Goal: Information Seeking & Learning: Find specific fact

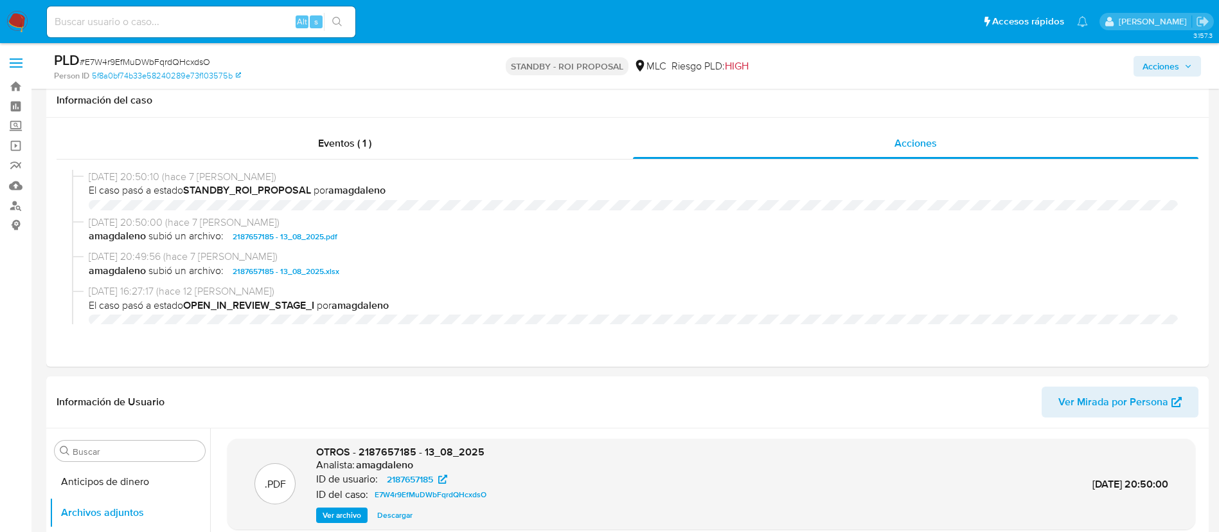
select select "10"
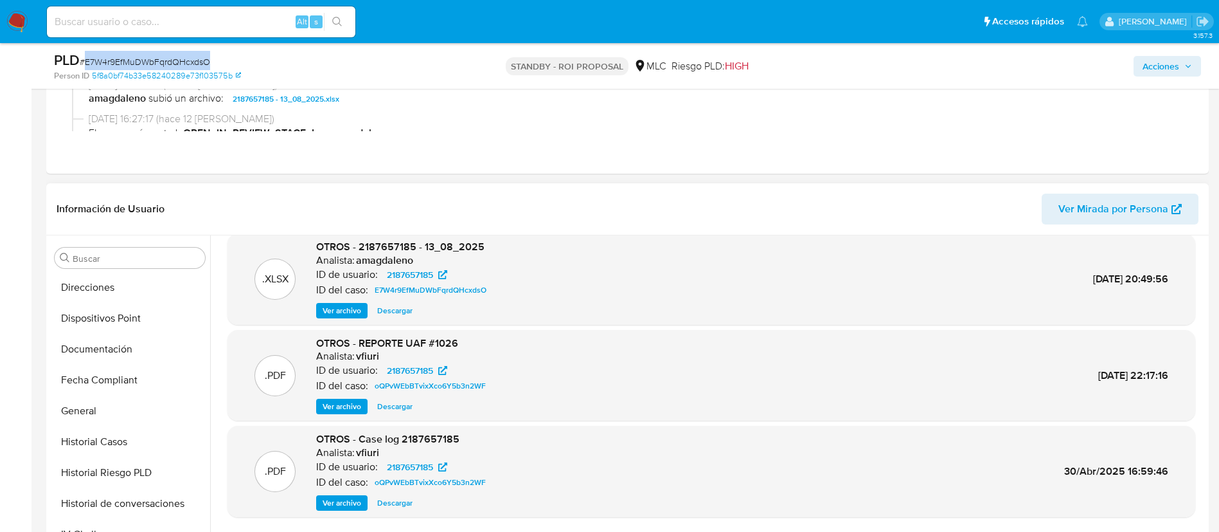
scroll to position [482, 0]
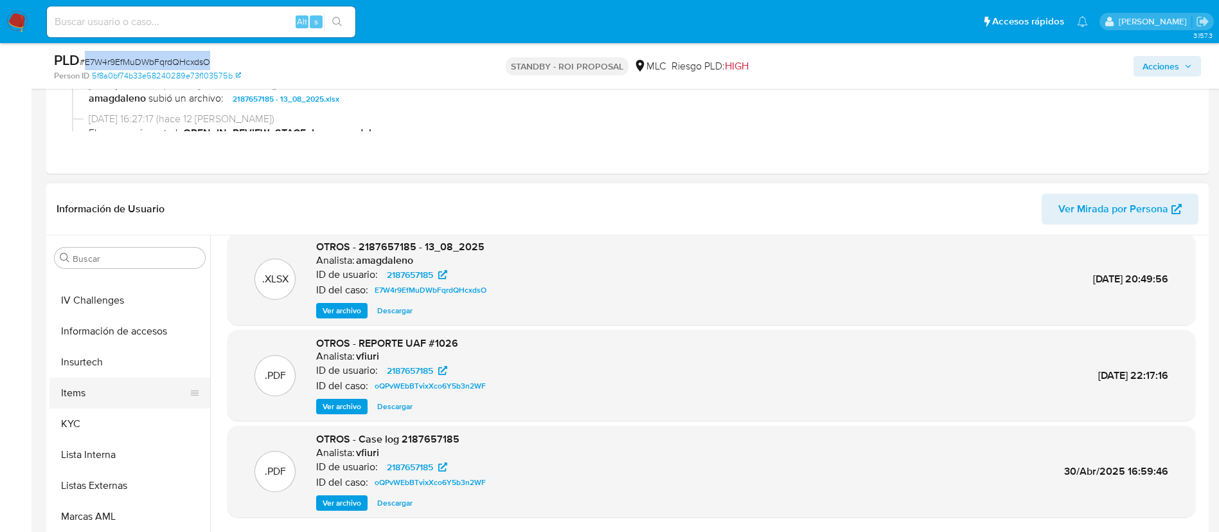
click at [87, 405] on button "Items" at bounding box center [124, 392] width 150 height 31
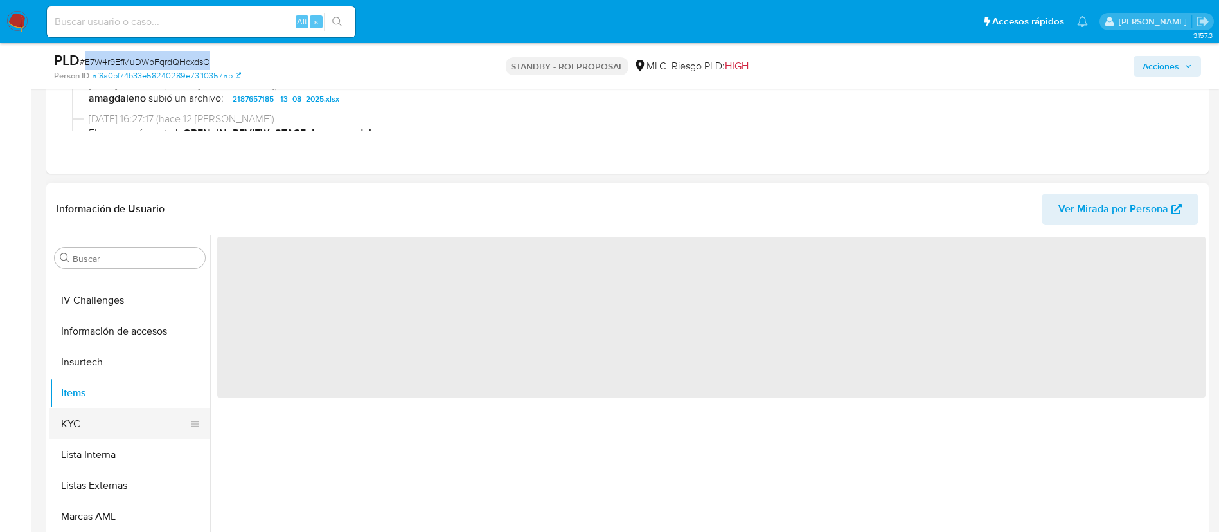
scroll to position [0, 0]
click at [88, 417] on button "KYC" at bounding box center [124, 423] width 150 height 31
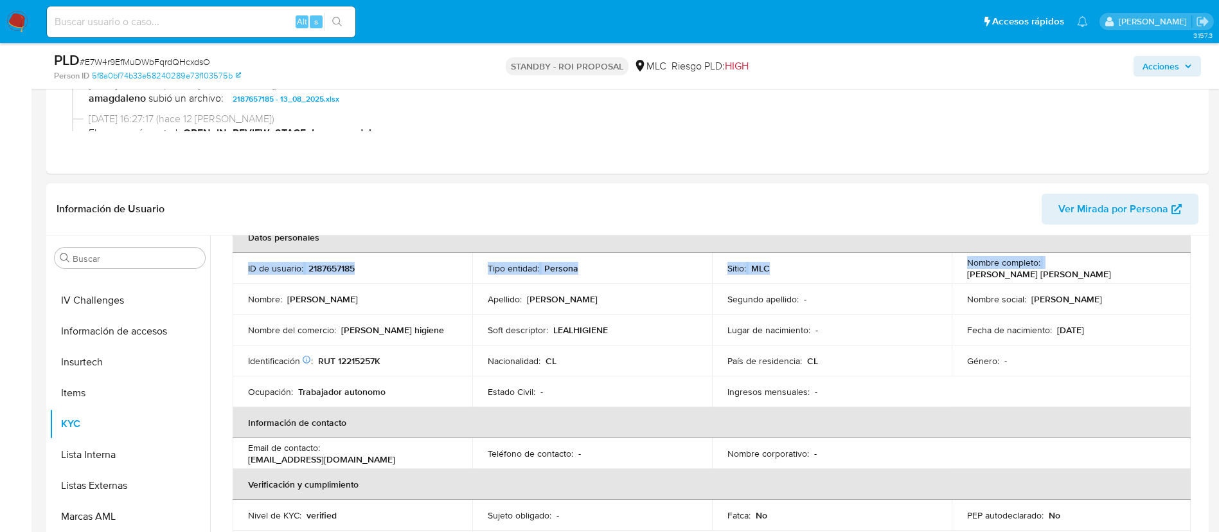
scroll to position [69, 0]
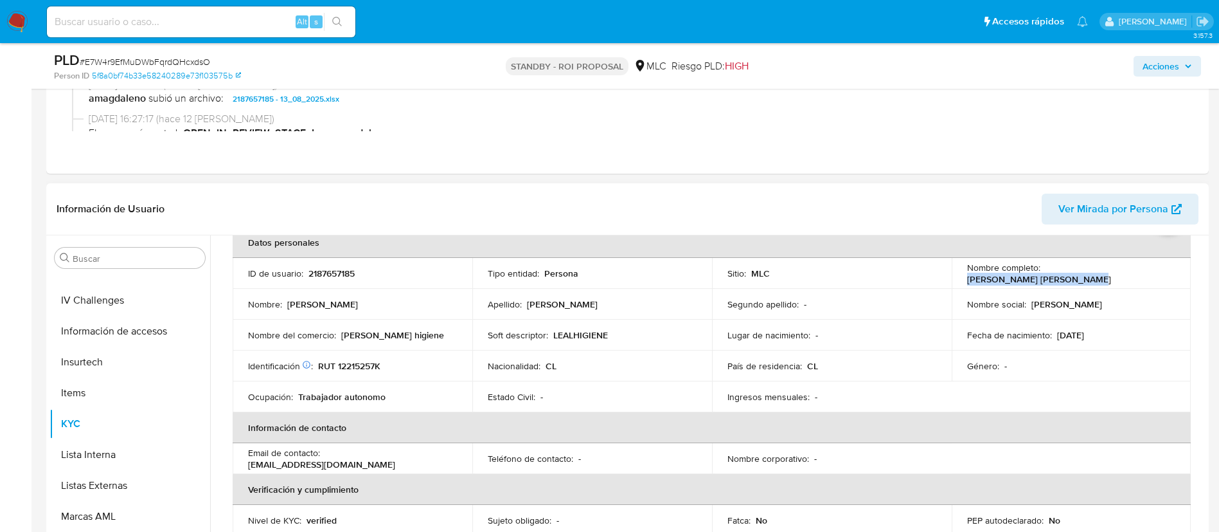
drag, startPoint x: 1041, startPoint y: 244, endPoint x: 1156, endPoint y: 285, distance: 122.2
click at [1156, 285] on td "Nombre completo : Claudia Paola Hurtado Nilo" at bounding box center [1072, 273] width 240 height 31
copy p "Claudia Paola Hurtado Nilo"
drag, startPoint x: 395, startPoint y: 361, endPoint x: 327, endPoint y: 359, distance: 67.5
click at [327, 360] on div "Identificación Nº de serie: 531860374 : RUT 12215257K" at bounding box center [352, 366] width 209 height 12
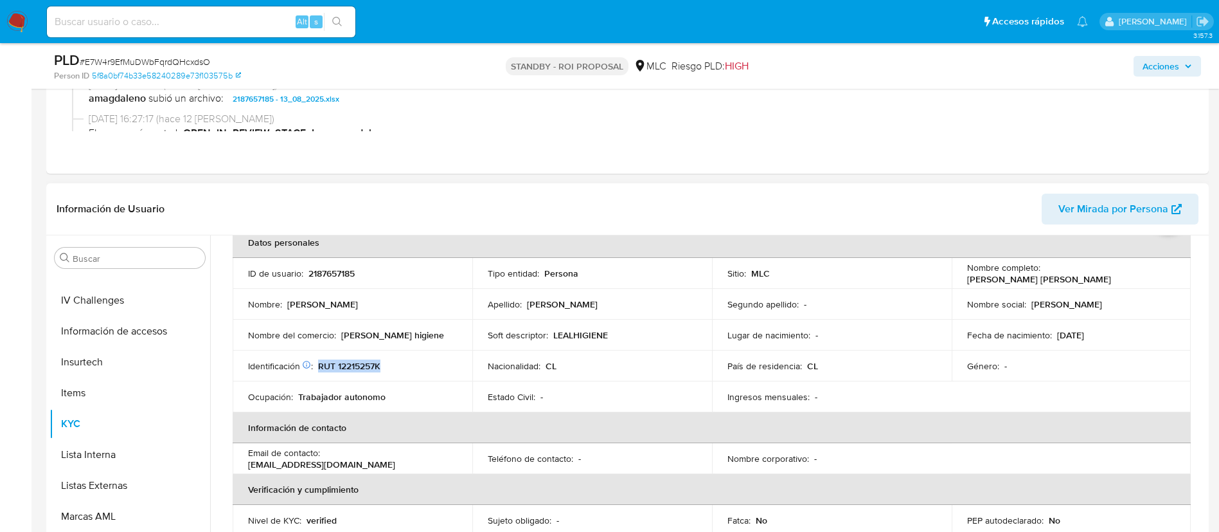
copy p "RUT 12215257K"
click at [494, 355] on td "Nacionalidad : CL" at bounding box center [592, 365] width 240 height 31
drag, startPoint x: 1043, startPoint y: 271, endPoint x: 1167, endPoint y: 271, distance: 124.1
click at [1167, 271] on div "Nombre completo : Claudia Paola Hurtado Nilo" at bounding box center [1071, 273] width 209 height 23
copy p "Claudia Paola Hurtado Nilo"
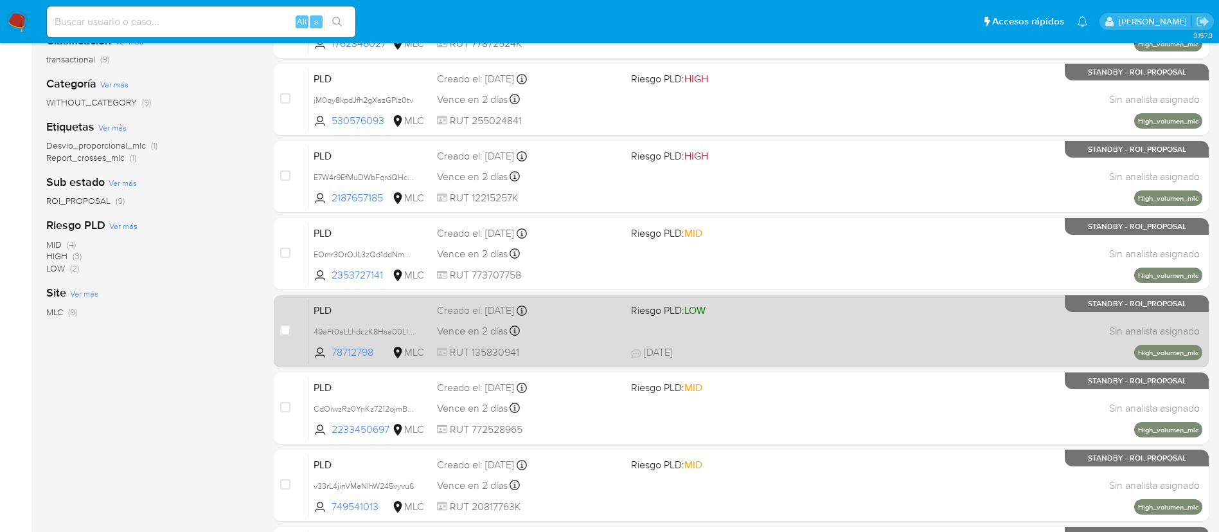
scroll to position [213, 0]
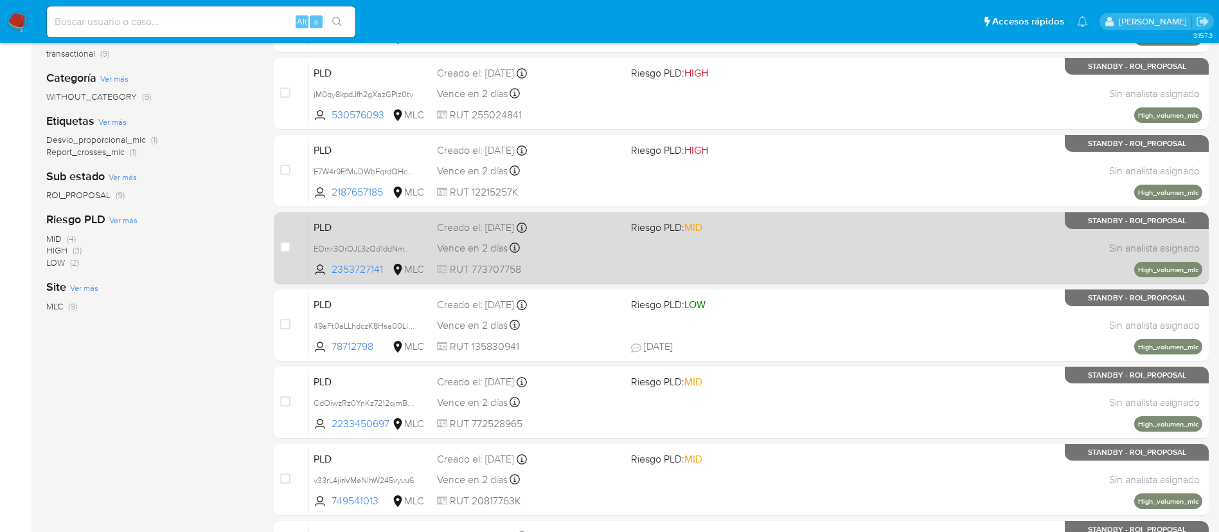
click at [631, 250] on div "PLD EOmr3OrOJL3zQd1ddNmWxVpm 2353727141 MLC Riesgo PLD: MID Creado el: 12/06/20…" at bounding box center [756, 247] width 894 height 65
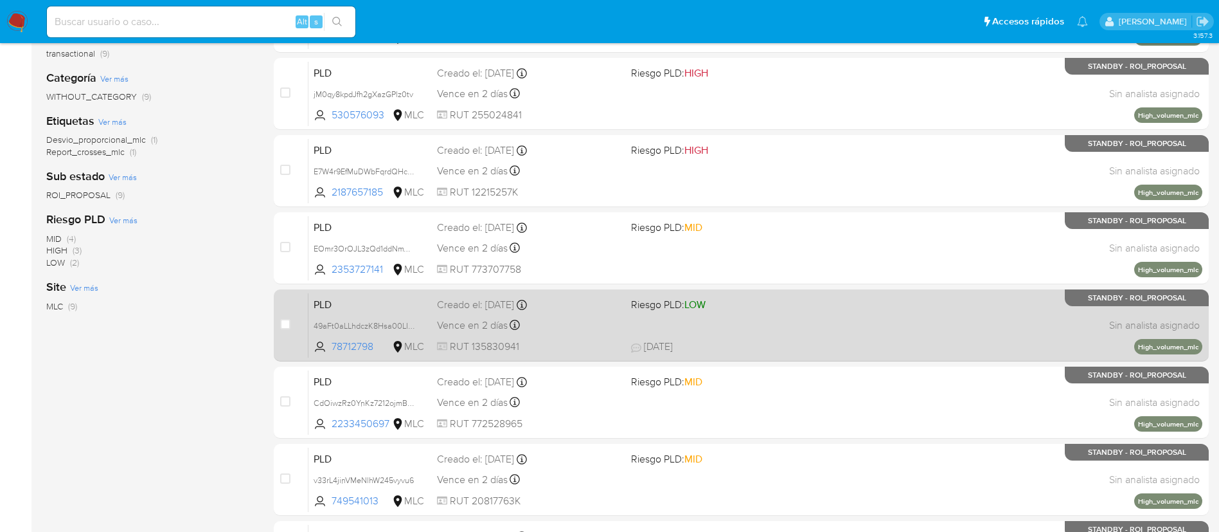
click at [609, 335] on div "PLD 49aFt0aLLhdczK8Hsa00LIpD 78712798 MLC Riesgo PLD: LOW Creado el: 12/06/2025…" at bounding box center [756, 324] width 894 height 65
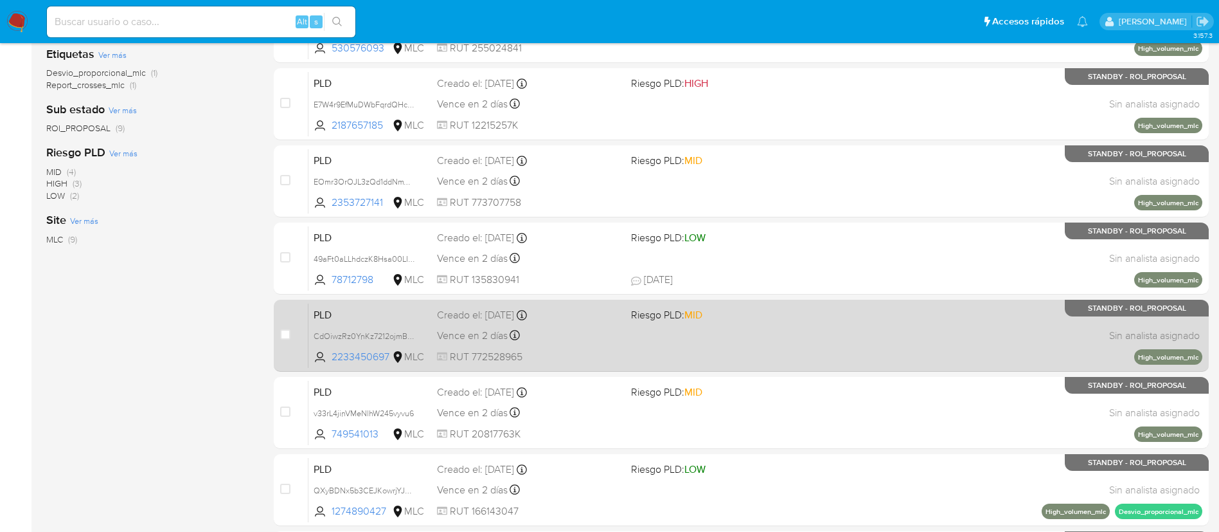
scroll to position [310, 0]
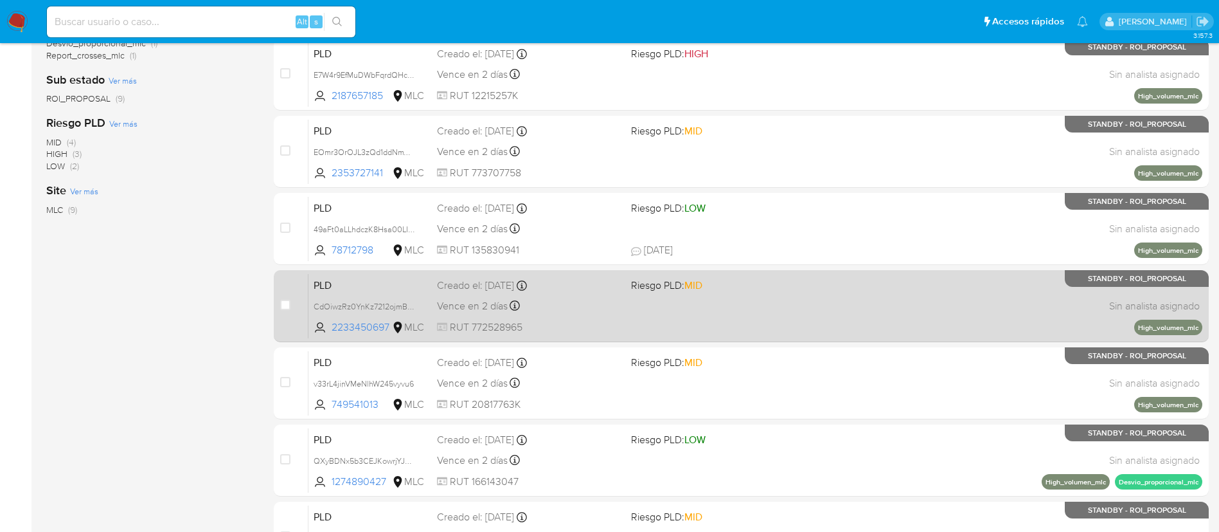
click at [683, 319] on div "PLD CdOiwzRz0YnKz7212ojmBFlk 2233450697 MLC Riesgo PLD: MID Creado el: 12/06/20…" at bounding box center [756, 305] width 894 height 65
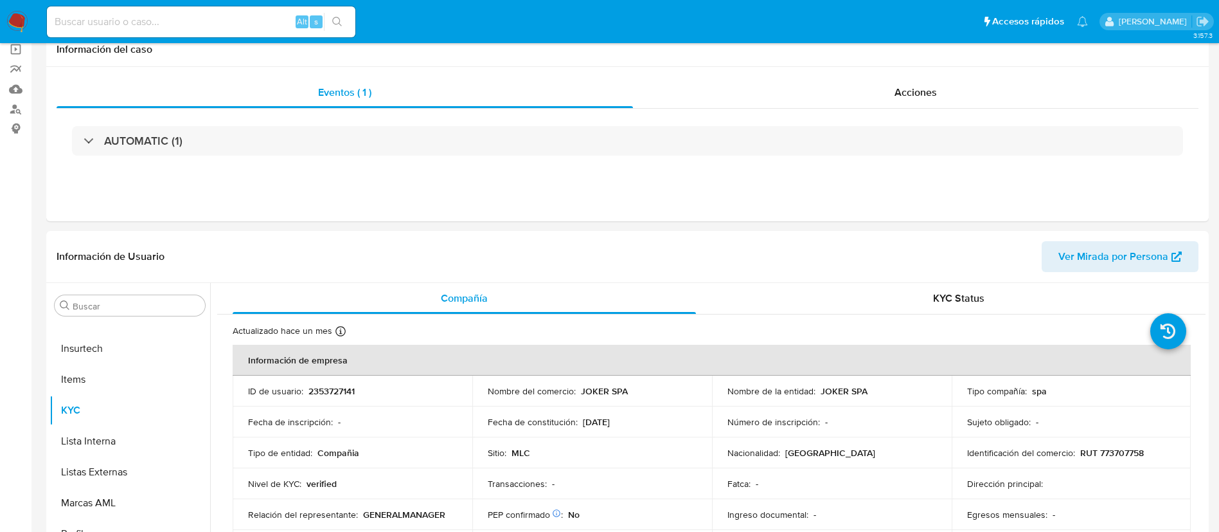
scroll to position [18, 0]
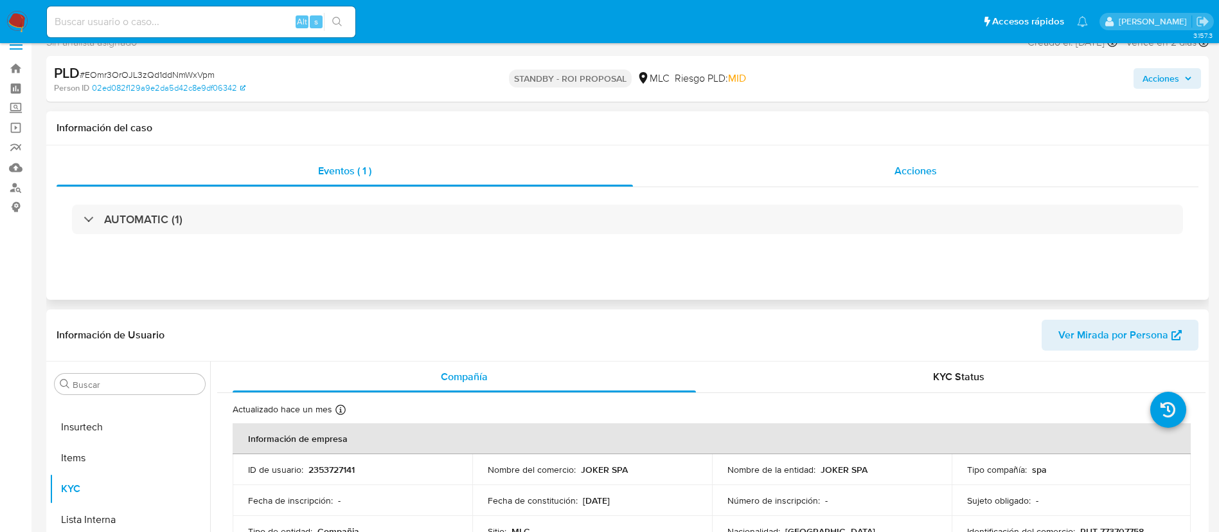
select select "10"
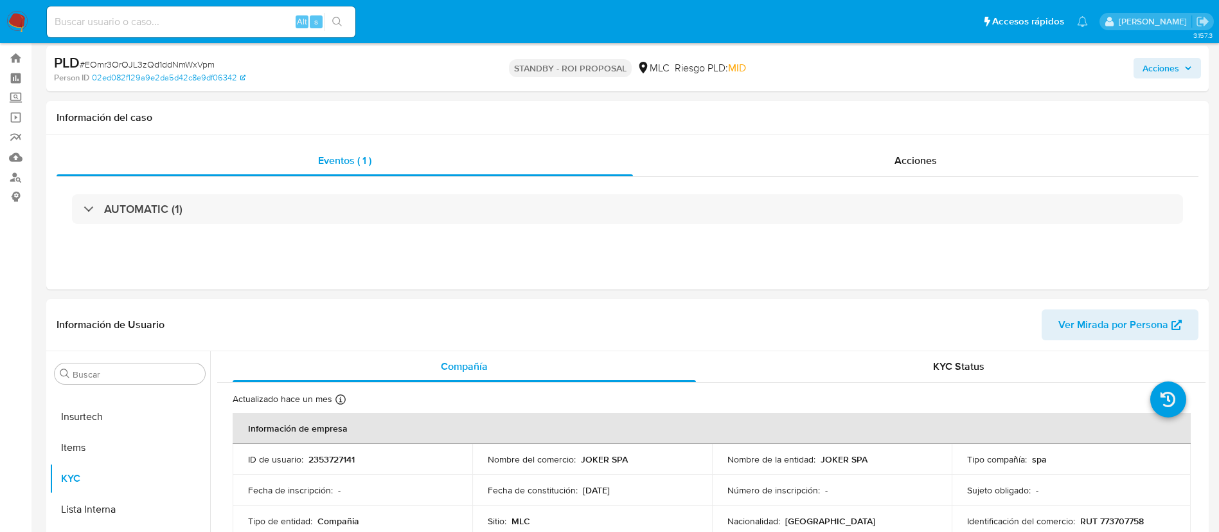
scroll to position [0, 0]
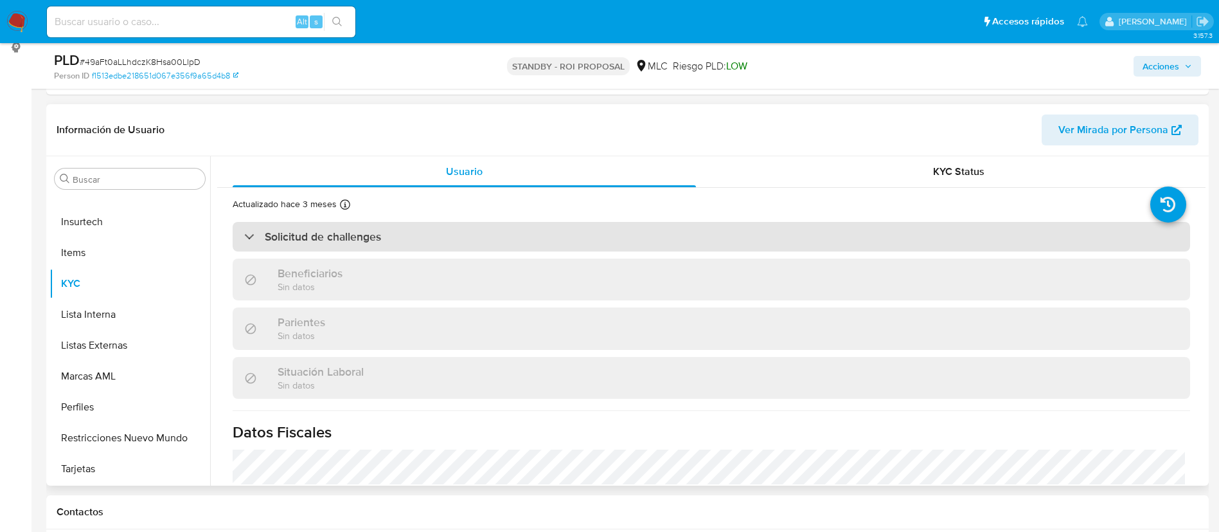
scroll to position [193, 0]
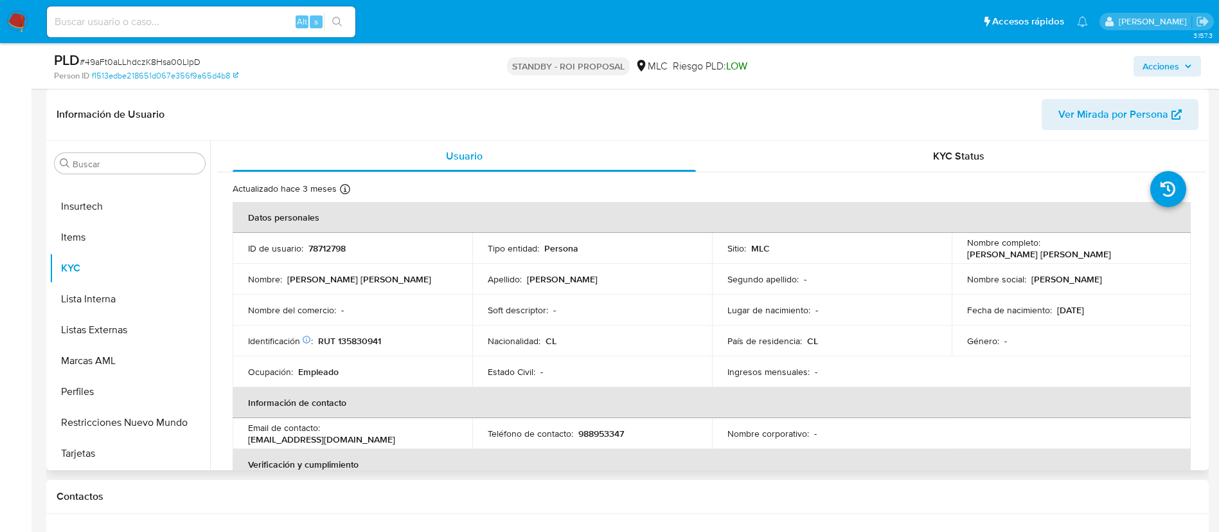
select select "10"
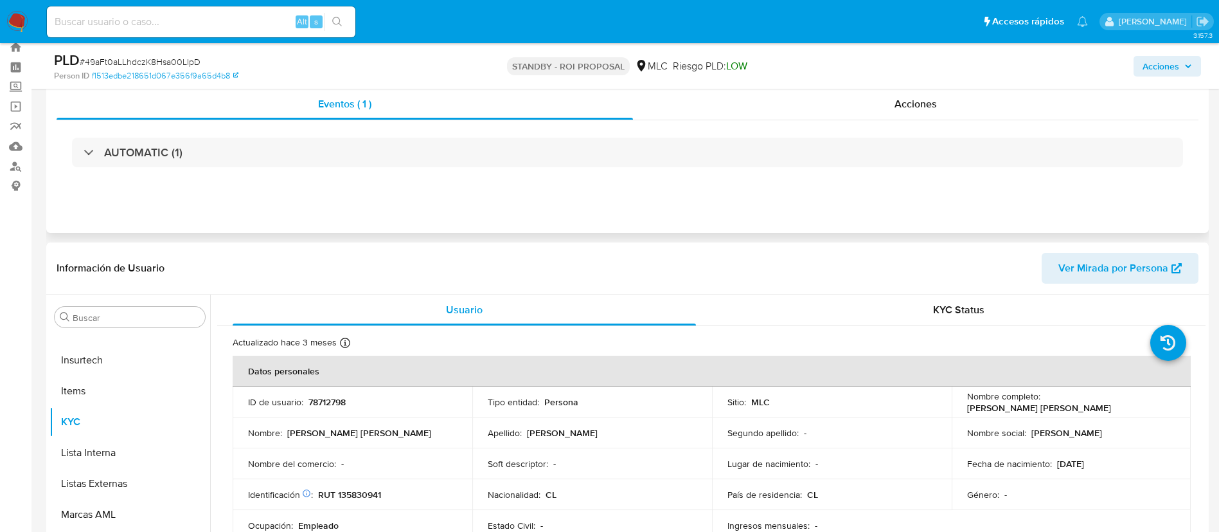
scroll to position [0, 0]
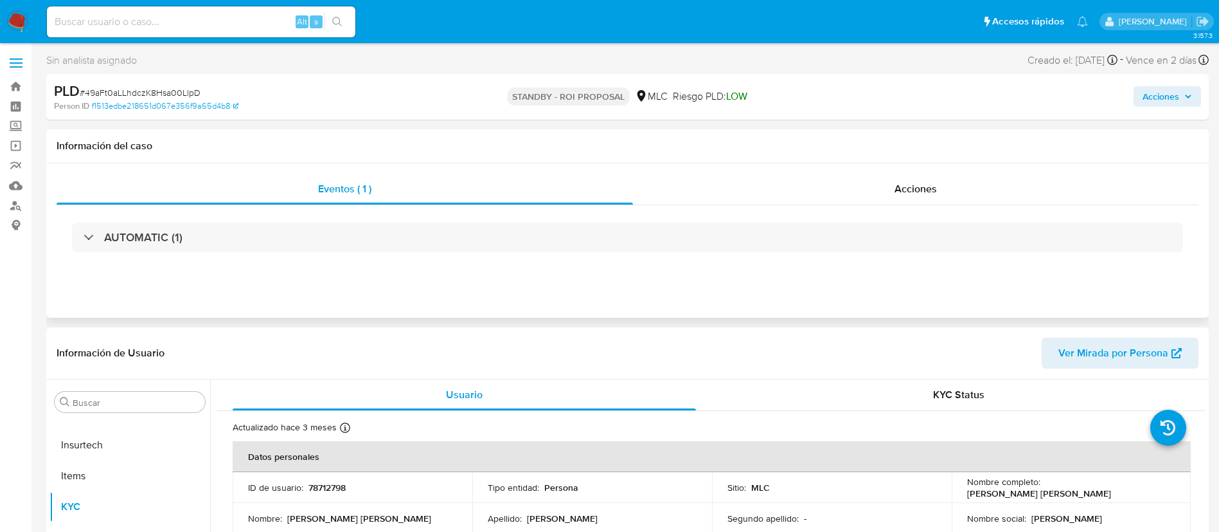
click at [984, 215] on div "AUTOMATIC (1)" at bounding box center [628, 237] width 1142 height 64
click at [959, 194] on div "Acciones" at bounding box center [916, 189] width 566 height 31
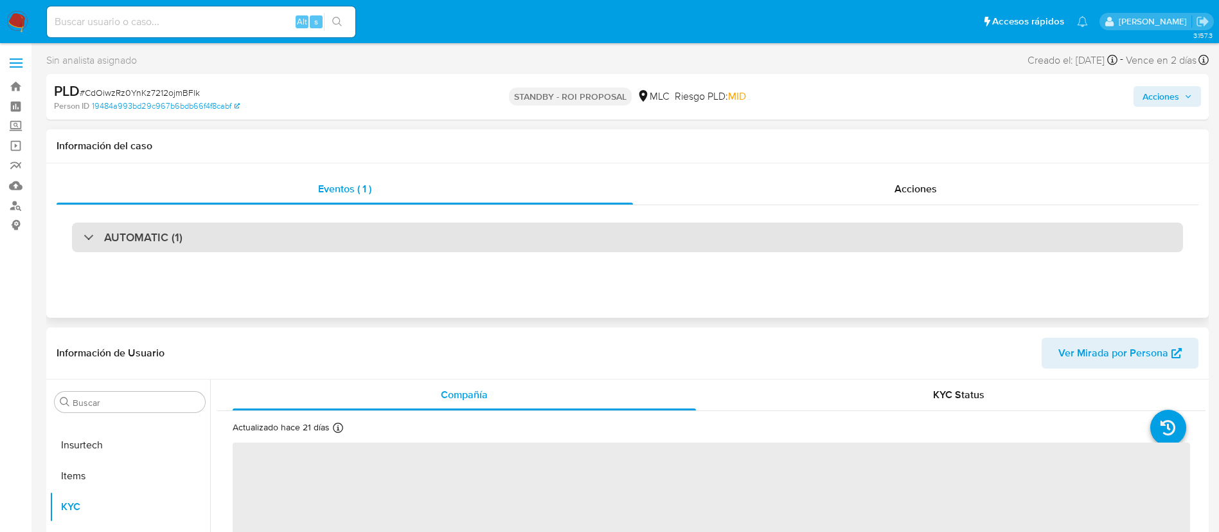
scroll to position [193, 0]
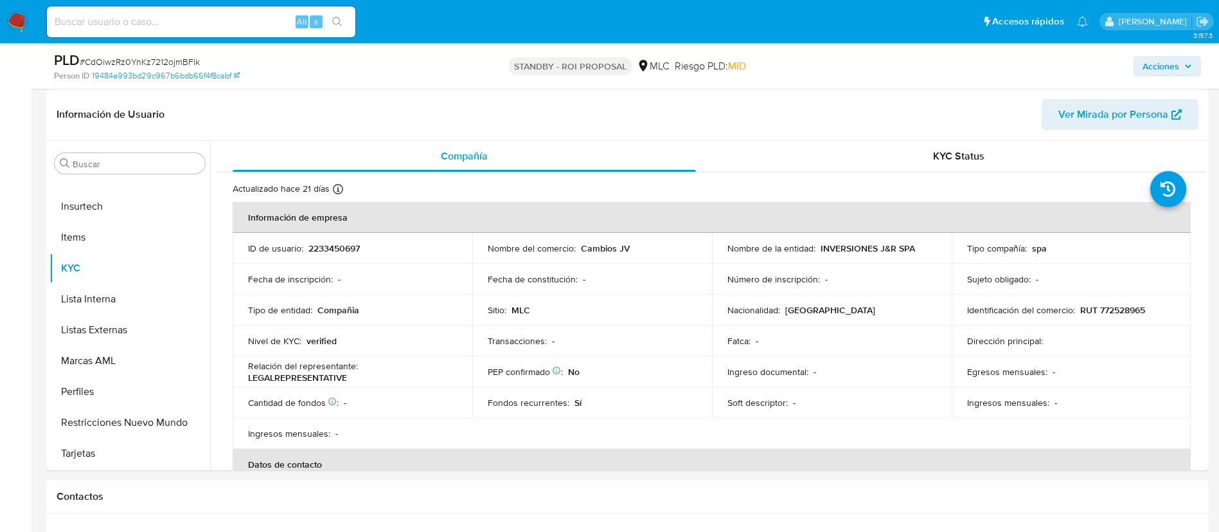
select select "10"
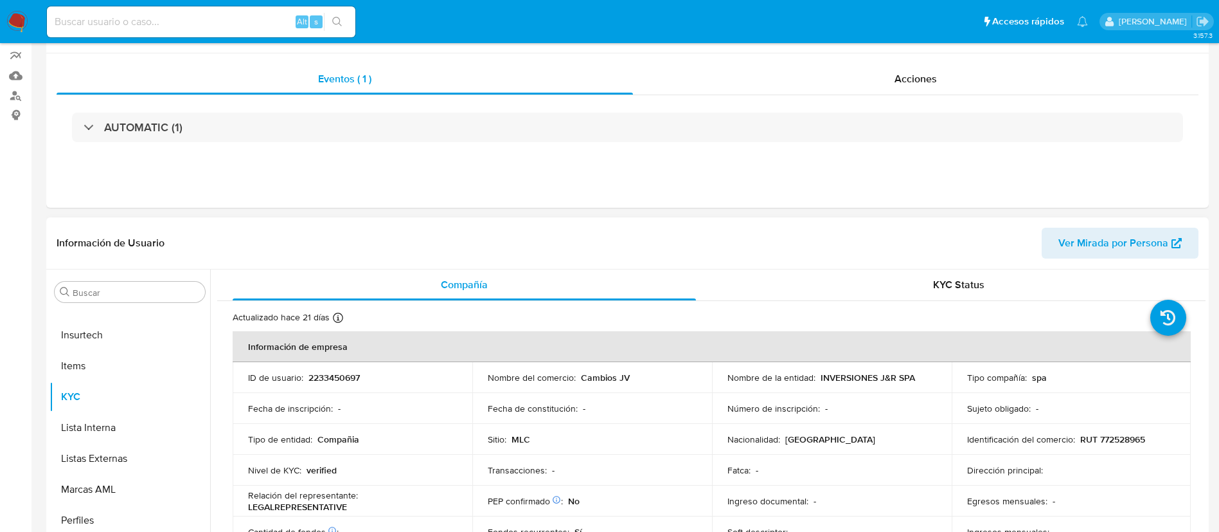
scroll to position [0, 0]
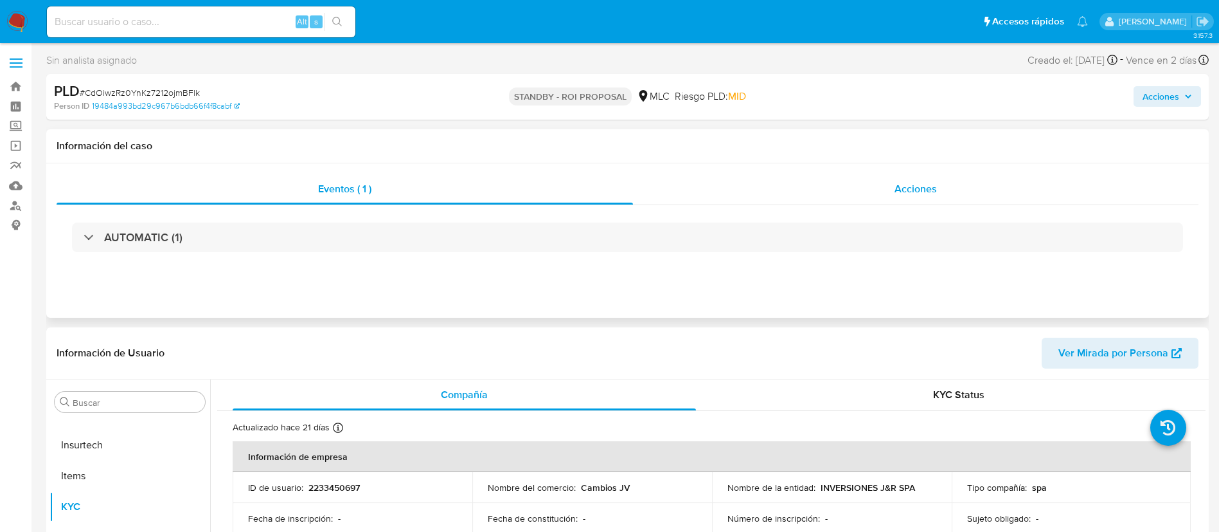
drag, startPoint x: 897, startPoint y: 173, endPoint x: 903, endPoint y: 178, distance: 7.7
click at [902, 177] on div "Eventos ( 1 ) Acciones AUTOMATIC (1)" at bounding box center [627, 240] width 1163 height 154
click at [917, 183] on span "Acciones" at bounding box center [916, 188] width 42 height 15
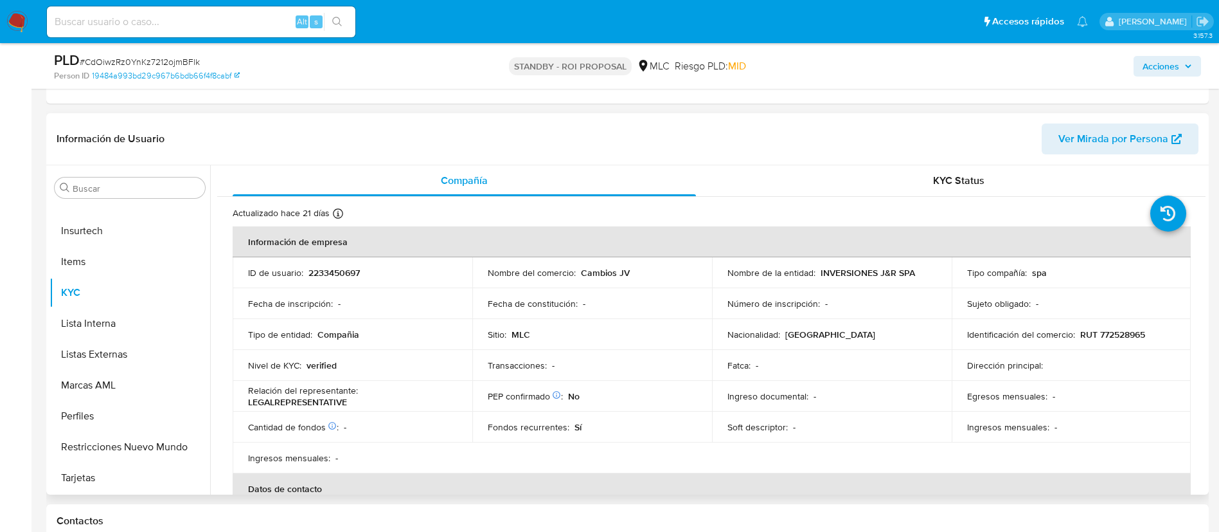
scroll to position [289, 0]
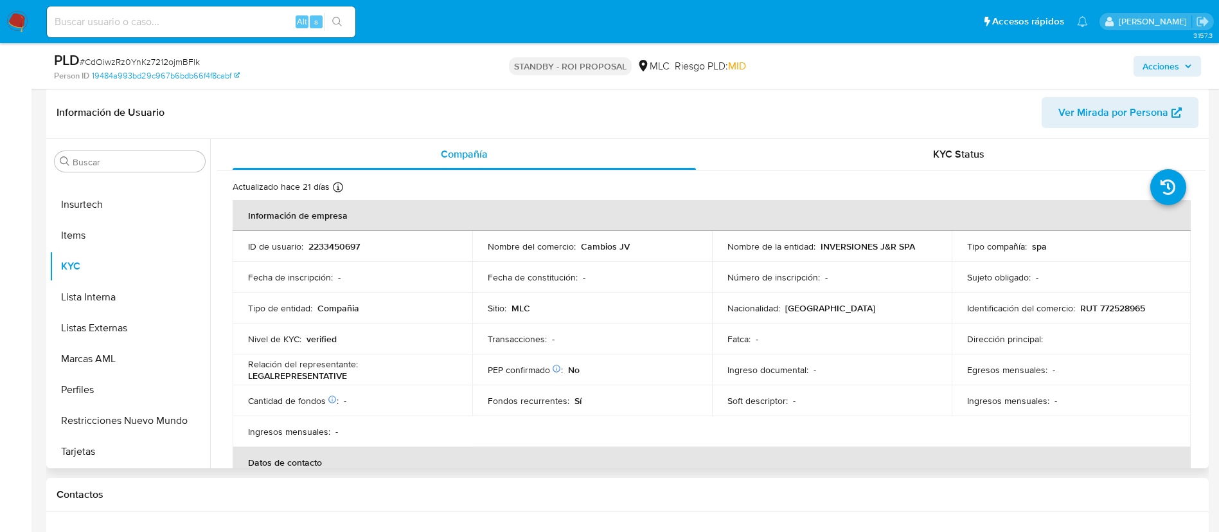
click at [325, 246] on p "2233450697" at bounding box center [334, 246] width 51 height 12
copy p "2233450697"
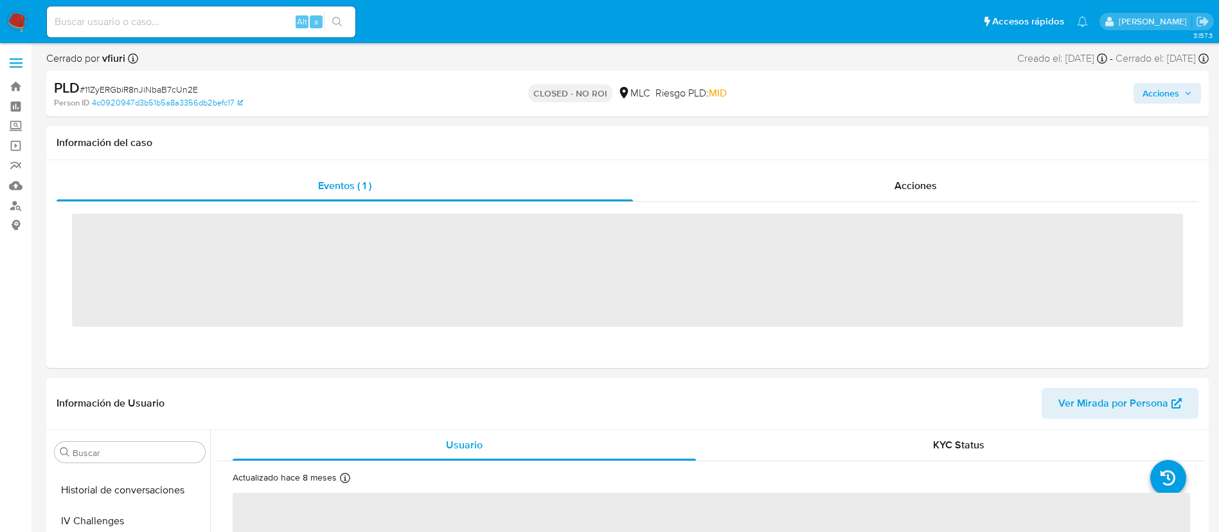
scroll to position [543, 0]
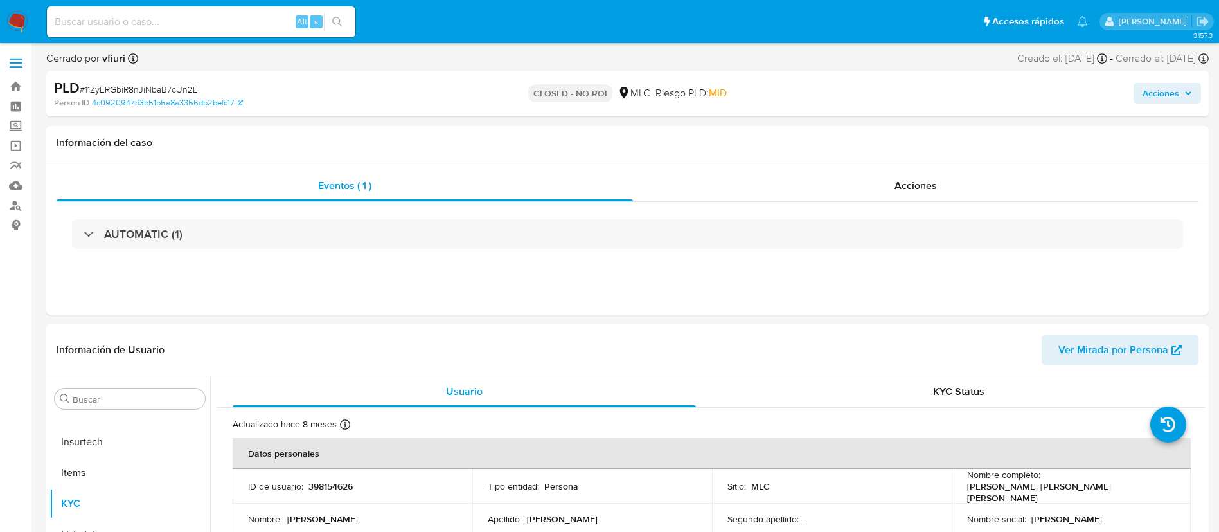
select select "10"
click at [19, 95] on link "Bandeja" at bounding box center [76, 86] width 153 height 20
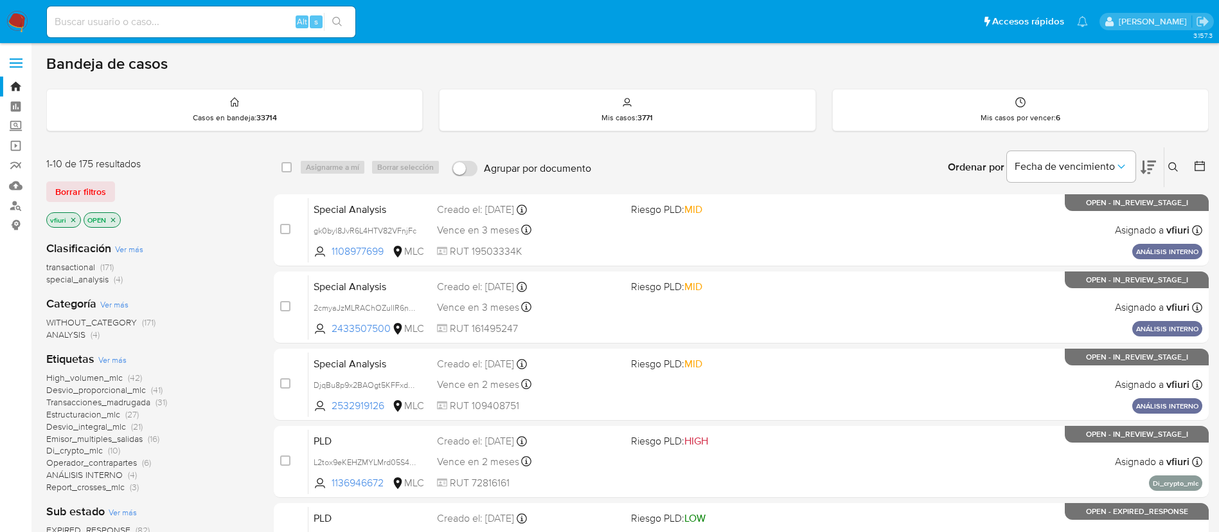
click at [118, 220] on p "OPEN" at bounding box center [102, 220] width 36 height 14
click at [112, 223] on icon "close-filter" at bounding box center [113, 220] width 8 height 8
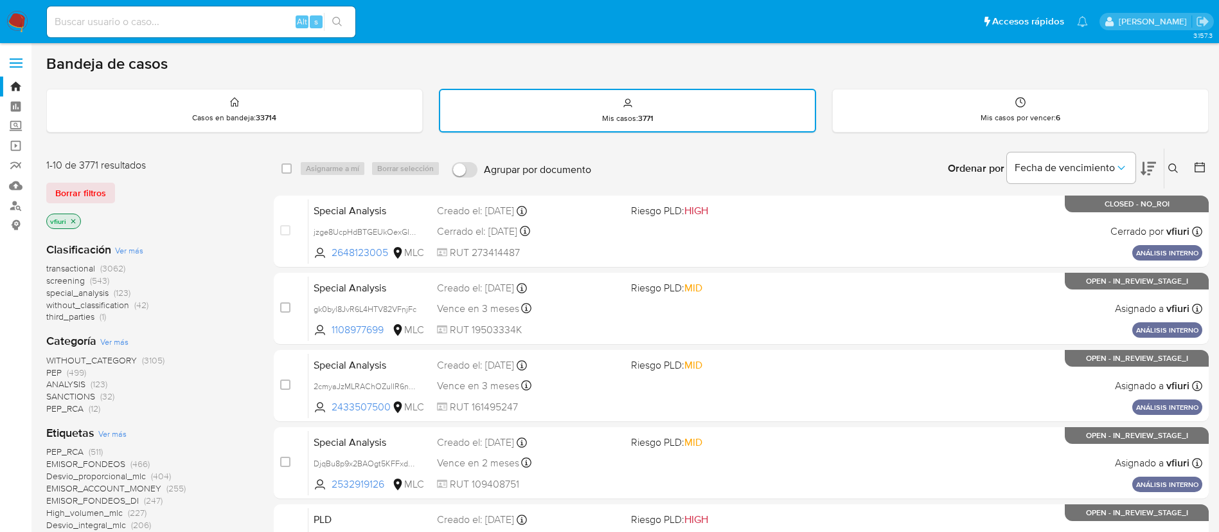
click at [73, 218] on icon "close-filter" at bounding box center [73, 221] width 8 height 8
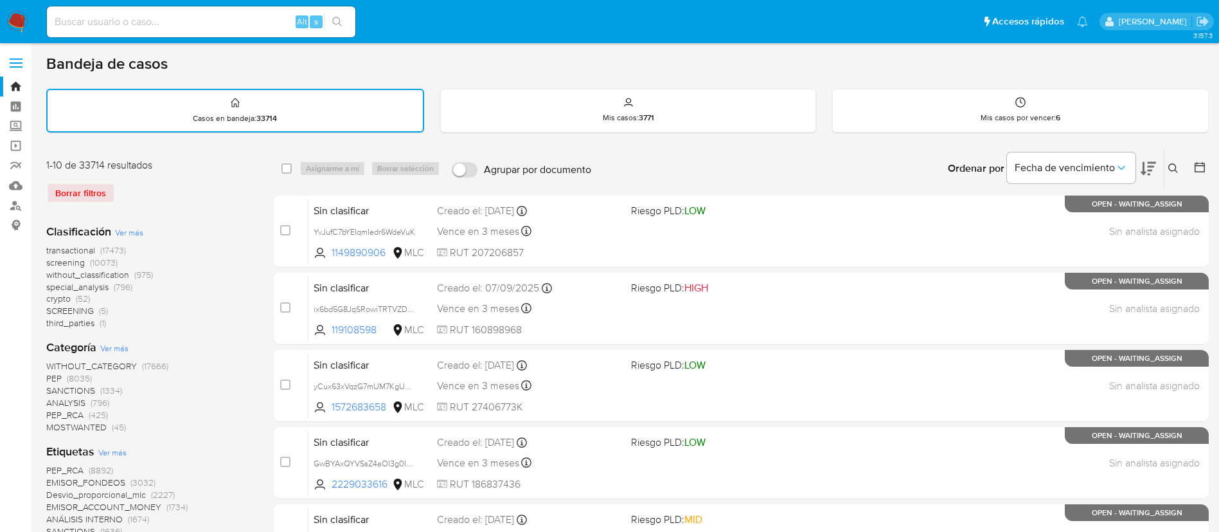
click at [1191, 159] on div at bounding box center [1197, 168] width 23 height 40
click at [1198, 167] on icon at bounding box center [1200, 167] width 13 height 13
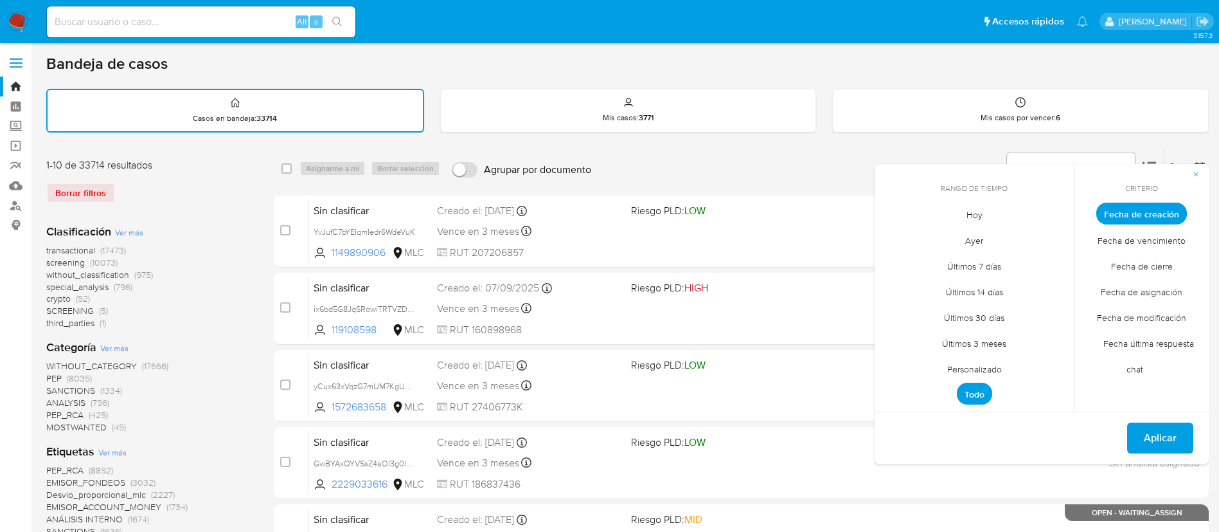
click at [963, 364] on span "Personalizado" at bounding box center [975, 368] width 82 height 26
click at [894, 234] on icon "Mes anterior" at bounding box center [894, 236] width 15 height 15
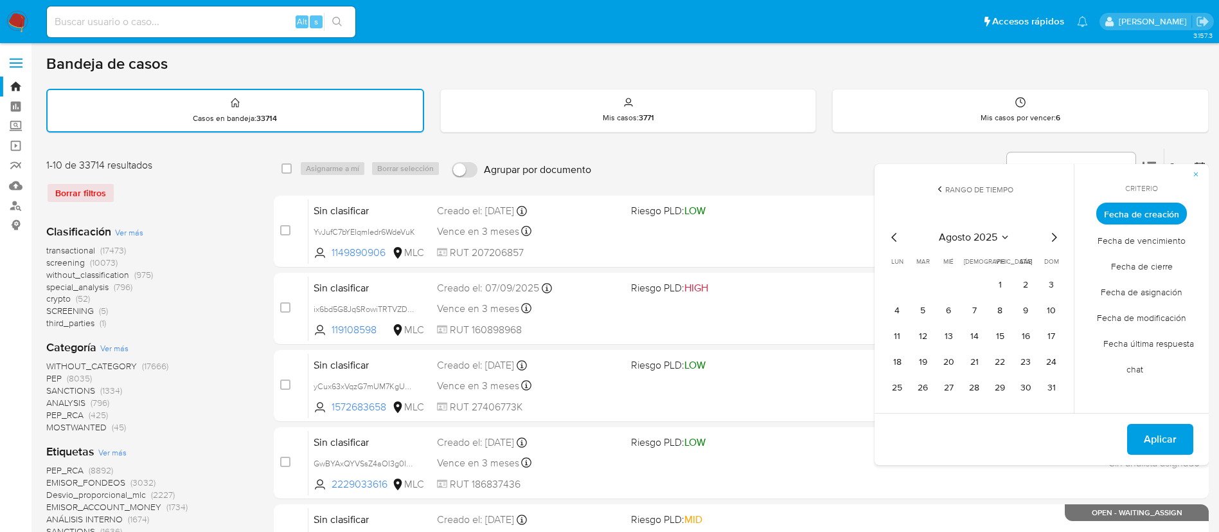
click at [894, 234] on icon "Mes anterior" at bounding box center [894, 236] width 15 height 15
click at [971, 336] on button "12" at bounding box center [974, 336] width 21 height 21
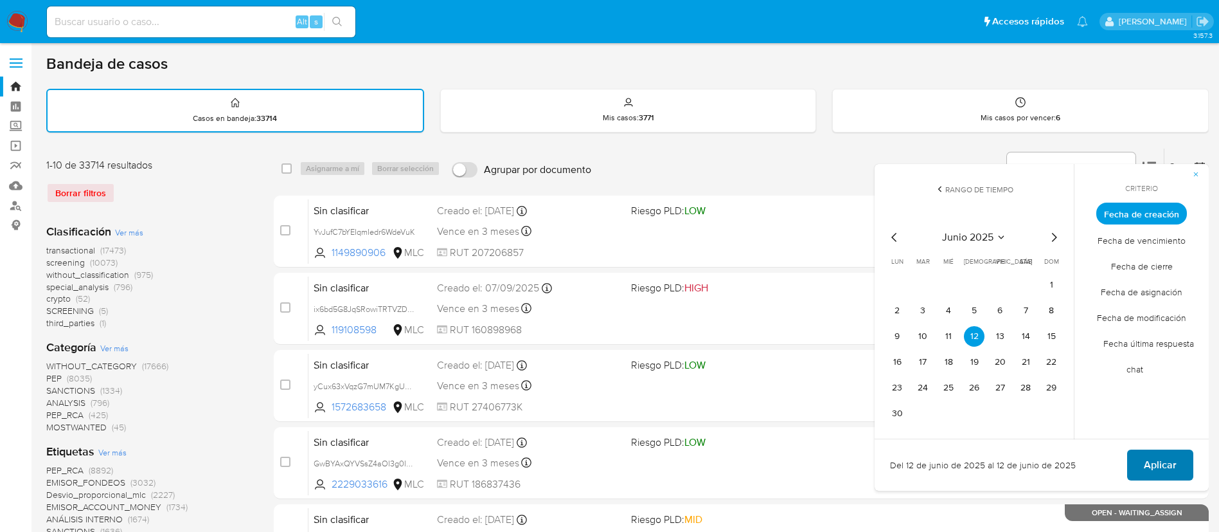
click at [1165, 461] on span "Aplicar" at bounding box center [1160, 465] width 33 height 28
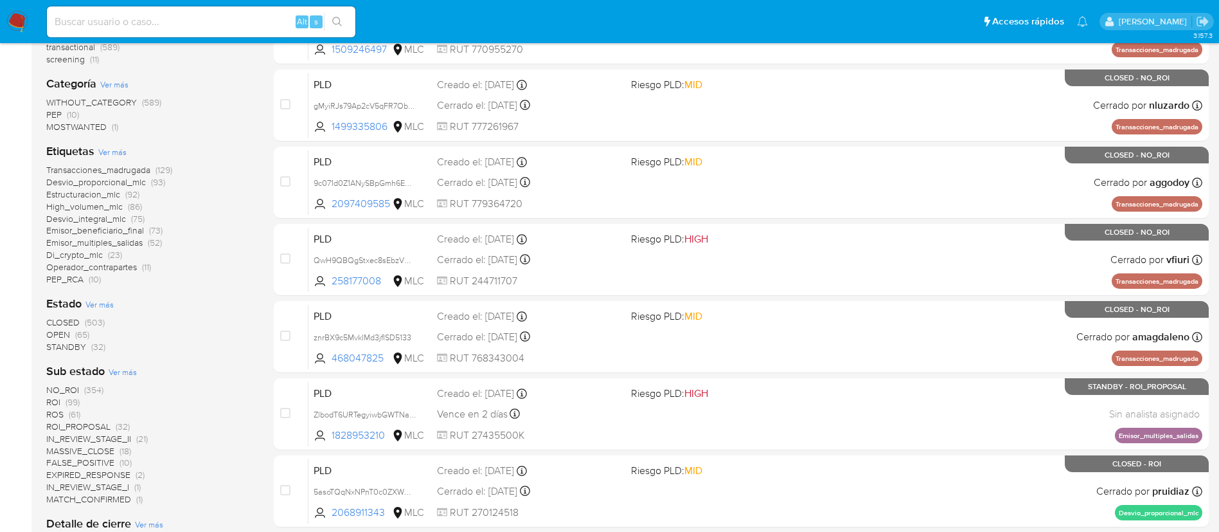
scroll to position [372, 0]
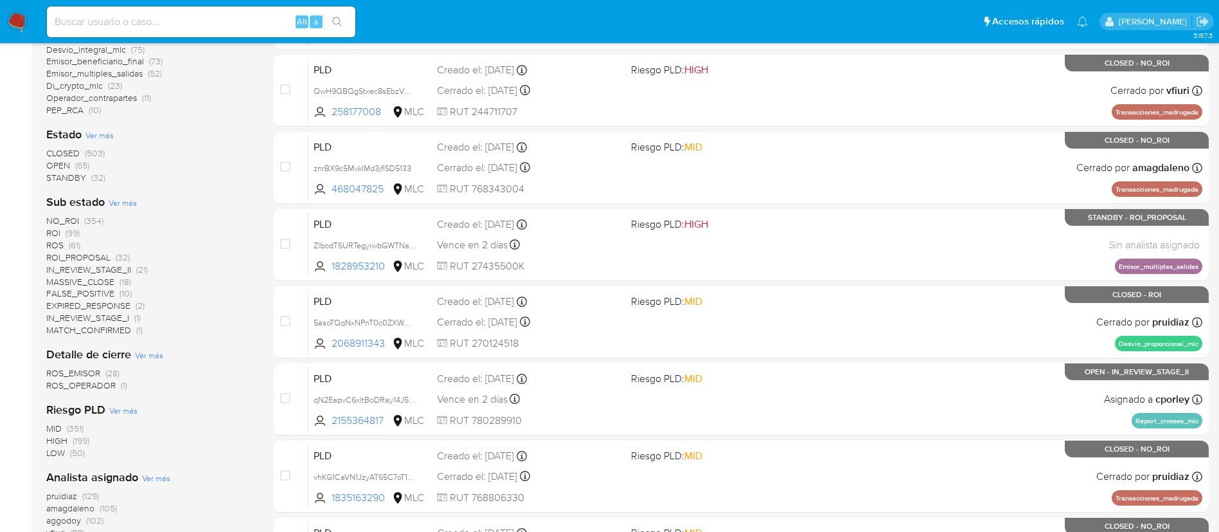
click at [84, 181] on span "STANDBY" at bounding box center [66, 177] width 40 height 13
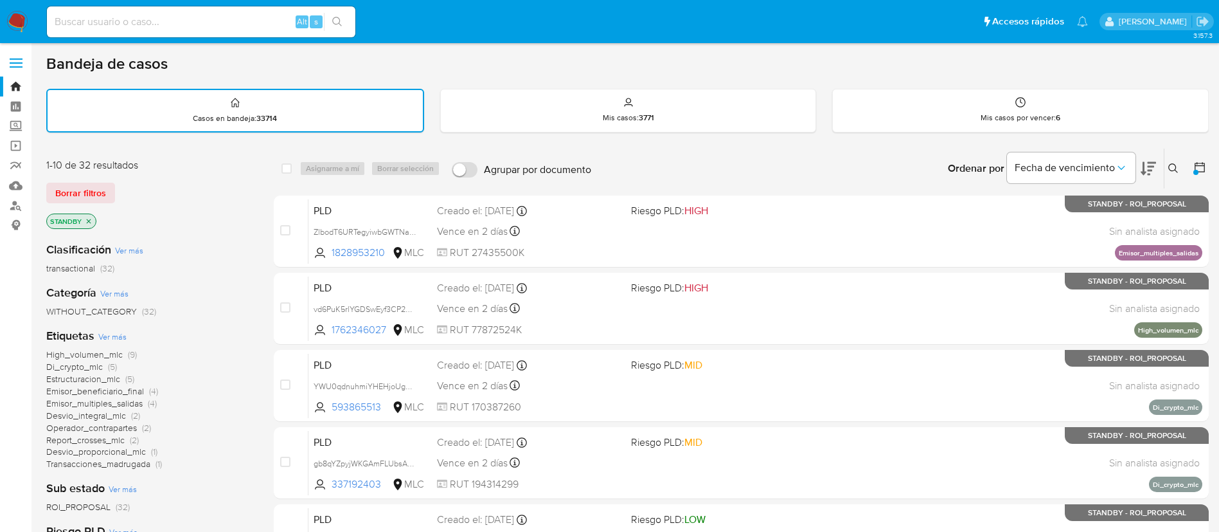
click at [93, 219] on p "STANDBY" at bounding box center [71, 221] width 49 height 14
click at [90, 219] on icon "close-filter" at bounding box center [89, 221] width 8 height 8
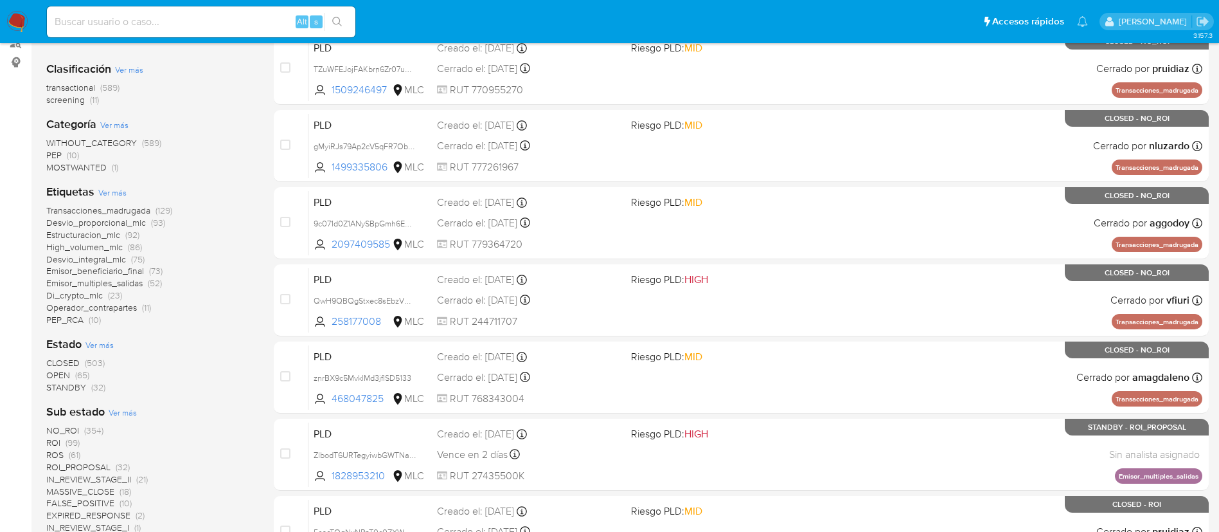
scroll to position [193, 0]
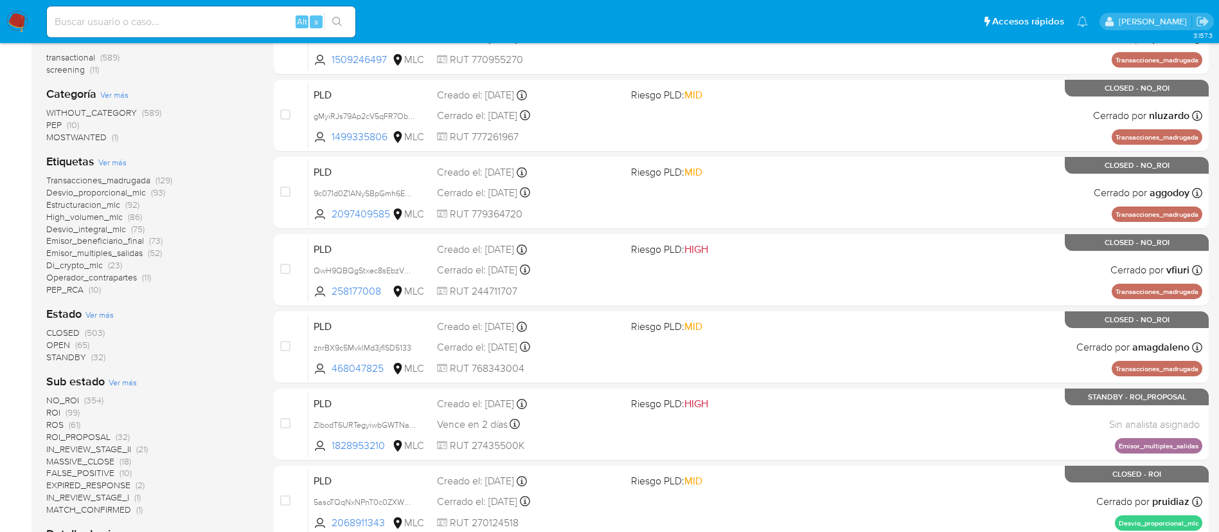
click at [49, 343] on span "OPEN" at bounding box center [58, 344] width 24 height 13
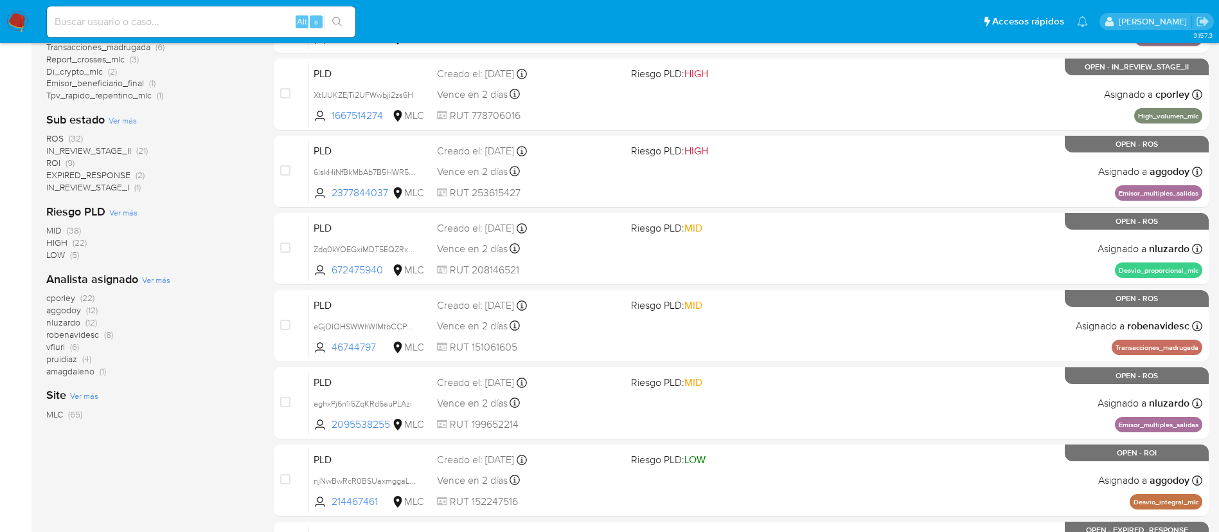
scroll to position [386, 0]
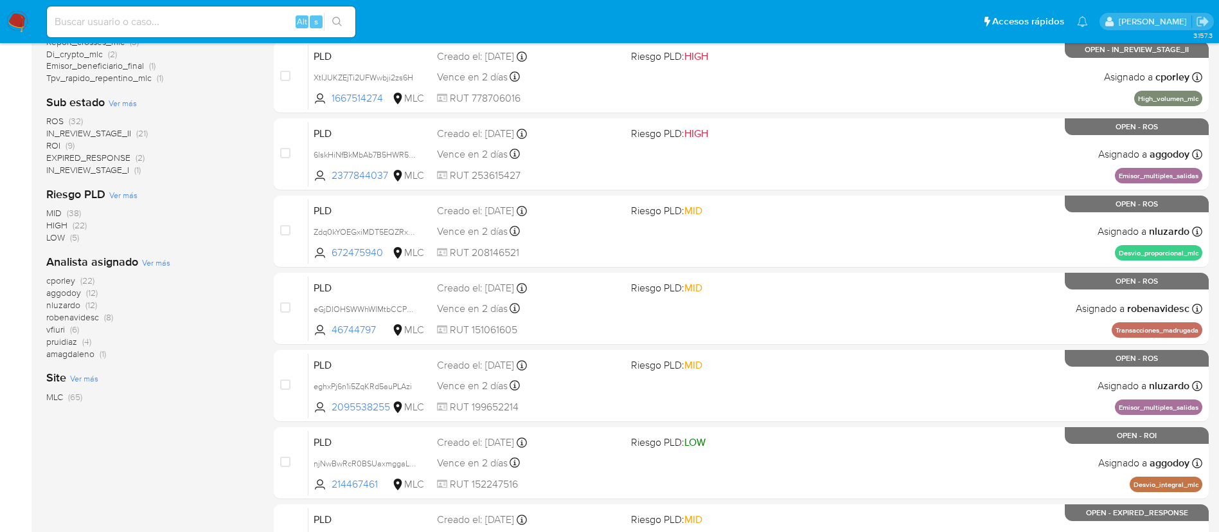
click at [74, 334] on span "(6)" at bounding box center [74, 329] width 9 height 13
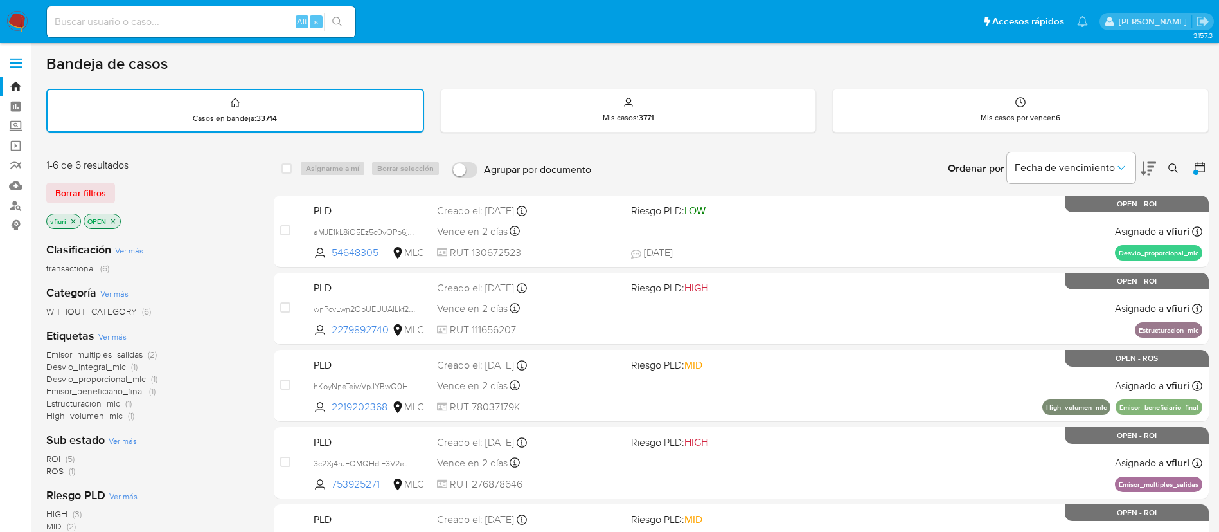
click at [116, 220] on icon "close-filter" at bounding box center [113, 221] width 8 height 8
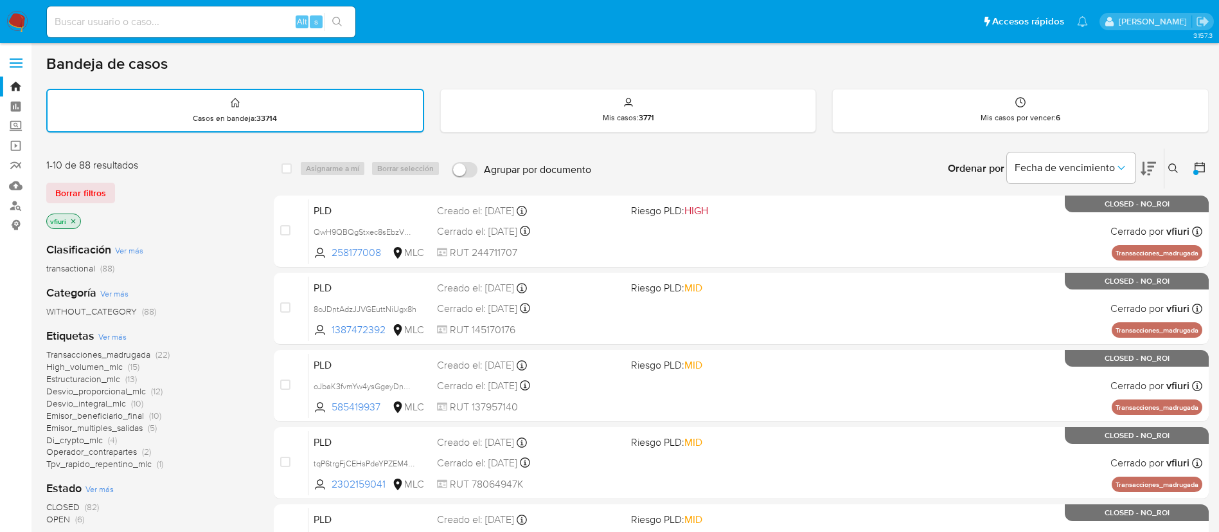
click at [73, 220] on icon "close-filter" at bounding box center [73, 221] width 4 height 4
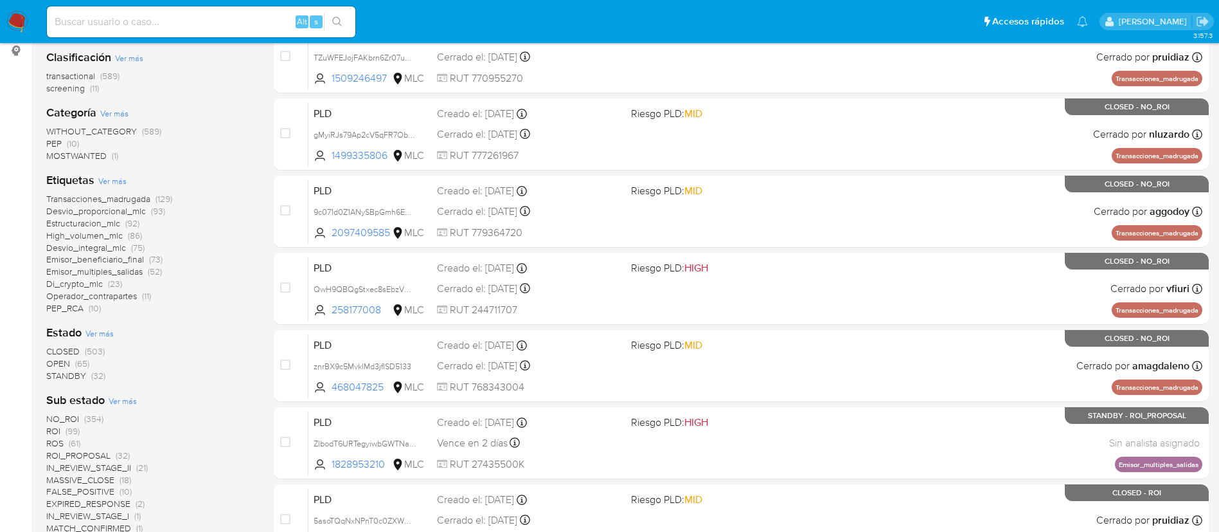
scroll to position [193, 0]
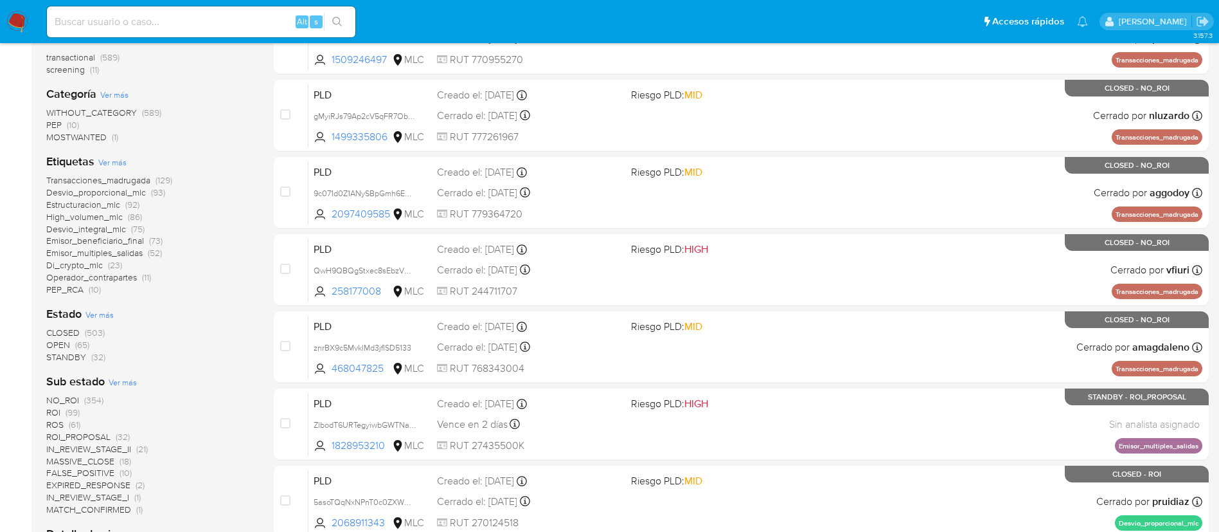
click at [71, 362] on span "STANDBY" at bounding box center [66, 356] width 40 height 13
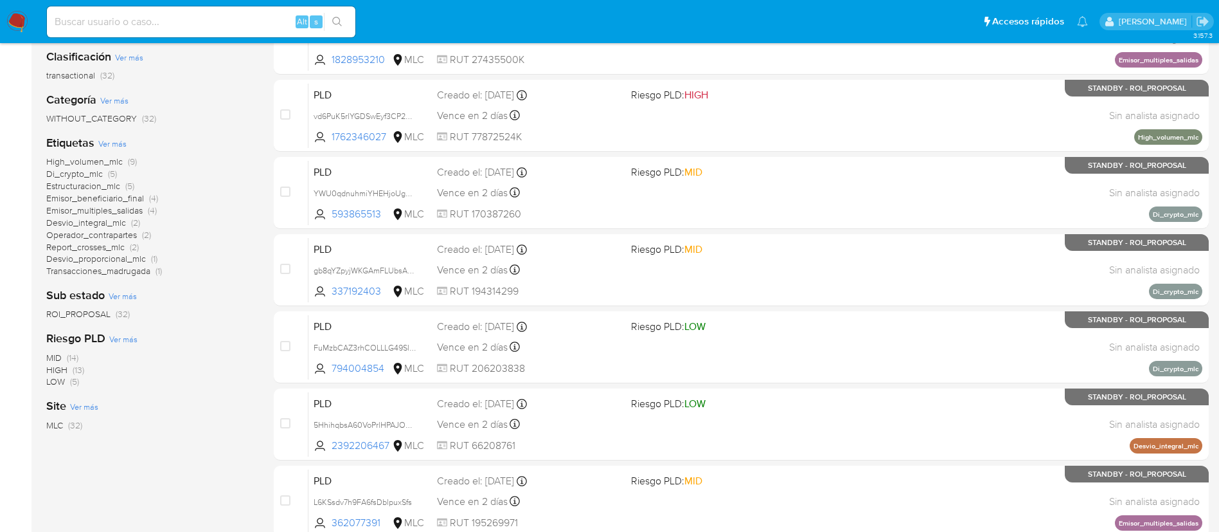
click at [94, 159] on span "High_volumen_mlc" at bounding box center [84, 161] width 76 height 13
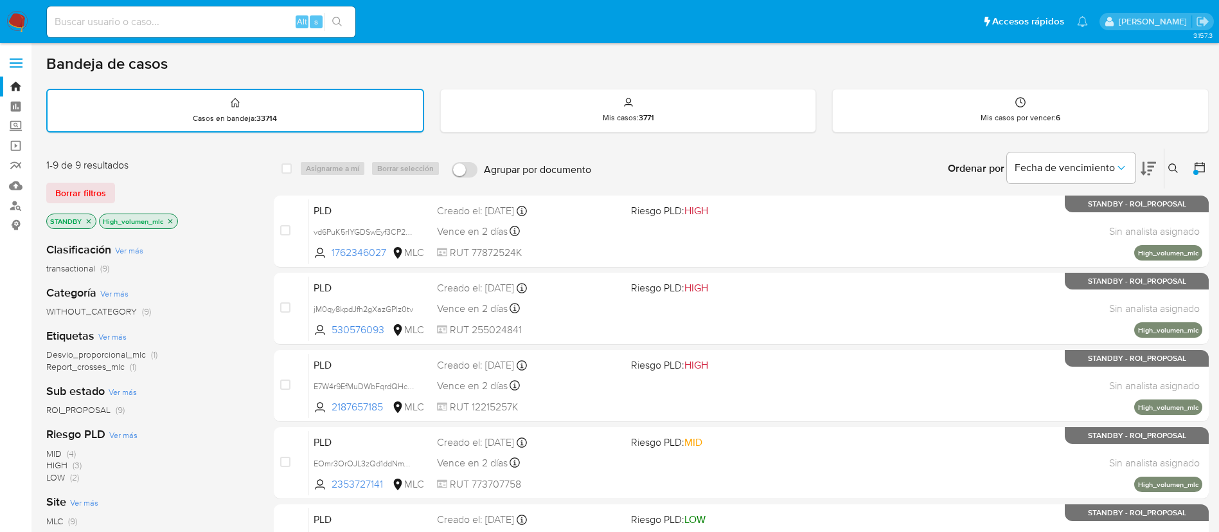
click at [1171, 167] on icon at bounding box center [1174, 168] width 10 height 10
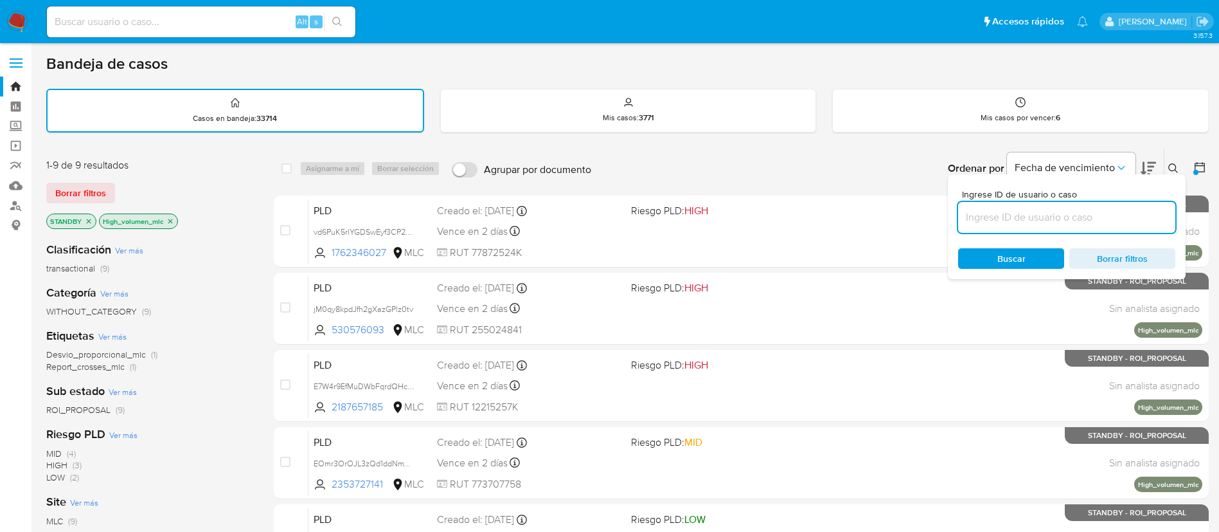
click at [1043, 220] on input at bounding box center [1066, 217] width 217 height 17
type input "UPWi7UYBcojvIL8ZHakjWunH"
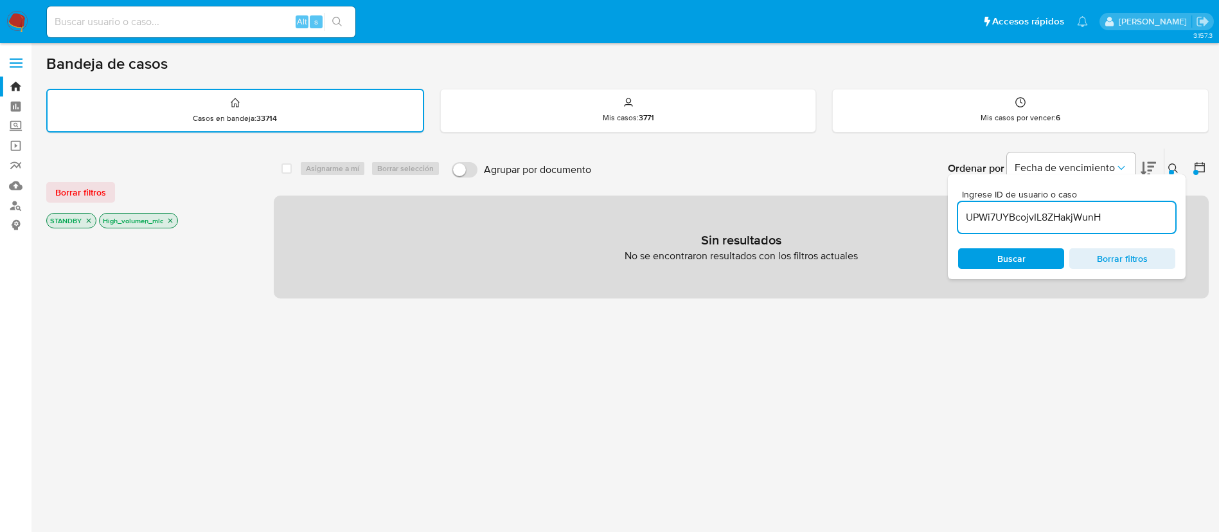
click at [85, 218] on icon "close-filter" at bounding box center [89, 221] width 8 height 8
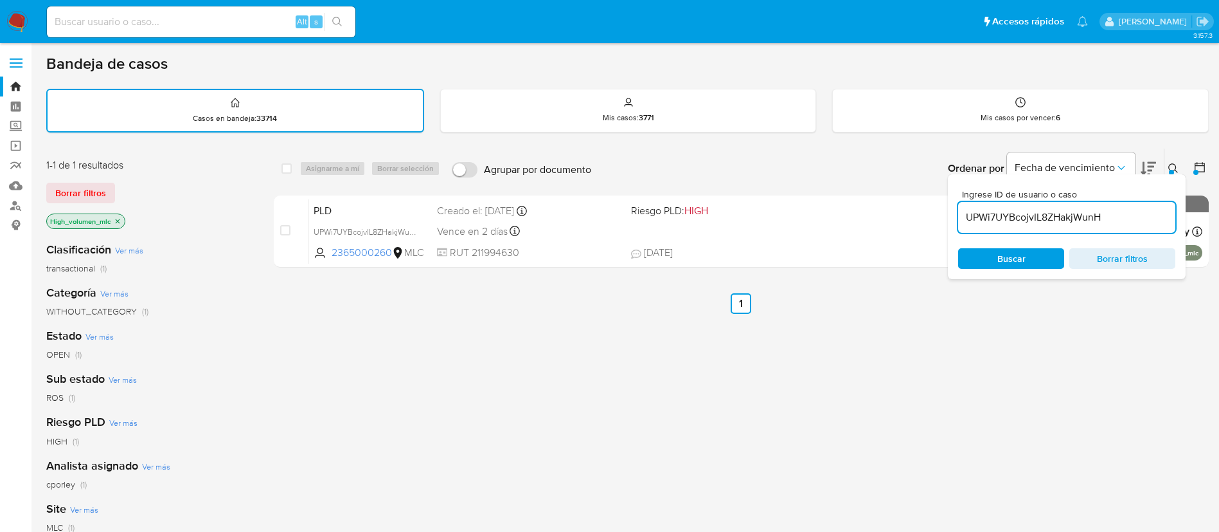
click at [1167, 173] on button at bounding box center [1175, 168] width 21 height 15
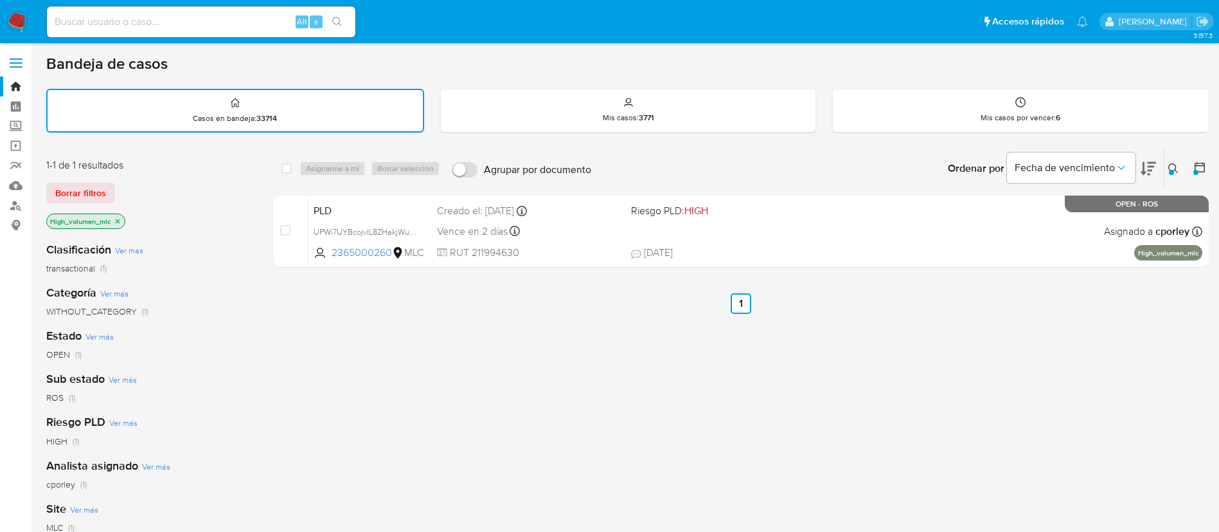
click at [1165, 169] on button at bounding box center [1175, 168] width 21 height 15
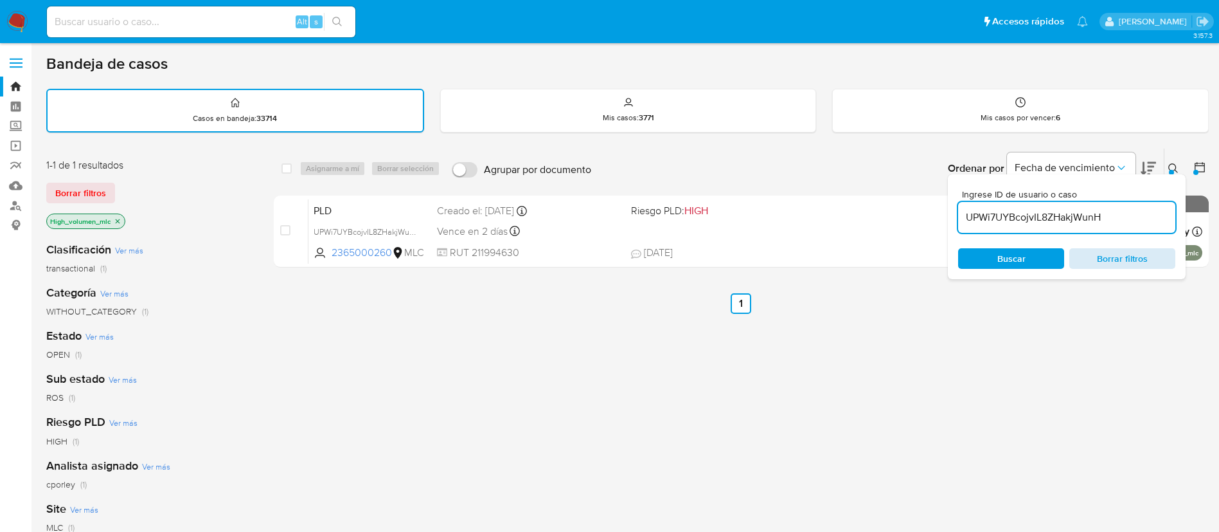
click at [1143, 253] on span "Borrar filtros" at bounding box center [1123, 258] width 88 height 18
click at [1173, 167] on icon at bounding box center [1174, 168] width 10 height 10
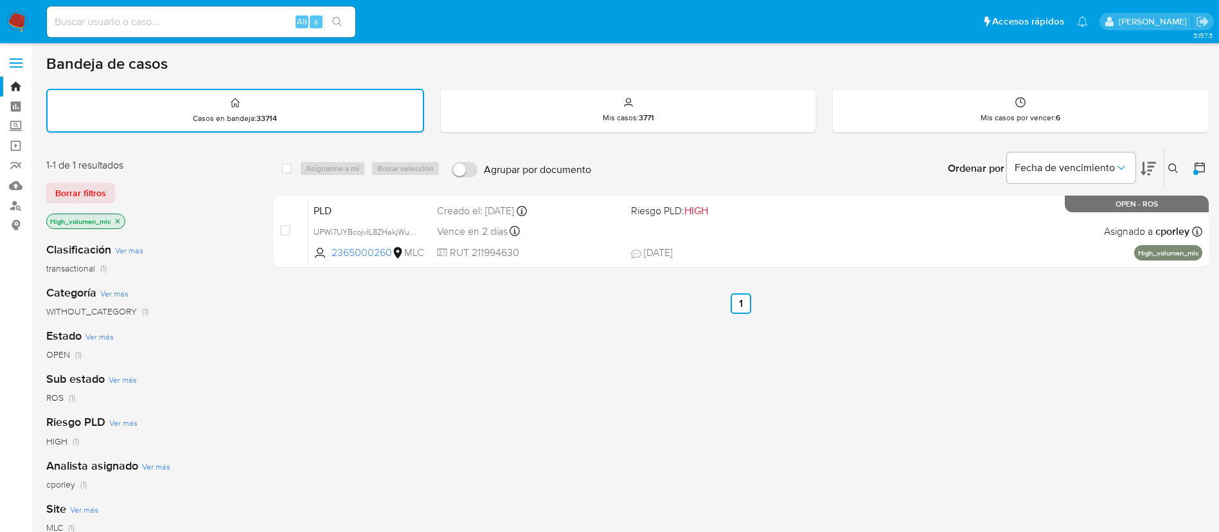
click at [1164, 168] on div "Ordenar por Fecha de vencimiento" at bounding box center [1051, 168] width 226 height 40
drag, startPoint x: 1179, startPoint y: 166, endPoint x: 1171, endPoint y: 169, distance: 8.7
click at [1178, 166] on button at bounding box center [1175, 168] width 21 height 15
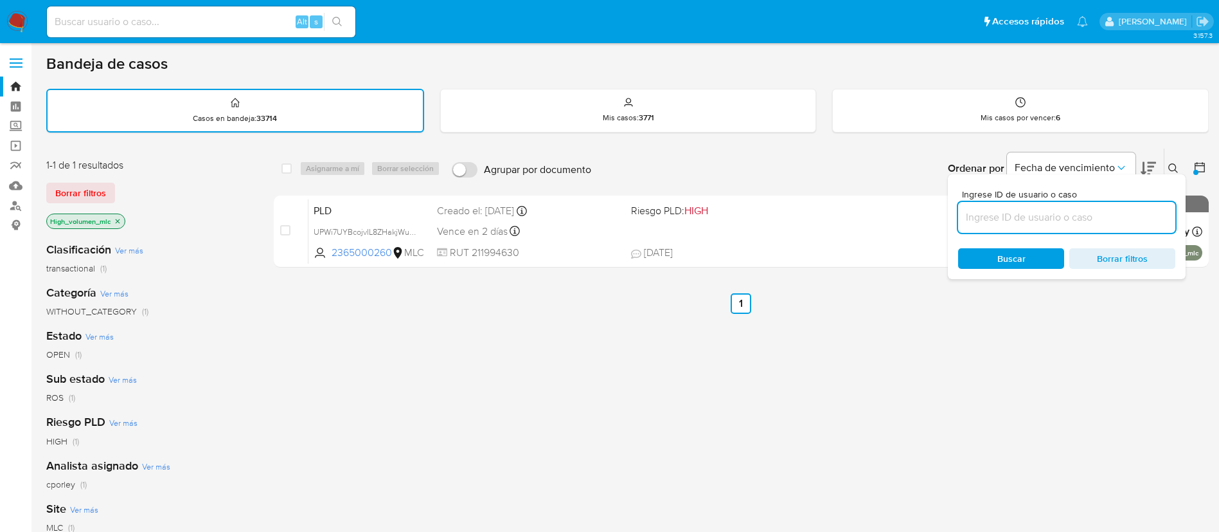
click at [1077, 217] on input at bounding box center [1066, 217] width 217 height 17
click at [886, 338] on div "select-all-cases-checkbox Asignarme a mí Borrar selección Agrupar por documento…" at bounding box center [741, 439] width 935 height 582
click at [1118, 260] on span "Borrar filtros" at bounding box center [1123, 258] width 88 height 18
click at [116, 215] on p "High_volumen_mlc" at bounding box center [86, 221] width 78 height 14
click at [120, 218] on icon "close-filter" at bounding box center [118, 221] width 8 height 8
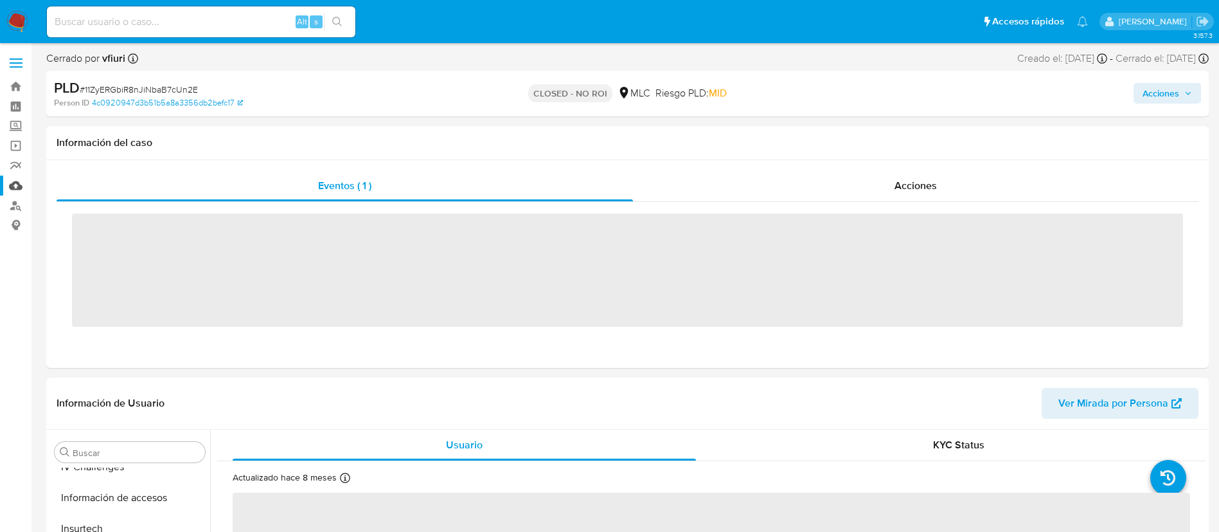
scroll to position [543, 0]
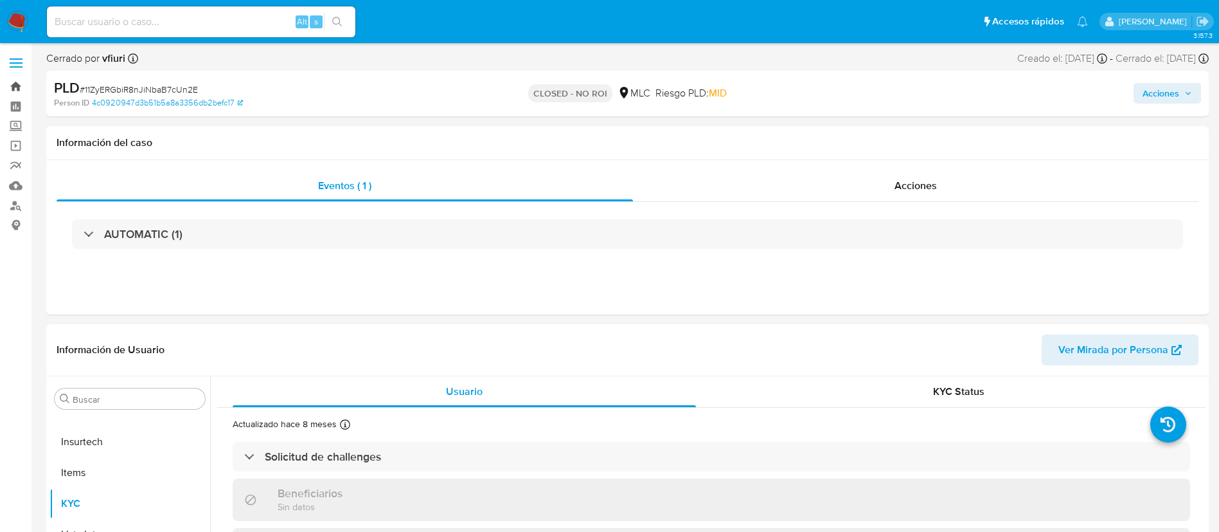
click at [21, 85] on link "Bandeja" at bounding box center [76, 86] width 153 height 20
select select "10"
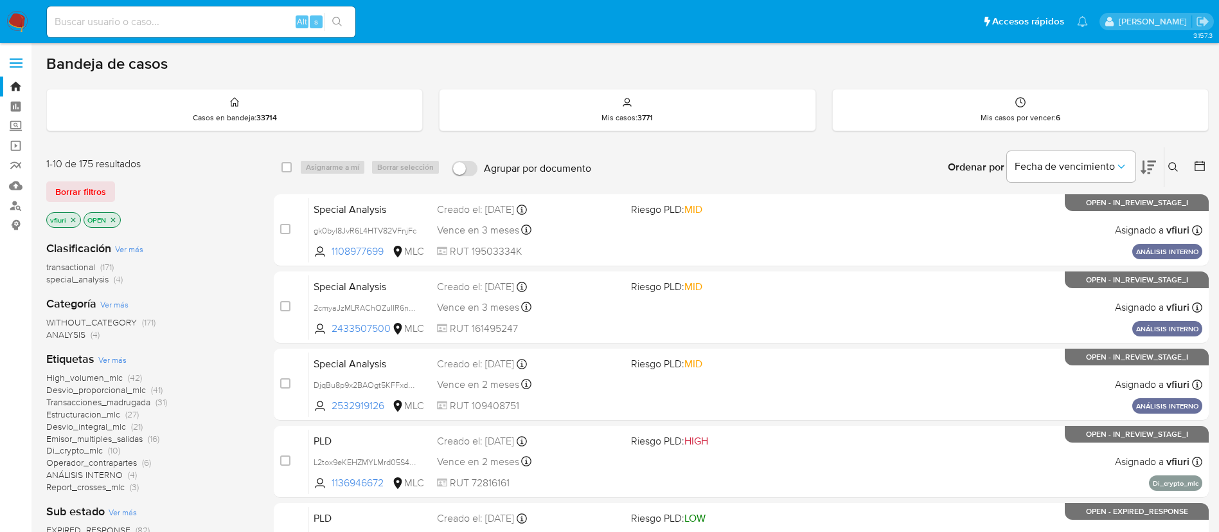
click at [71, 220] on icon "close-filter" at bounding box center [73, 220] width 8 height 8
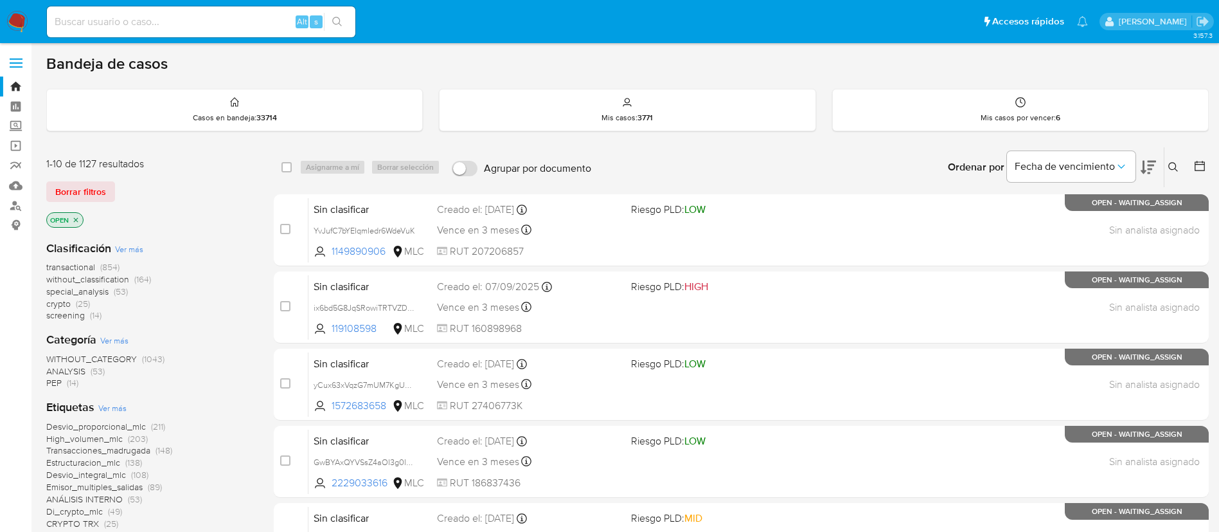
click at [74, 220] on icon "close-filter" at bounding box center [76, 220] width 8 height 8
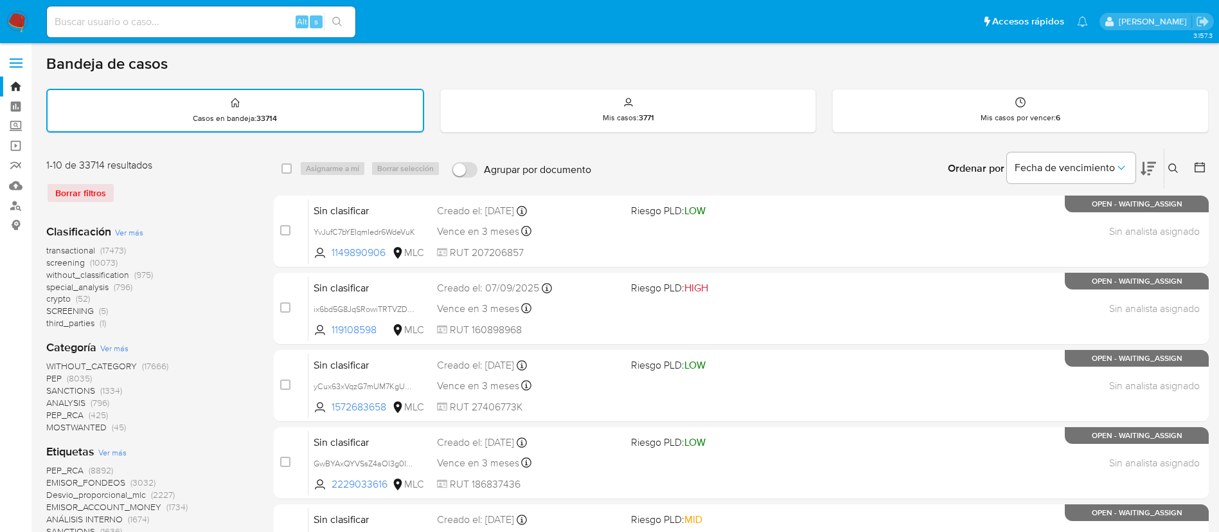
click at [1200, 169] on icon at bounding box center [1200, 167] width 13 height 13
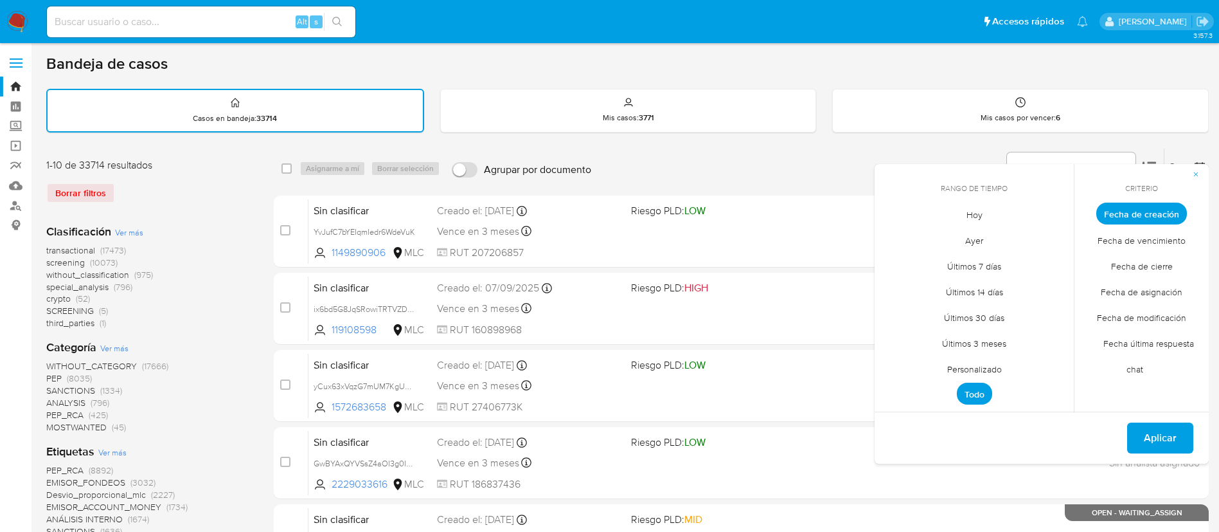
click at [951, 367] on span "Personalizado" at bounding box center [975, 368] width 82 height 26
click at [888, 237] on icon "Mes anterior" at bounding box center [894, 236] width 15 height 15
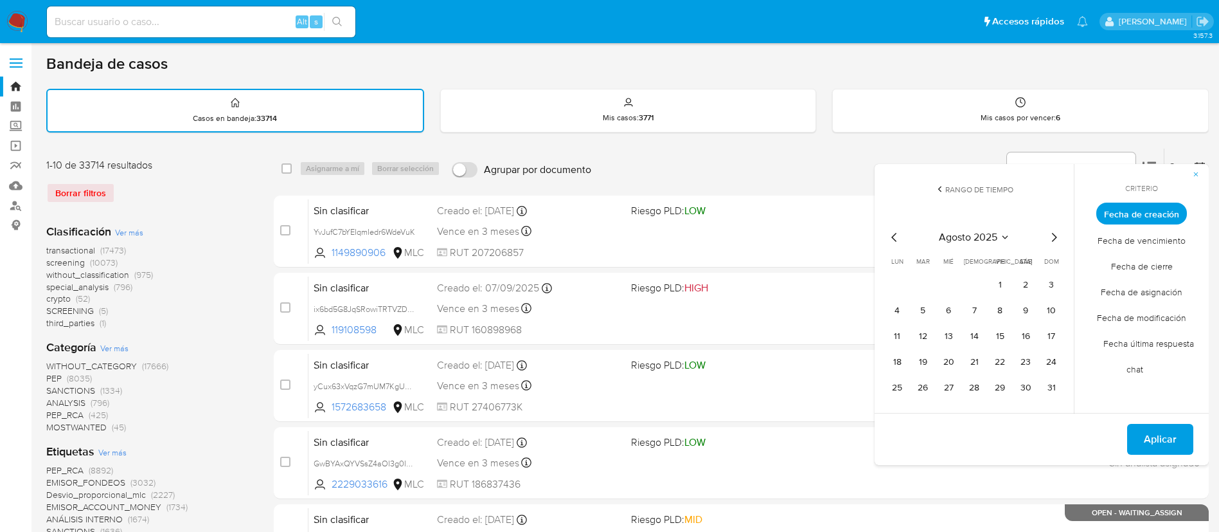
click at [888, 237] on icon "Mes anterior" at bounding box center [894, 236] width 15 height 15
click at [894, 236] on icon "Mes anterior" at bounding box center [894, 236] width 15 height 15
click at [973, 334] on button "12" at bounding box center [974, 336] width 21 height 21
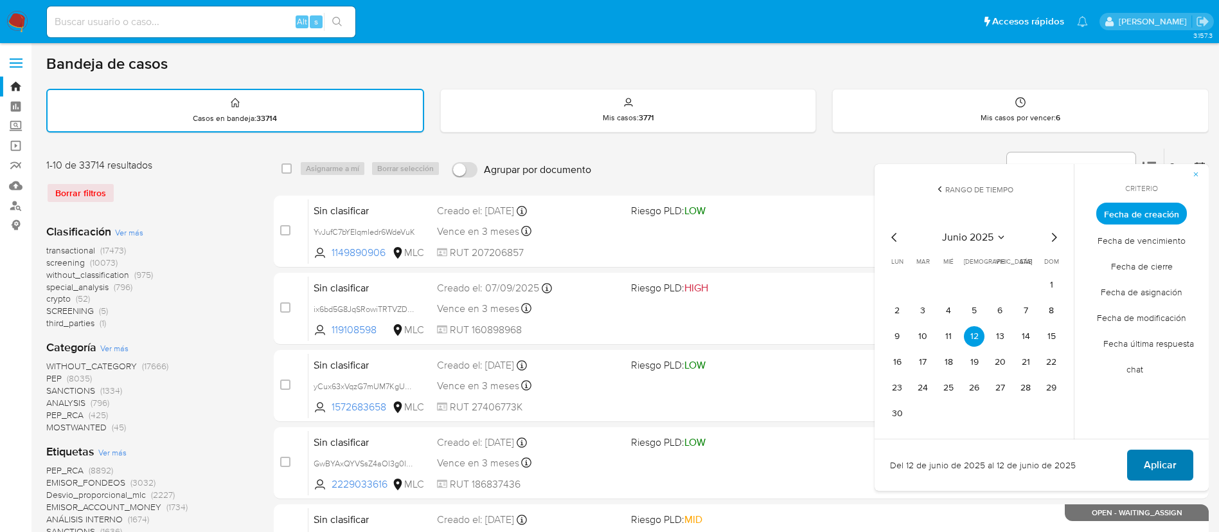
click at [1142, 465] on button "Aplicar" at bounding box center [1161, 464] width 66 height 31
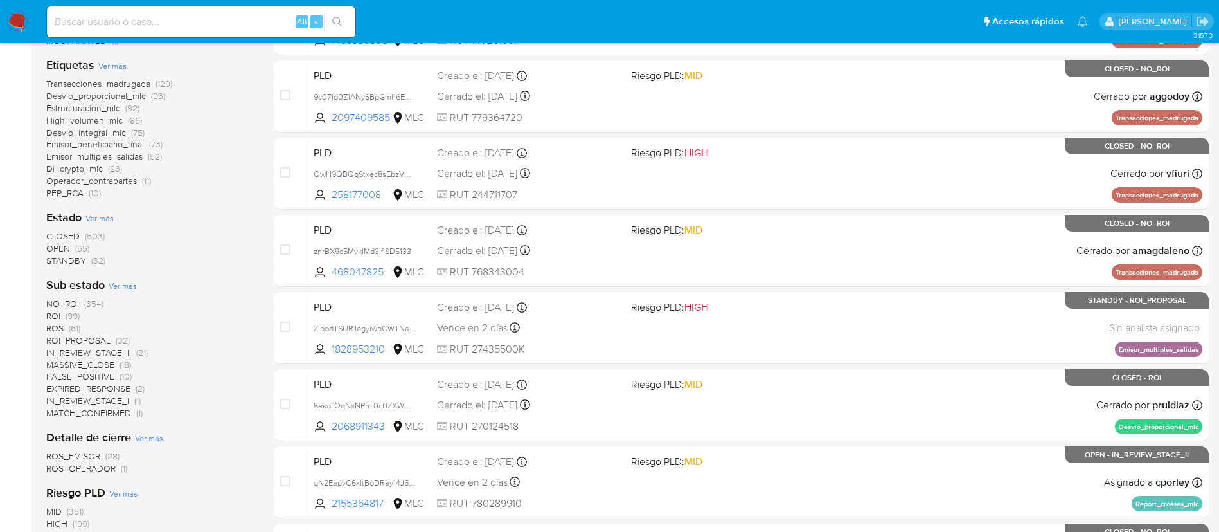
scroll to position [276, 0]
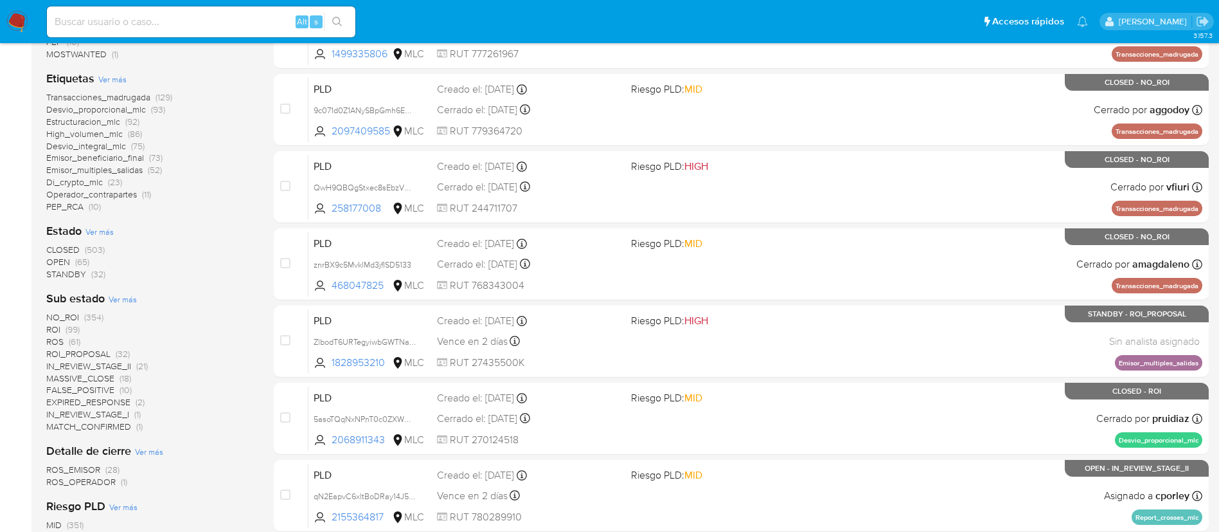
click at [53, 276] on span "STANDBY" at bounding box center [66, 273] width 40 height 13
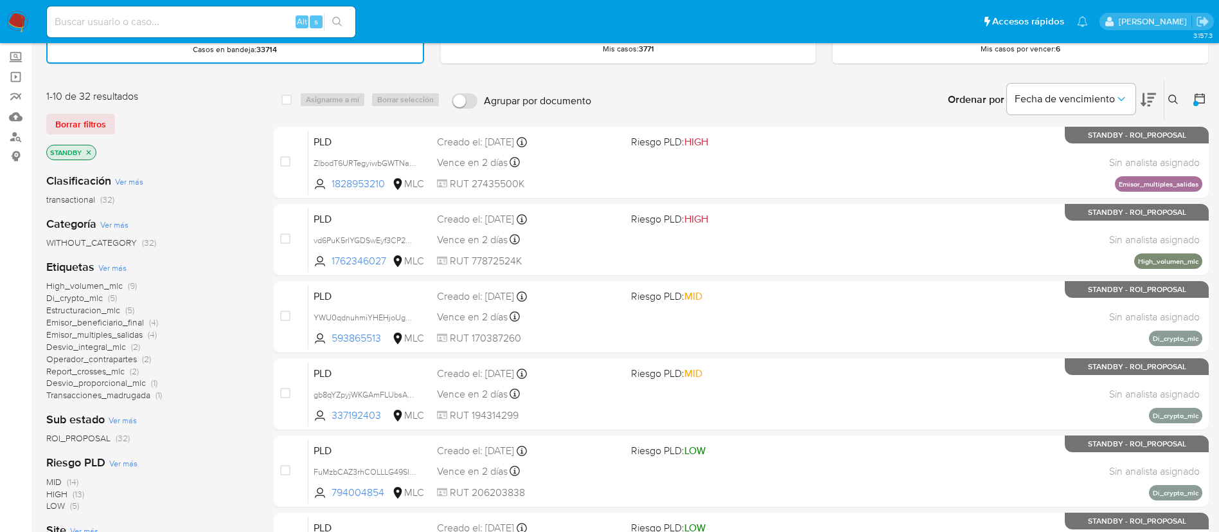
scroll to position [99, 0]
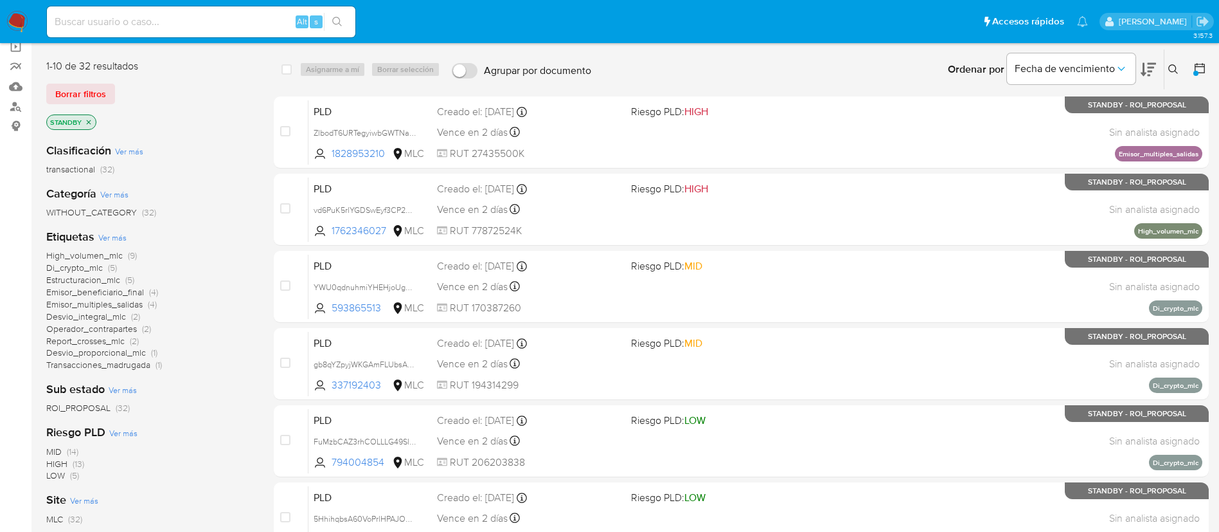
click at [109, 255] on span "High_volumen_mlc" at bounding box center [84, 255] width 76 height 13
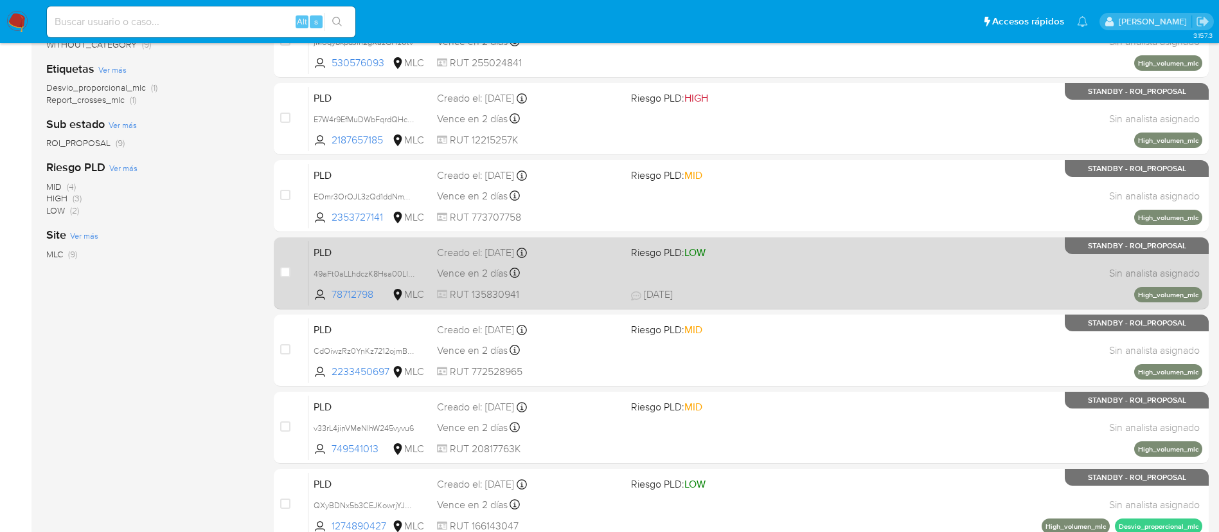
scroll to position [195, 0]
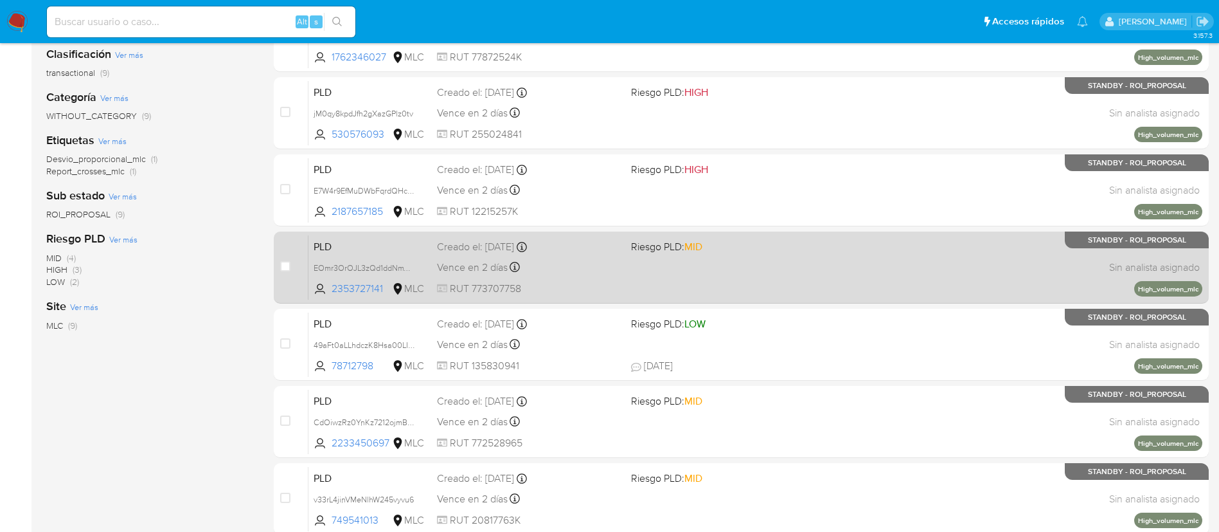
click at [602, 256] on div "PLD EOmr3OrOJL3zQd1ddNmWxVpm 2353727141 MLC Riesgo PLD: MID Creado el: 12/06/20…" at bounding box center [756, 267] width 894 height 65
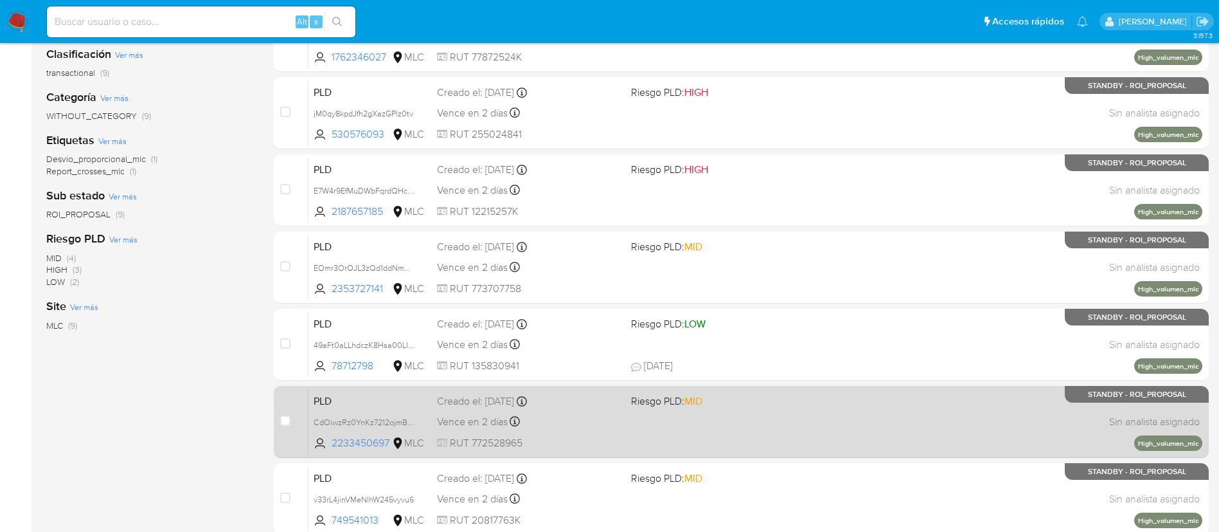
click at [607, 431] on div "PLD CdOiwzRz0YnKz7212ojmBFlk 2233450697 MLC Riesgo PLD: MID Creado el: 12/06/20…" at bounding box center [756, 421] width 894 height 65
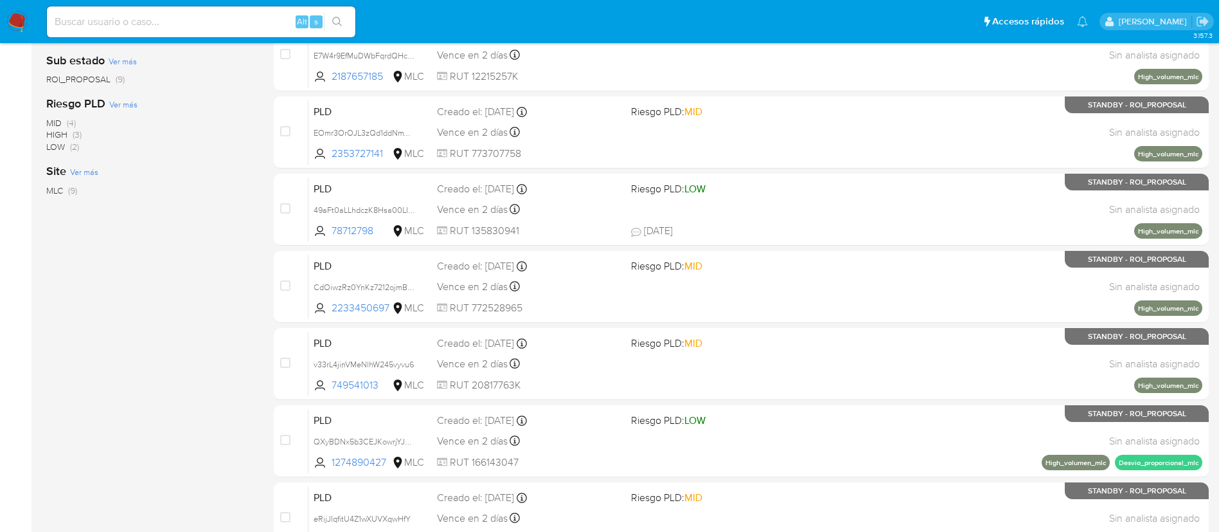
scroll to position [388, 0]
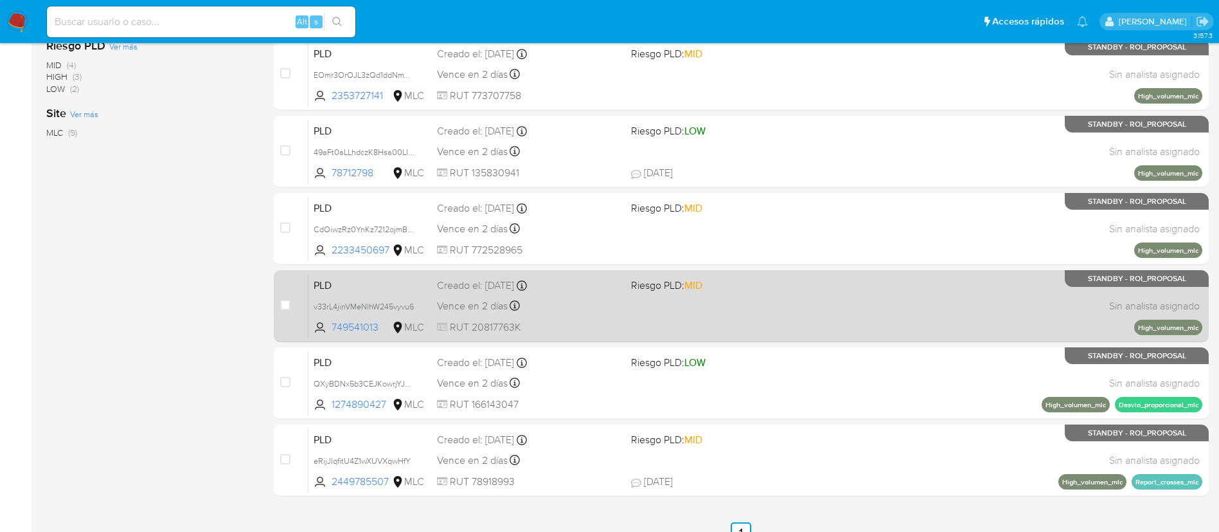
click at [579, 302] on div "Vence en 2 días Vence el 10/09/2025 06:06:10" at bounding box center [529, 305] width 184 height 17
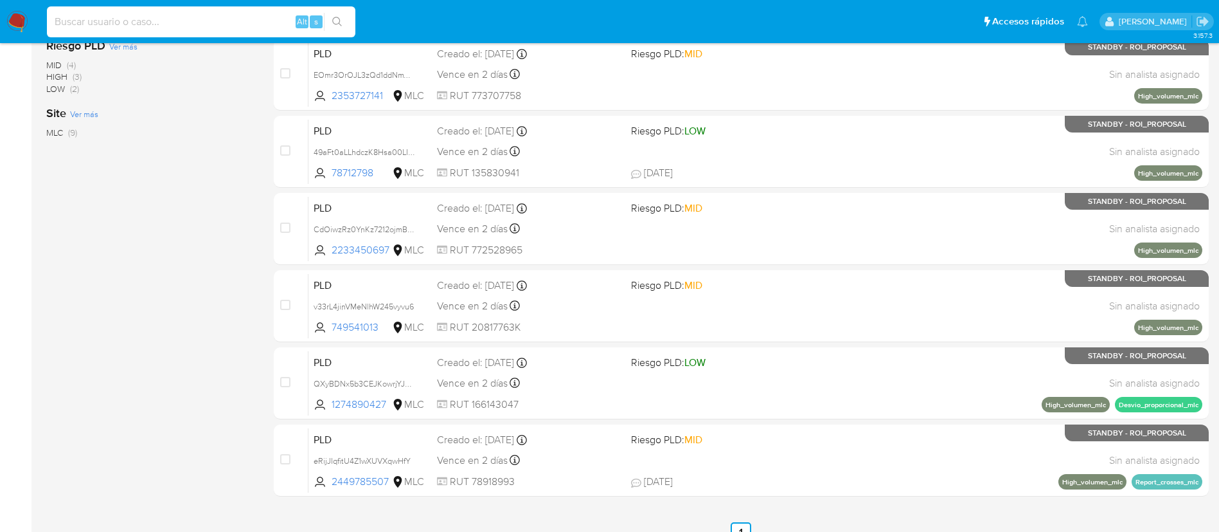
click at [84, 18] on input at bounding box center [201, 21] width 309 height 17
paste input "1130151985"
type input "1130151985"
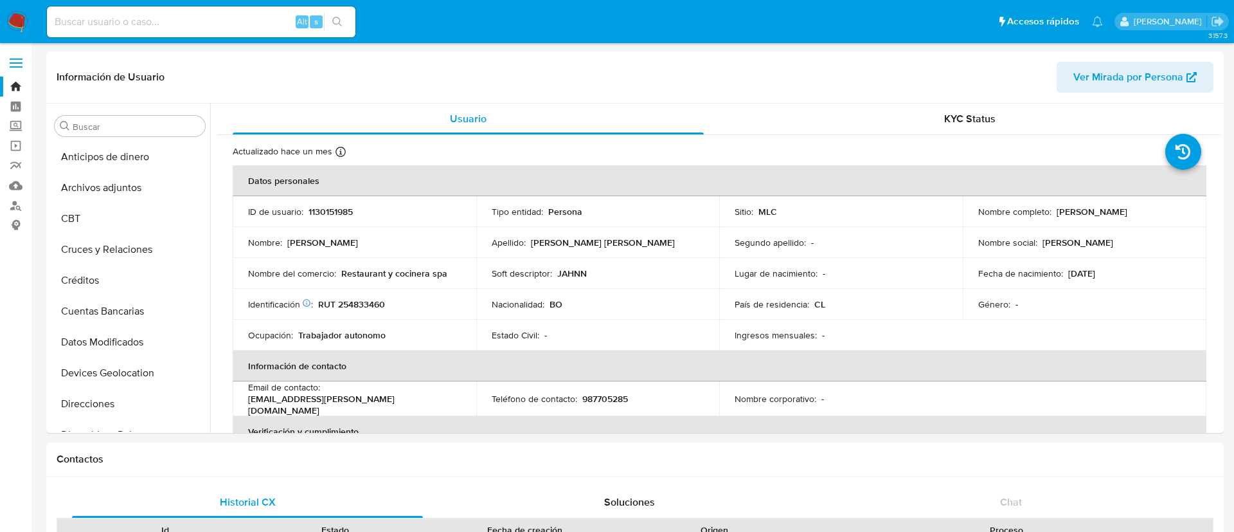
select select "10"
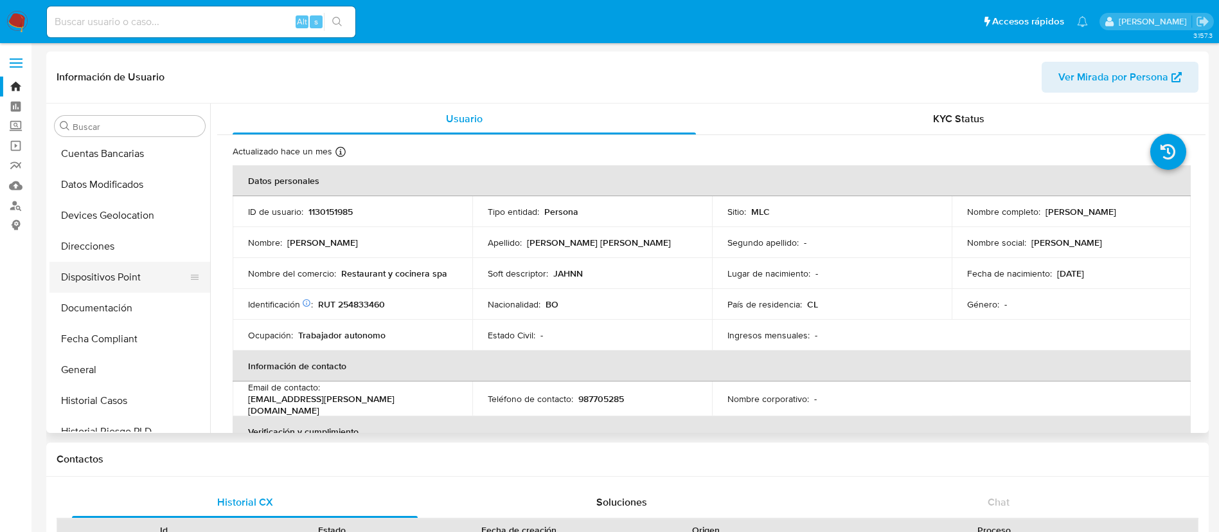
scroll to position [254, 0]
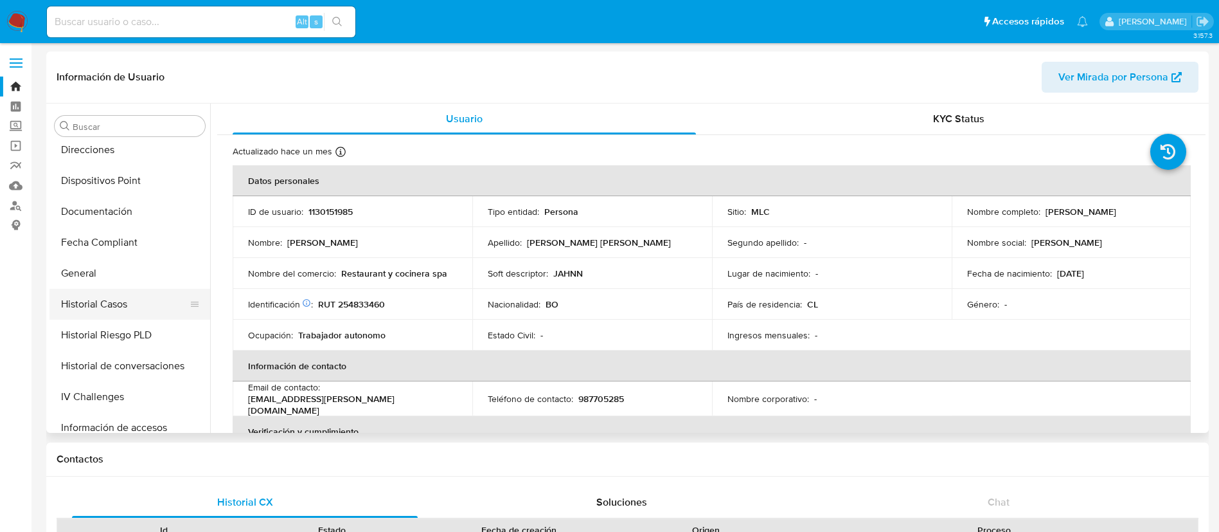
click at [129, 301] on button "Historial Casos" at bounding box center [124, 304] width 150 height 31
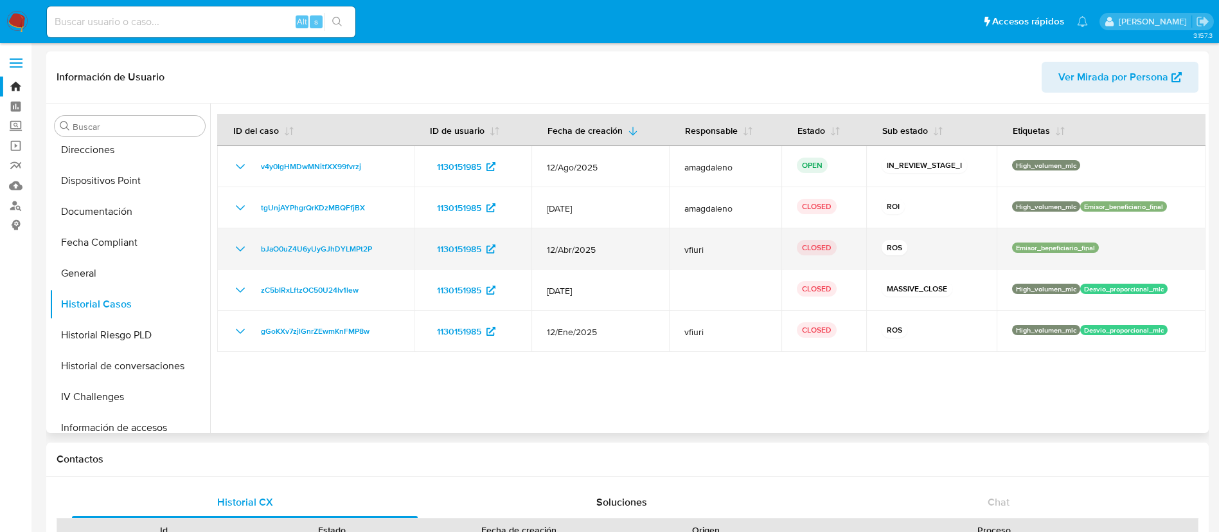
click at [243, 250] on icon "Mostrar/Ocultar" at bounding box center [240, 248] width 15 height 15
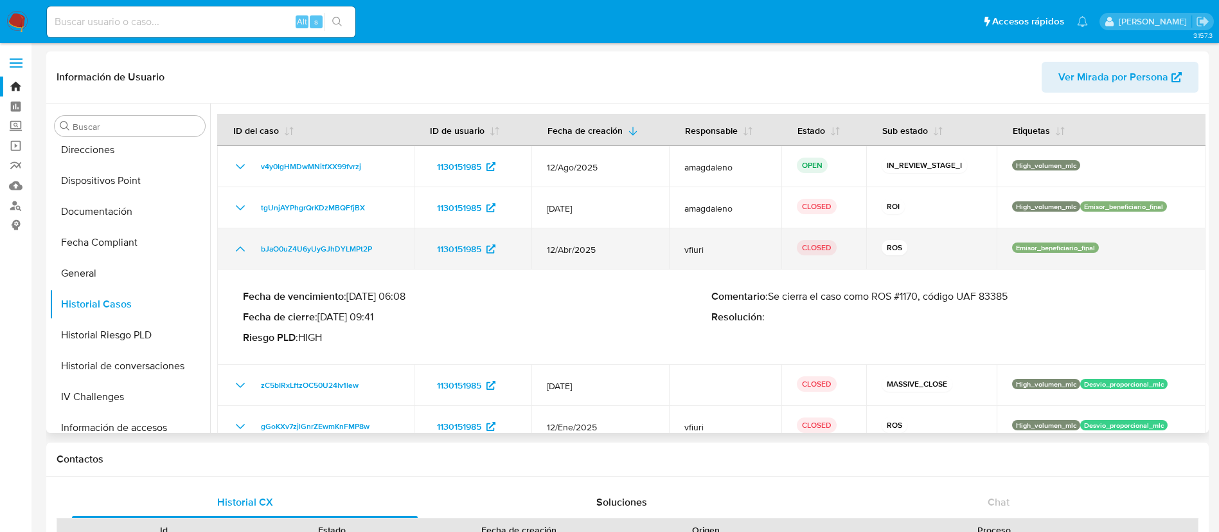
click at [243, 250] on icon "Mostrar/Ocultar" at bounding box center [240, 248] width 15 height 15
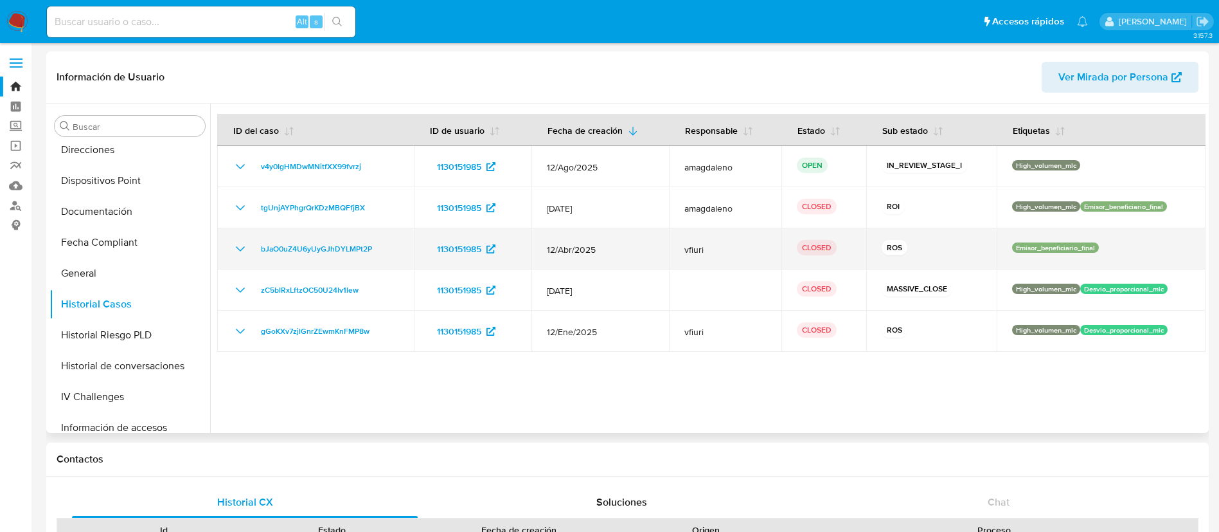
click at [243, 250] on icon "Mostrar/Ocultar" at bounding box center [240, 248] width 15 height 15
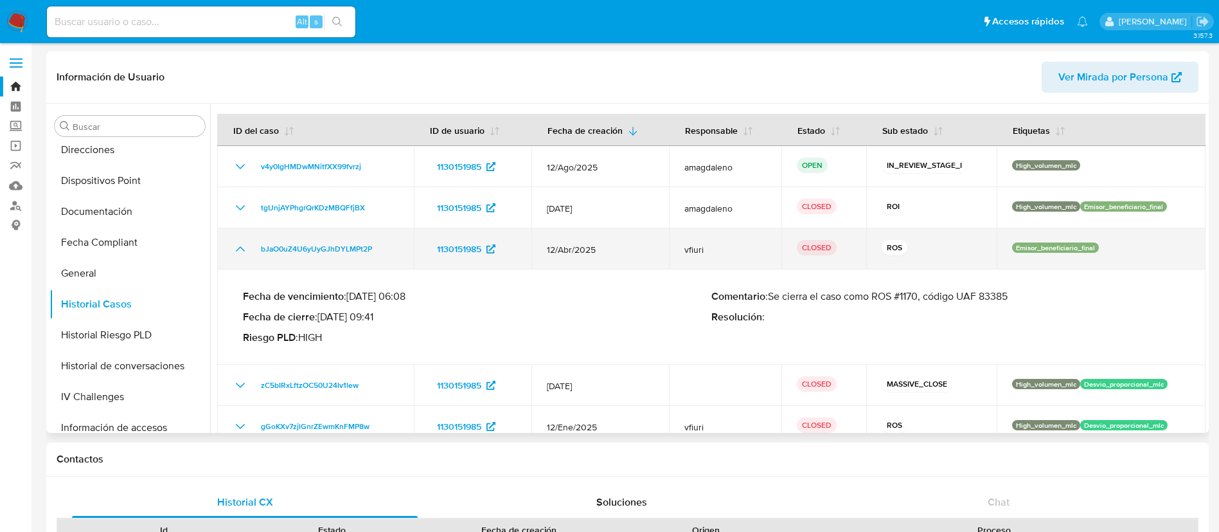
click at [243, 250] on icon "Mostrar/Ocultar" at bounding box center [240, 248] width 15 height 15
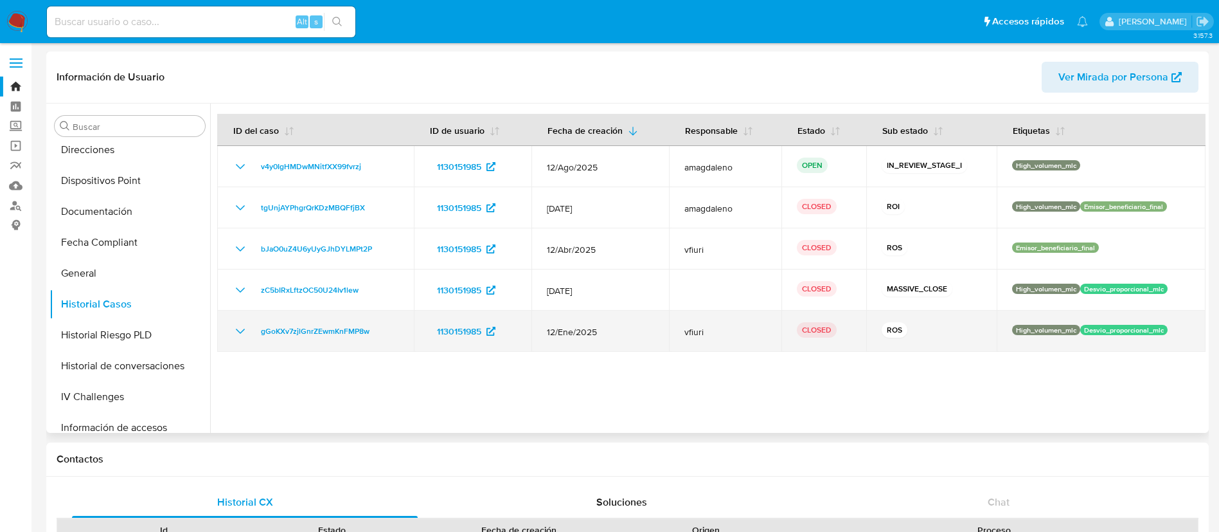
click at [234, 336] on icon "Mostrar/Ocultar" at bounding box center [240, 330] width 15 height 15
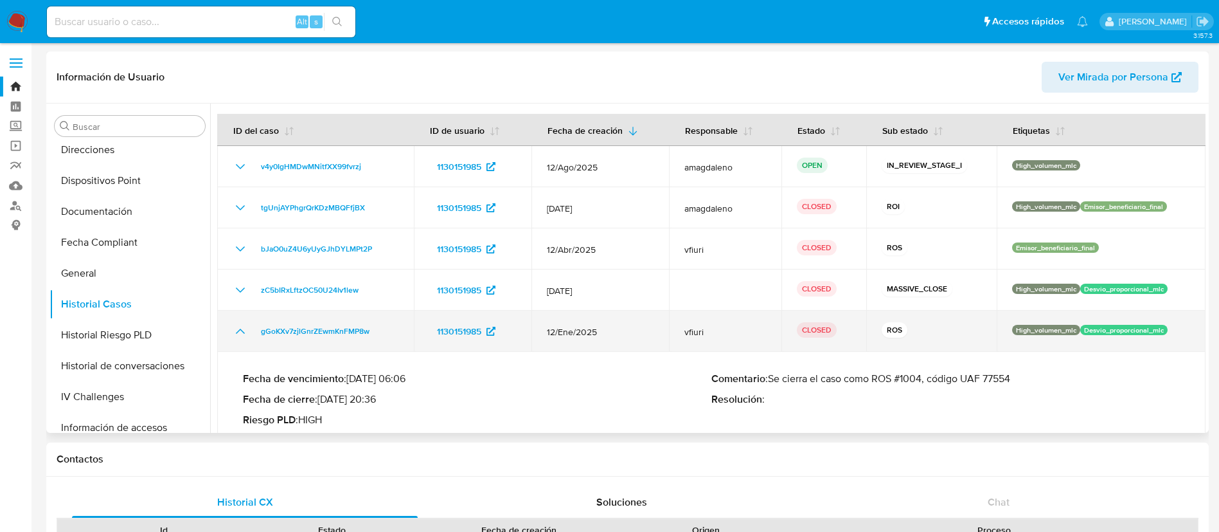
click at [241, 333] on icon "Mostrar/Ocultar" at bounding box center [240, 330] width 15 height 15
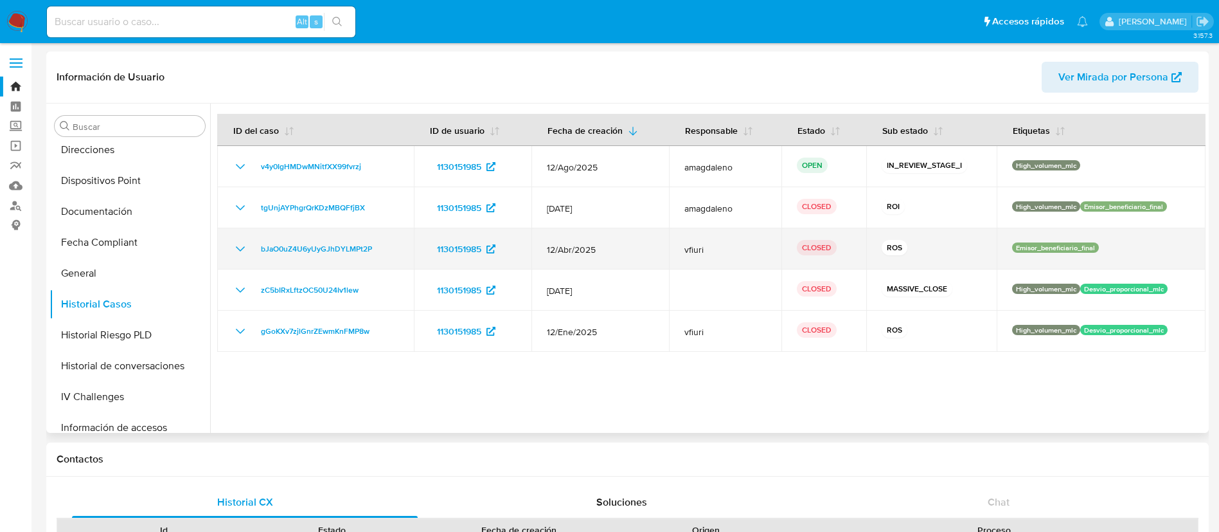
click at [235, 244] on icon "Mostrar/Ocultar" at bounding box center [240, 248] width 15 height 15
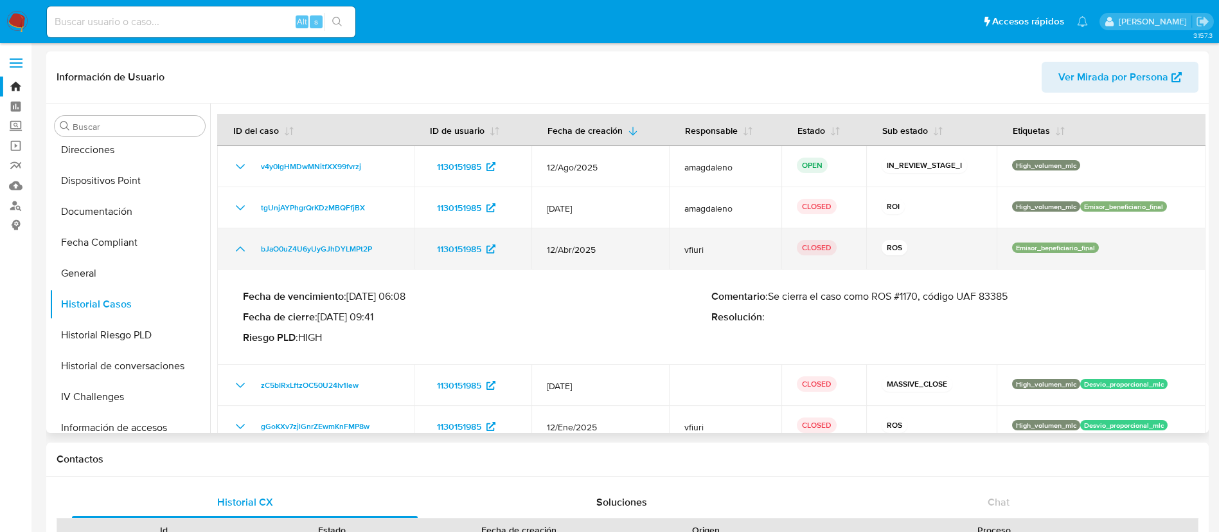
click at [235, 244] on icon "Mostrar/Ocultar" at bounding box center [240, 248] width 15 height 15
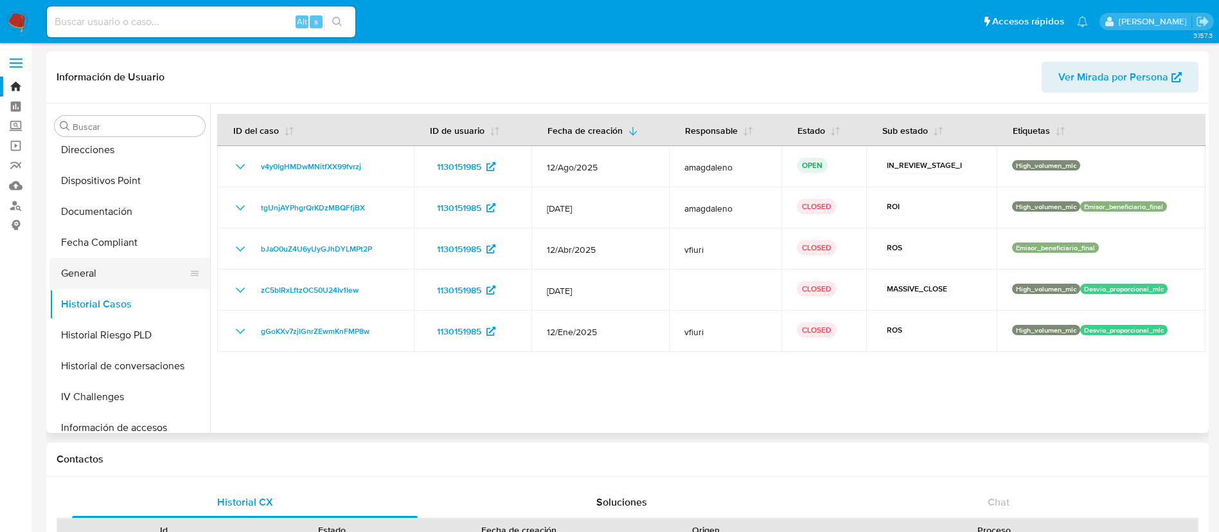
scroll to position [447, 0]
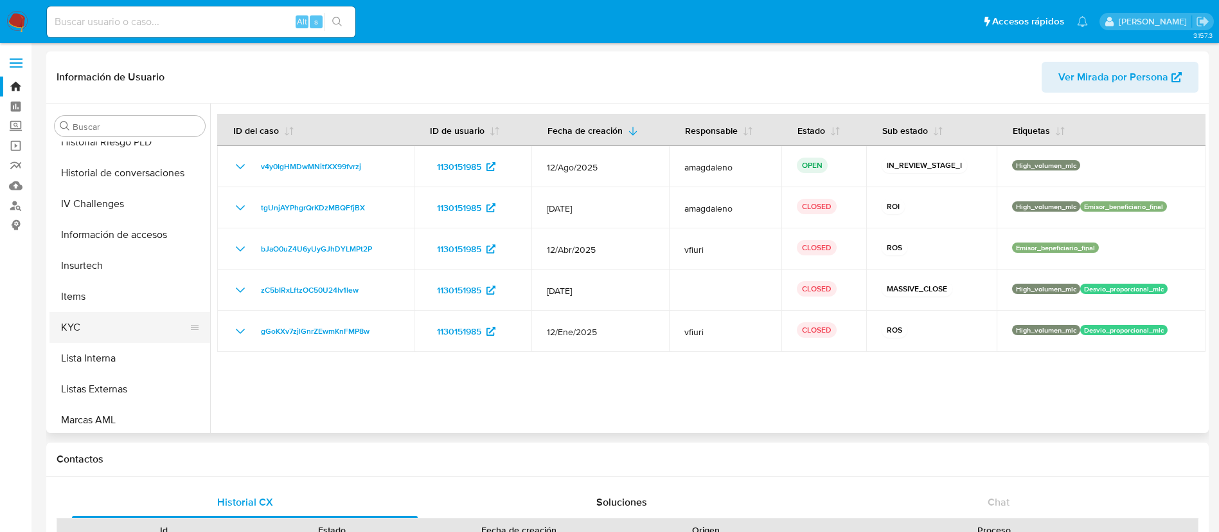
click at [83, 334] on button "KYC" at bounding box center [124, 327] width 150 height 31
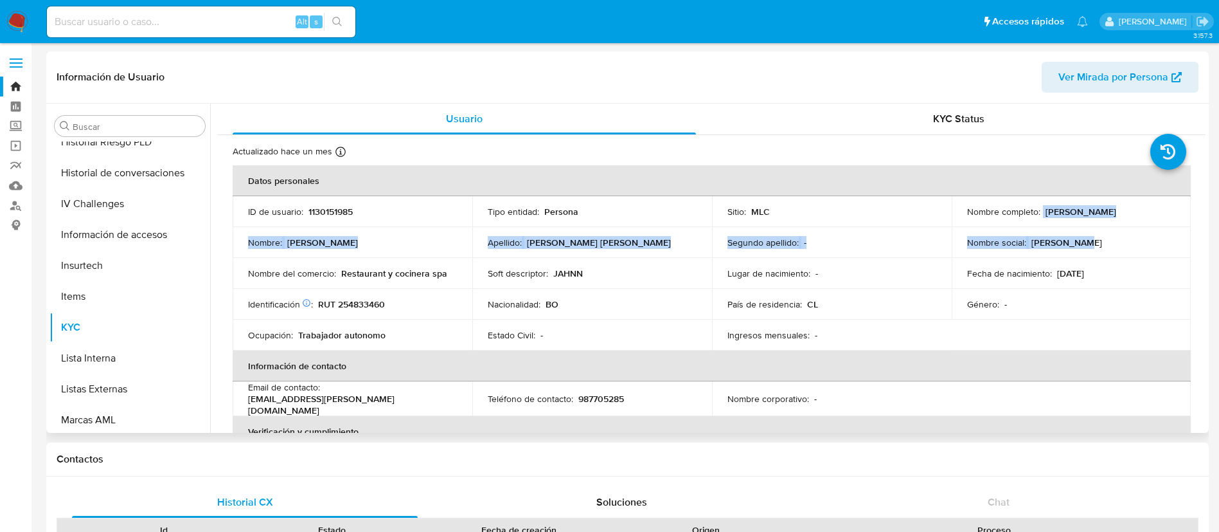
drag, startPoint x: 1045, startPoint y: 214, endPoint x: 1153, endPoint y: 228, distance: 109.6
click at [1153, 228] on tbody "ID de usuario : 1130151985 Tipo entidad : Persona Sitio : MLC Nombre completo :…" at bounding box center [712, 273] width 958 height 154
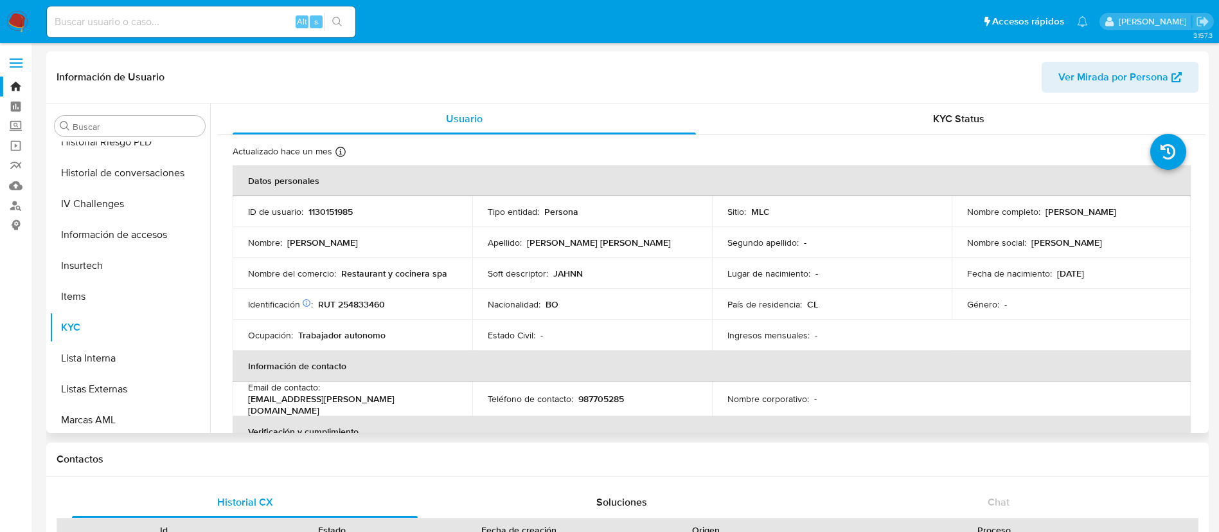
click at [1153, 228] on td "Nombre social : Jahnn Carla" at bounding box center [1072, 242] width 240 height 31
drag, startPoint x: 1041, startPoint y: 215, endPoint x: 1174, endPoint y: 214, distance: 133.7
click at [1173, 214] on td "Nombre completo : Jahnn Carla Suarez Ibañez" at bounding box center [1072, 211] width 240 height 31
copy p "Jahnn Carla Suarez Ibañez"
click at [368, 298] on p "RUT 254833460" at bounding box center [351, 304] width 67 height 12
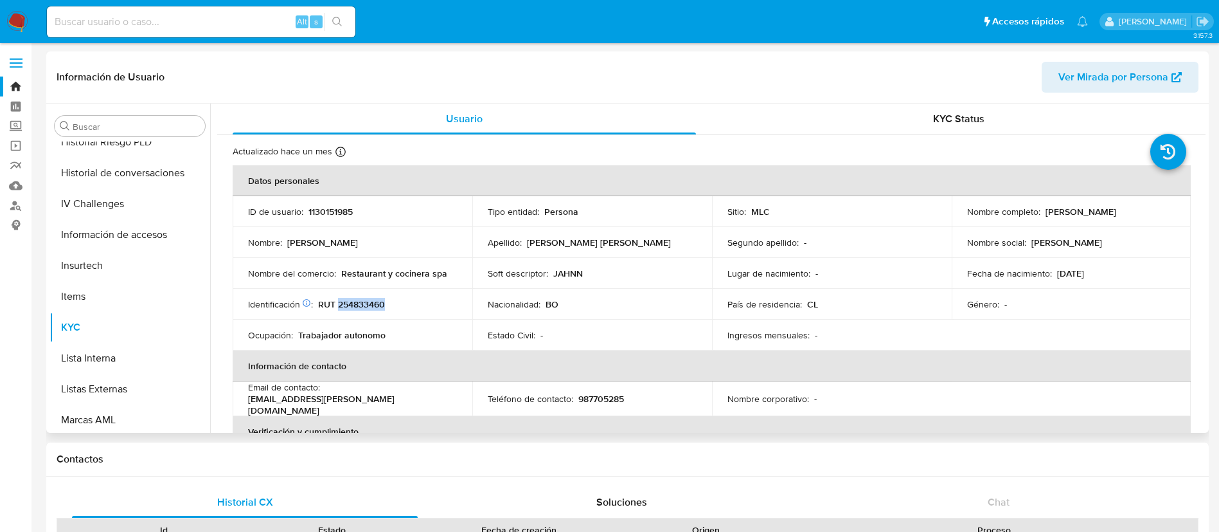
click at [368, 298] on p "RUT 254833460" at bounding box center [351, 304] width 67 height 12
click at [368, 306] on p "RUT 254833460" at bounding box center [351, 304] width 67 height 12
copy p "254833460"
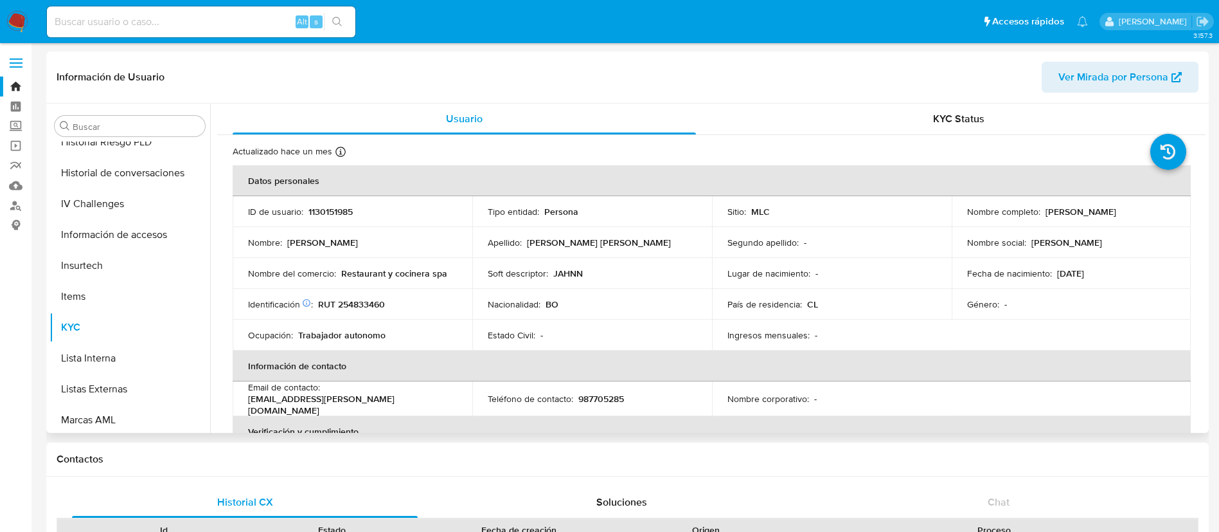
click at [362, 294] on td "Identificación Nº de serie: 602774519 : RUT 254833460" at bounding box center [353, 304] width 240 height 31
click at [375, 305] on p "RUT 254833460" at bounding box center [351, 304] width 67 height 12
click at [370, 302] on p "RUT 254833460" at bounding box center [351, 304] width 67 height 12
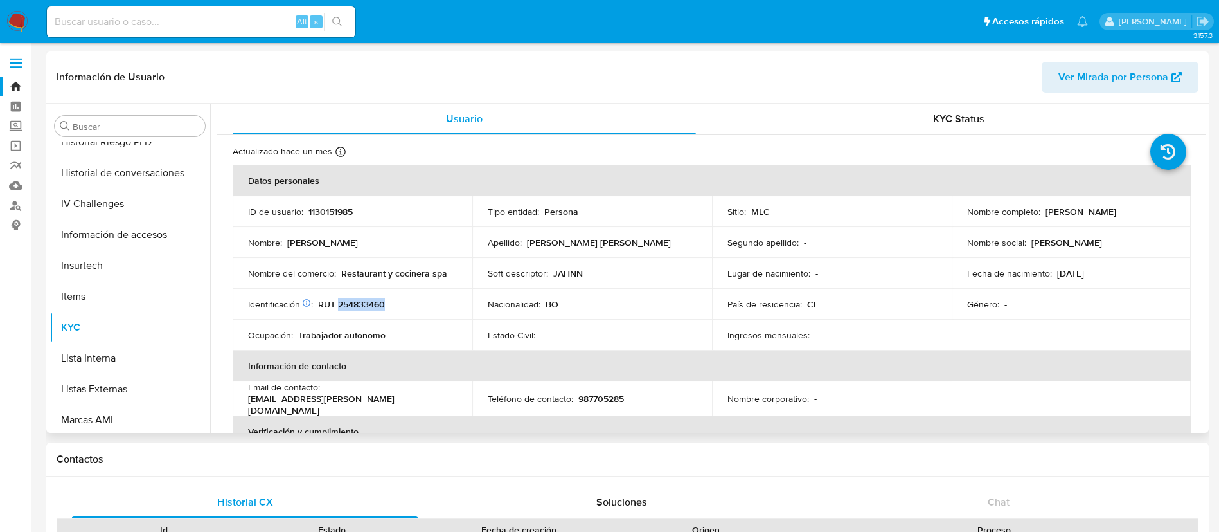
click at [370, 302] on p "RUT 254833460" at bounding box center [351, 304] width 67 height 12
copy p "254833460"
click at [10, 86] on link "Bandeja" at bounding box center [76, 86] width 153 height 20
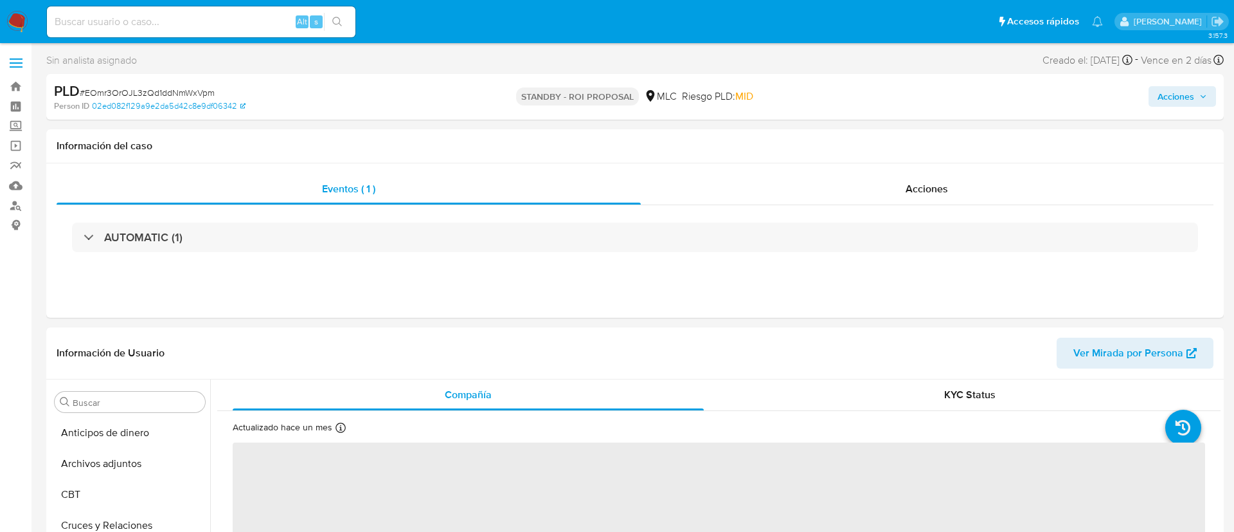
select select "10"
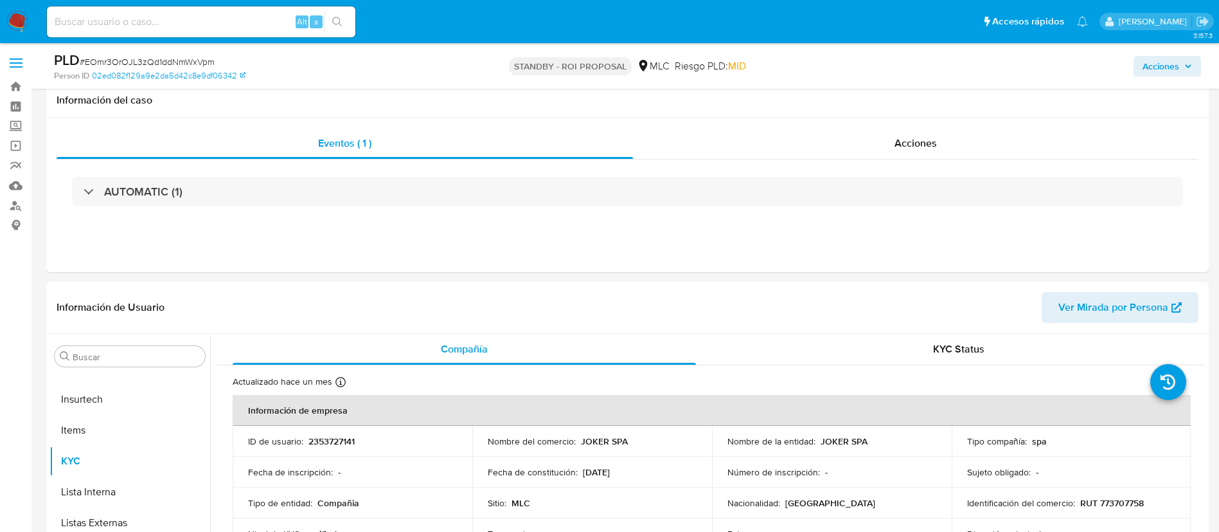
scroll to position [96, 0]
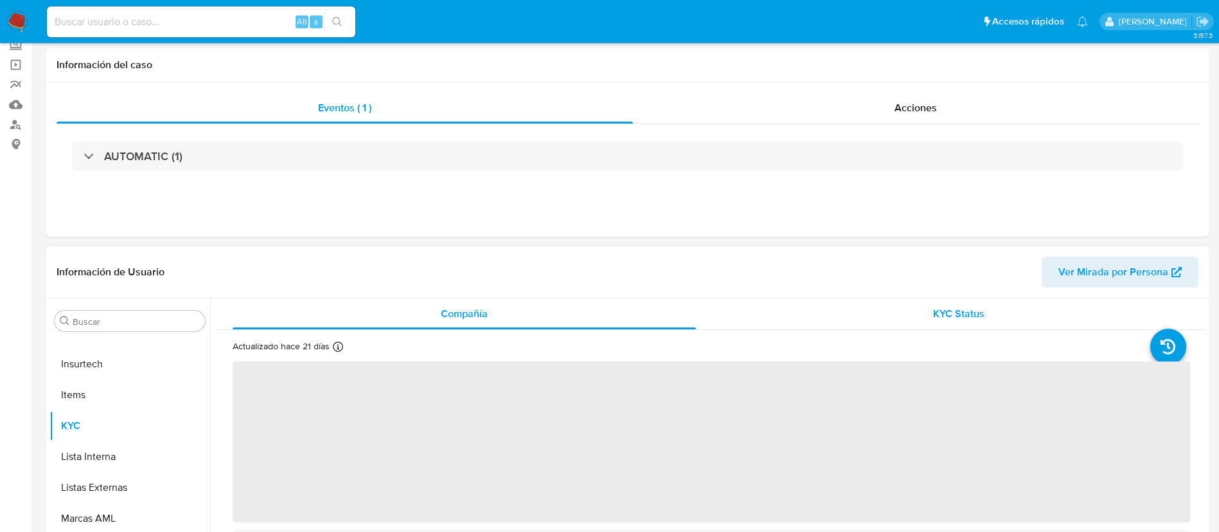
scroll to position [193, 0]
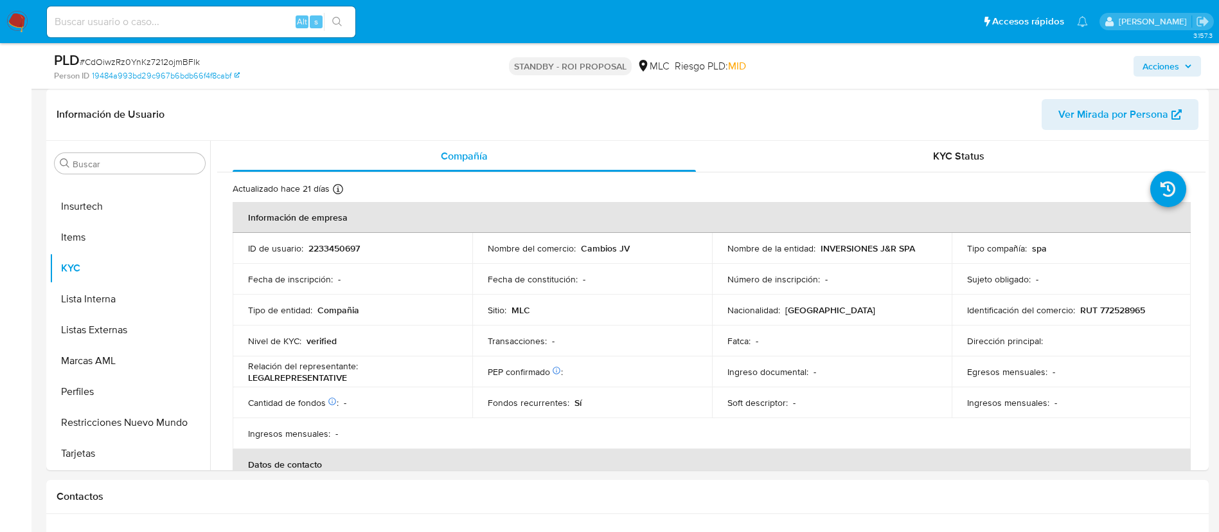
select select "10"
click at [326, 242] on p "2233450697" at bounding box center [334, 248] width 51 height 12
copy p "2233450697"
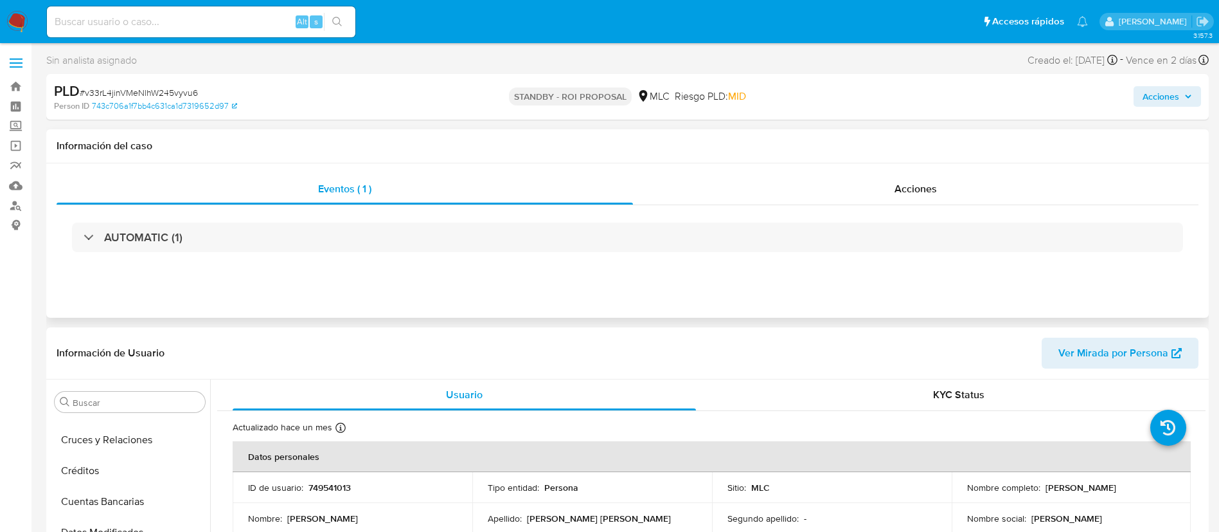
select select "10"
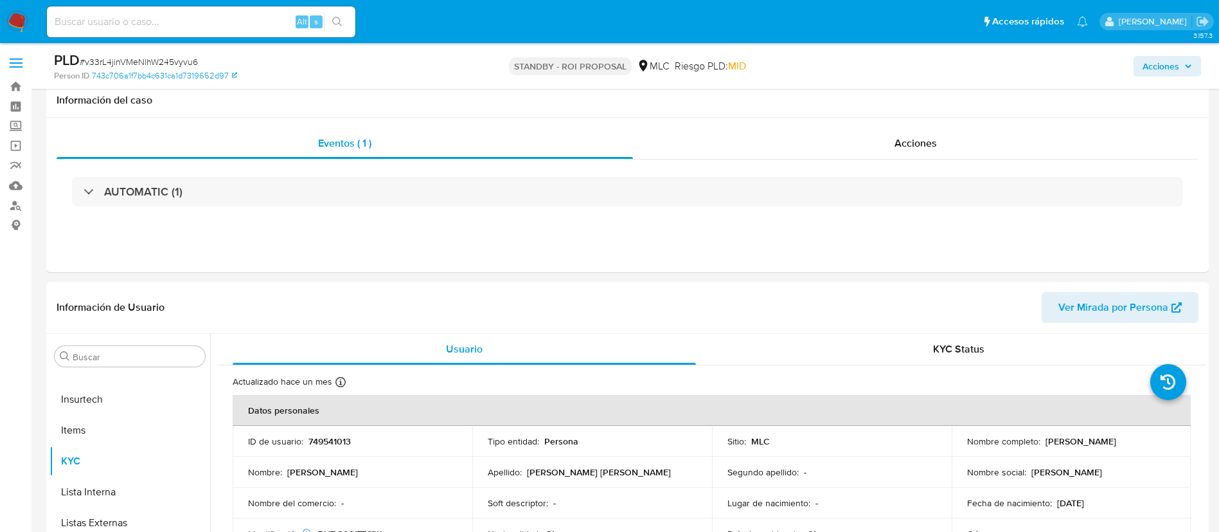
scroll to position [193, 0]
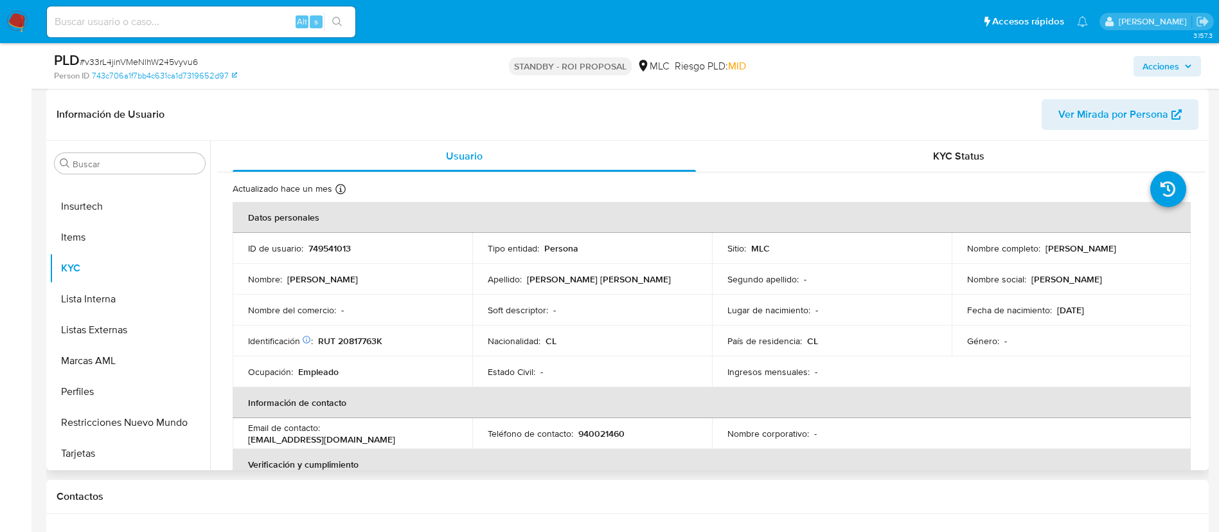
click at [317, 249] on p "749541013" at bounding box center [330, 248] width 42 height 12
copy p "749541013"
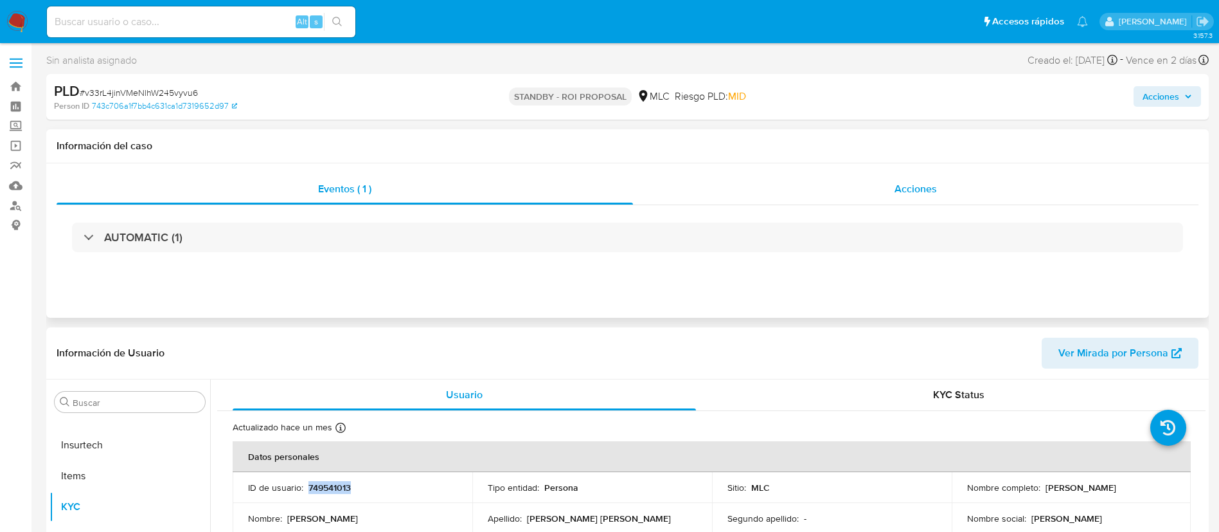
click at [917, 195] on span "Acciones" at bounding box center [916, 188] width 42 height 15
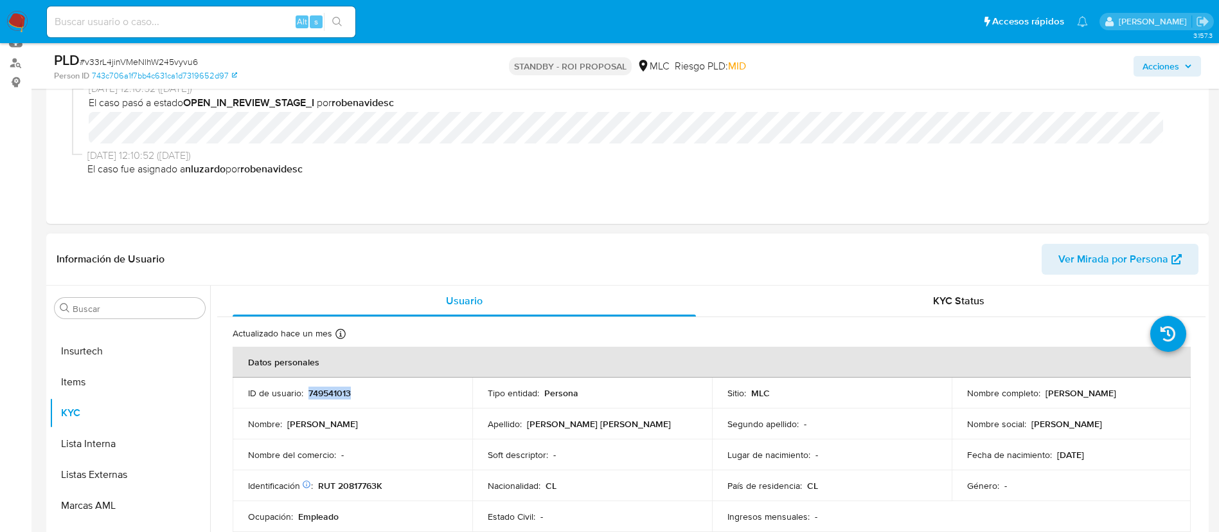
scroll to position [289, 0]
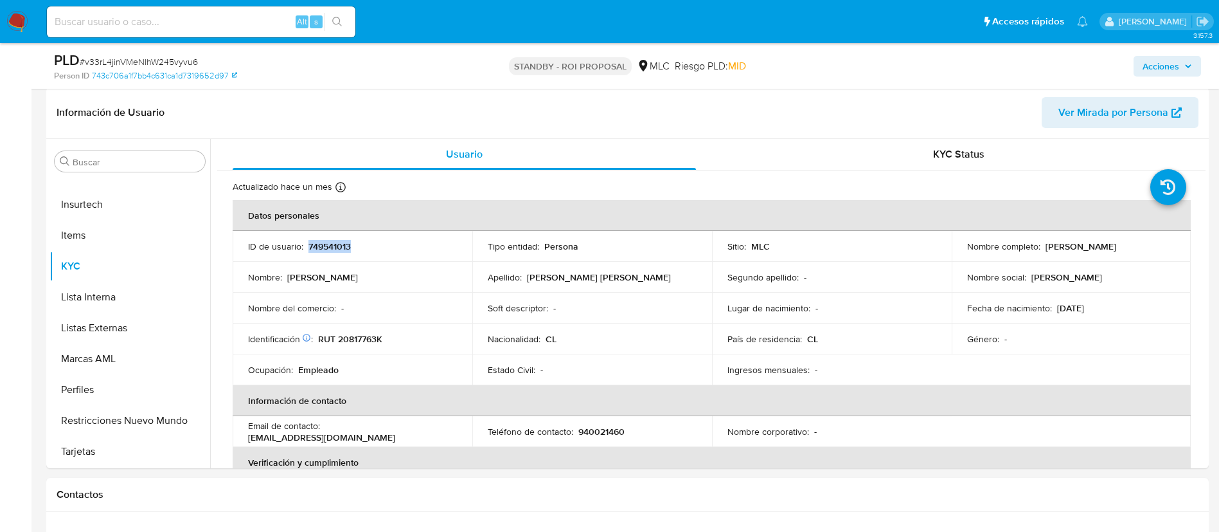
copy p "749541013"
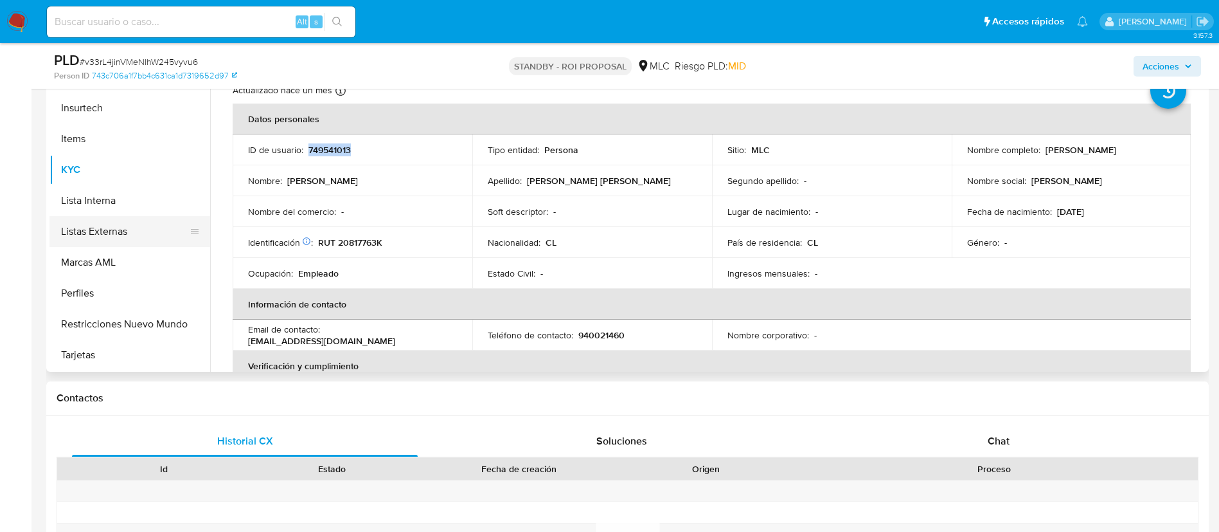
scroll to position [254, 0]
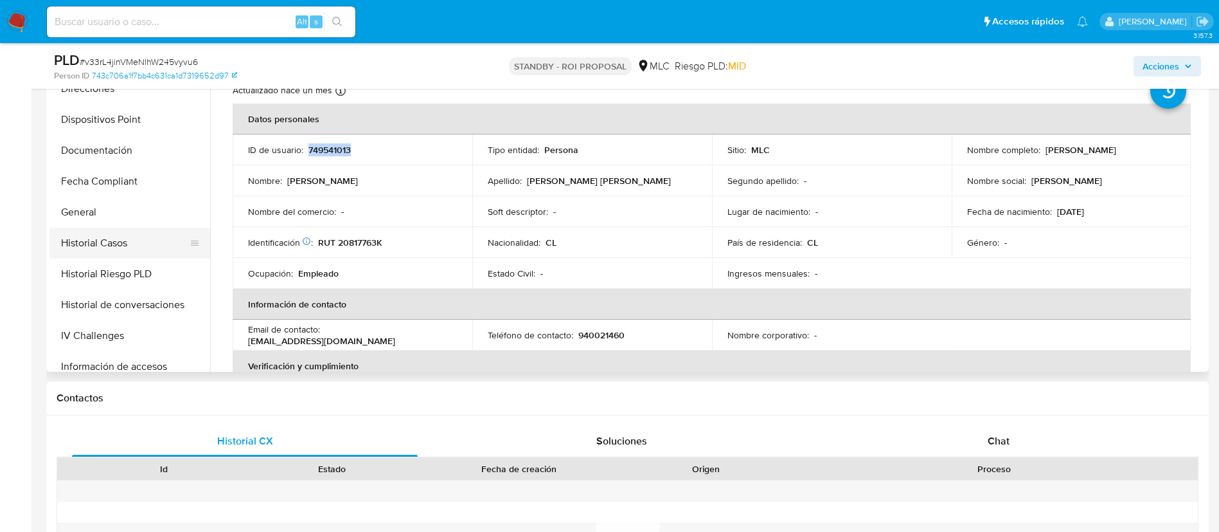
click at [111, 233] on button "Historial Casos" at bounding box center [124, 243] width 150 height 31
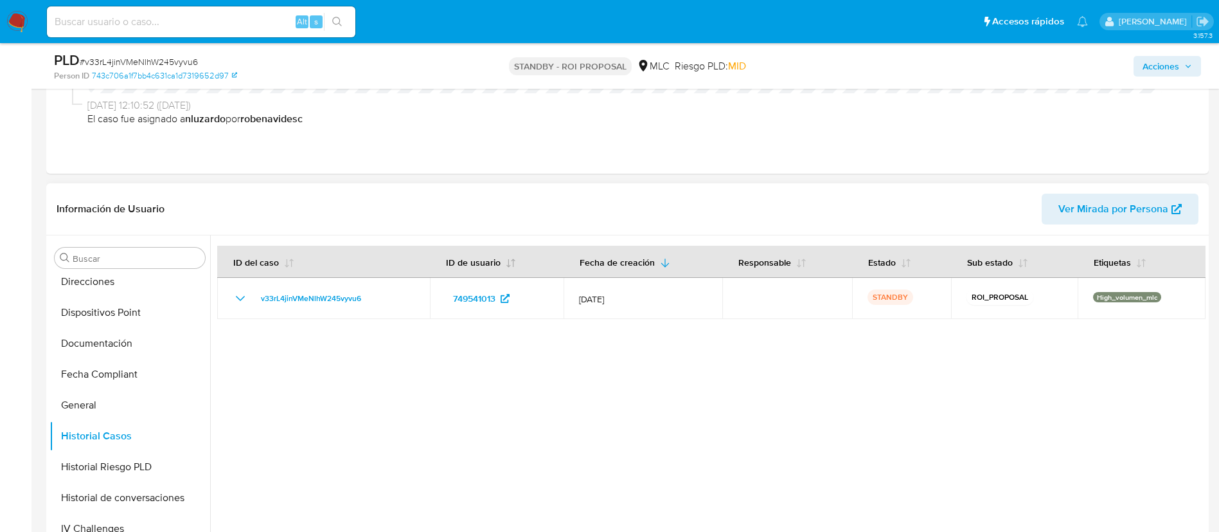
scroll to position [0, 0]
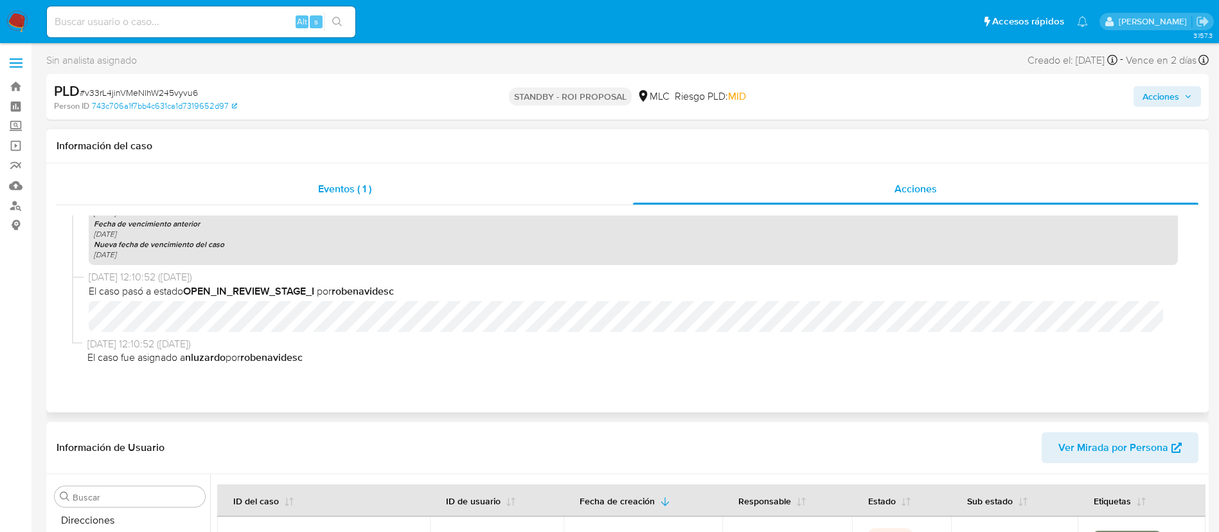
click at [294, 192] on div "Eventos ( 1 )" at bounding box center [345, 189] width 577 height 31
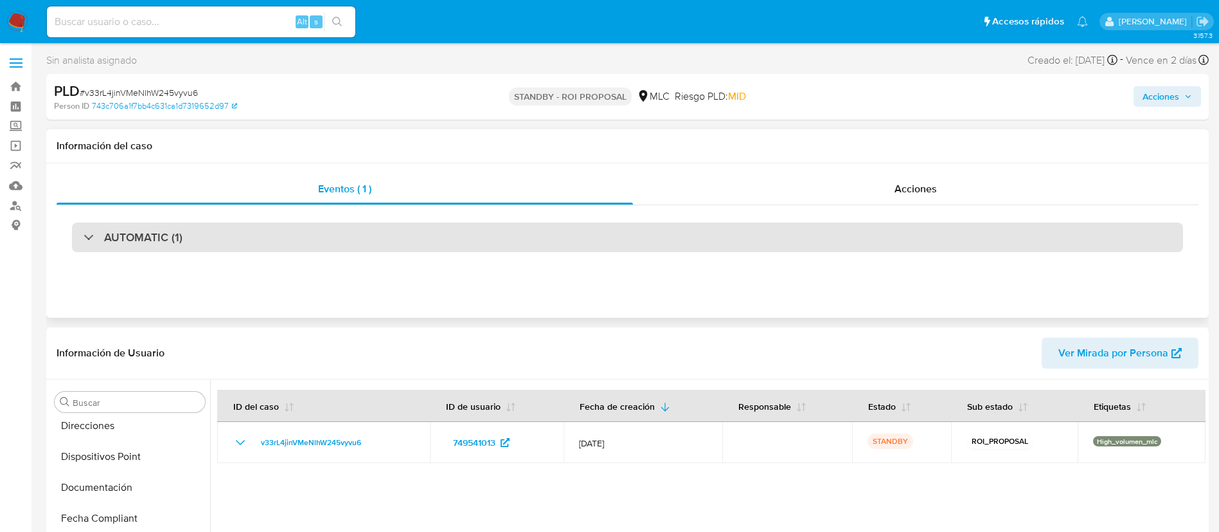
click at [352, 237] on div "AUTOMATIC (1)" at bounding box center [627, 237] width 1111 height 30
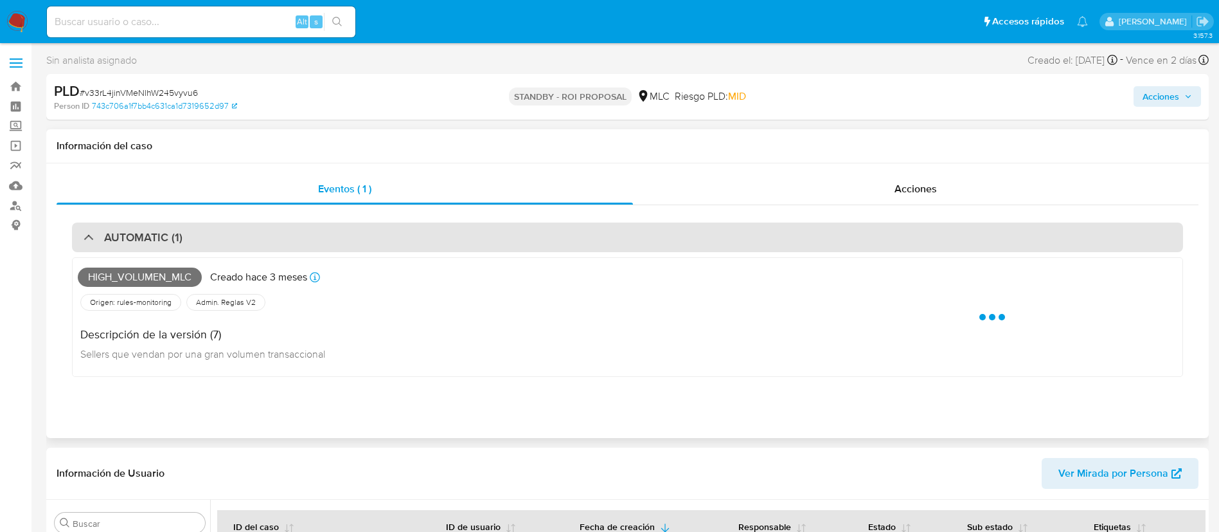
click at [352, 237] on div "AUTOMATIC (1)" at bounding box center [627, 237] width 1111 height 30
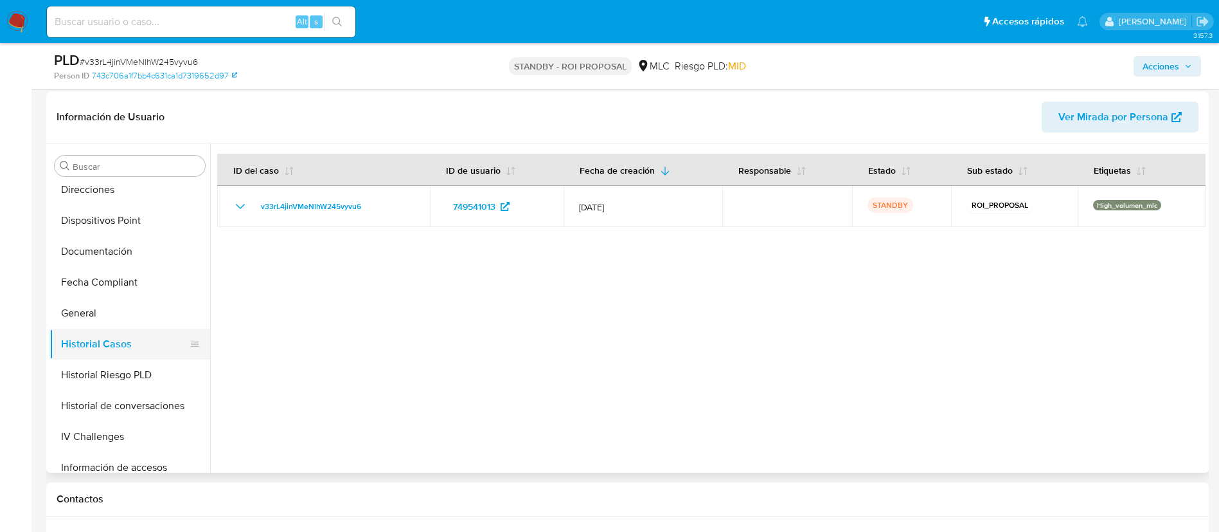
scroll to position [193, 0]
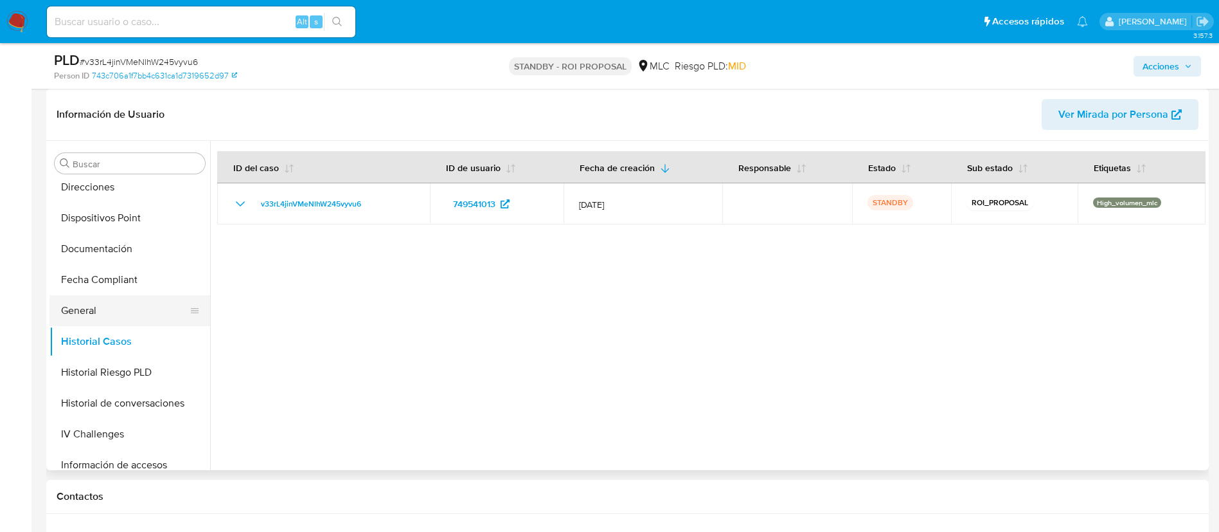
click at [85, 305] on button "General" at bounding box center [124, 310] width 150 height 31
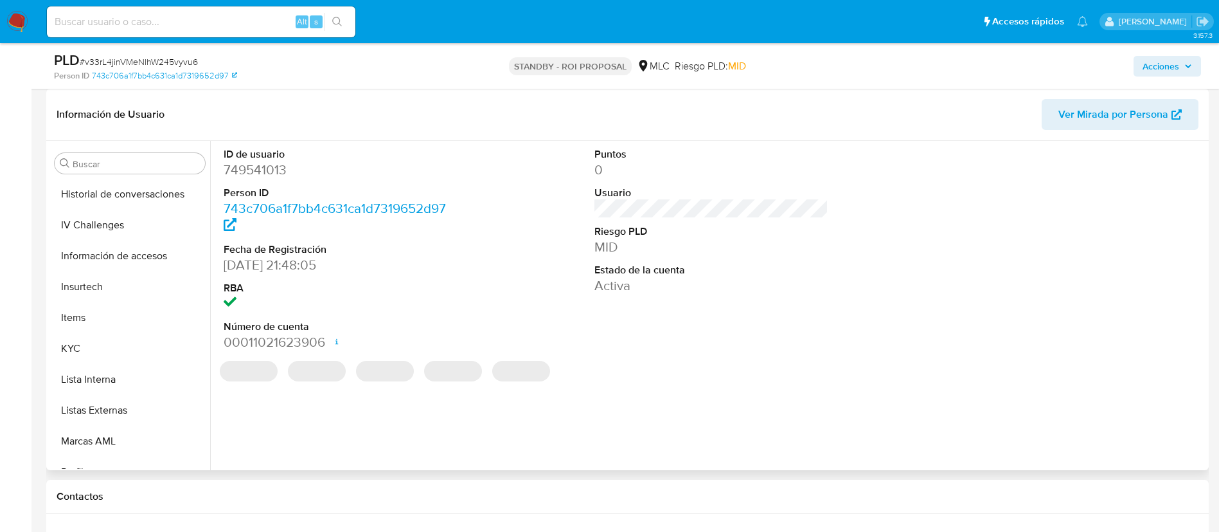
scroll to position [543, 0]
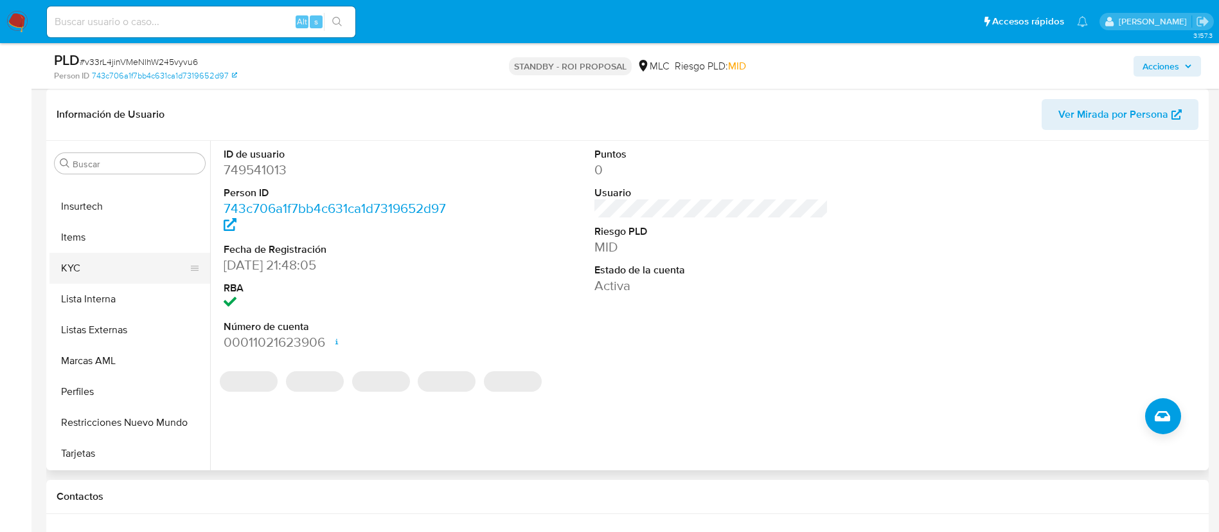
click at [111, 273] on button "KYC" at bounding box center [124, 268] width 150 height 31
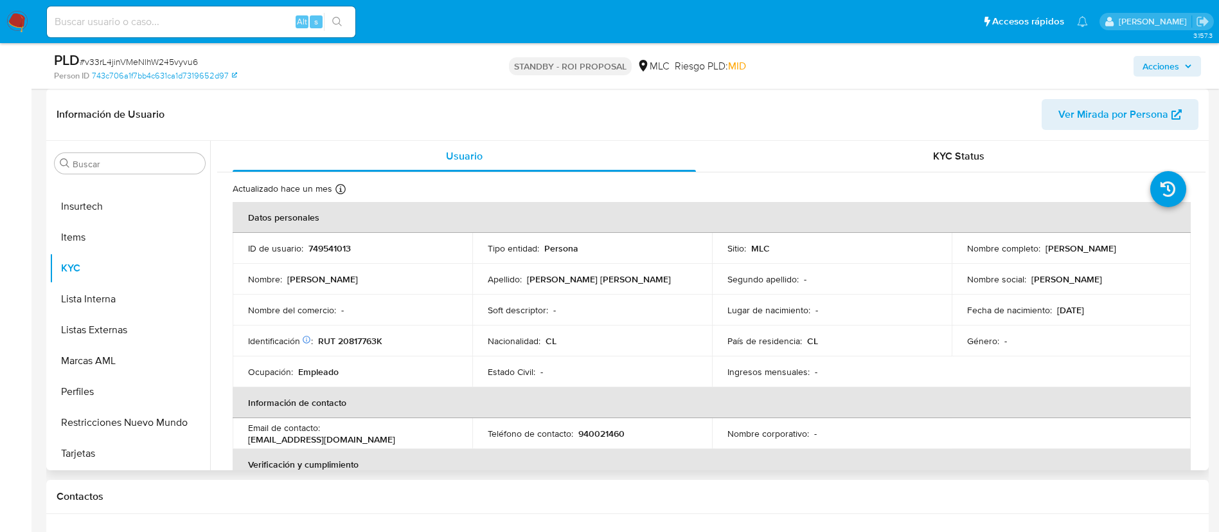
drag, startPoint x: 1043, startPoint y: 246, endPoint x: 1158, endPoint y: 257, distance: 115.6
click at [1158, 257] on td "Nombre completo : Giovanni Josue Ibáñez Sossa" at bounding box center [1072, 248] width 240 height 31
copy p "Giovanni Josue Ibáñez Sossa"
drag, startPoint x: 382, startPoint y: 338, endPoint x: 336, endPoint y: 342, distance: 46.4
click at [336, 342] on div "Identificación Nº de serie: 534156438 : RUT 20817763K" at bounding box center [352, 341] width 209 height 12
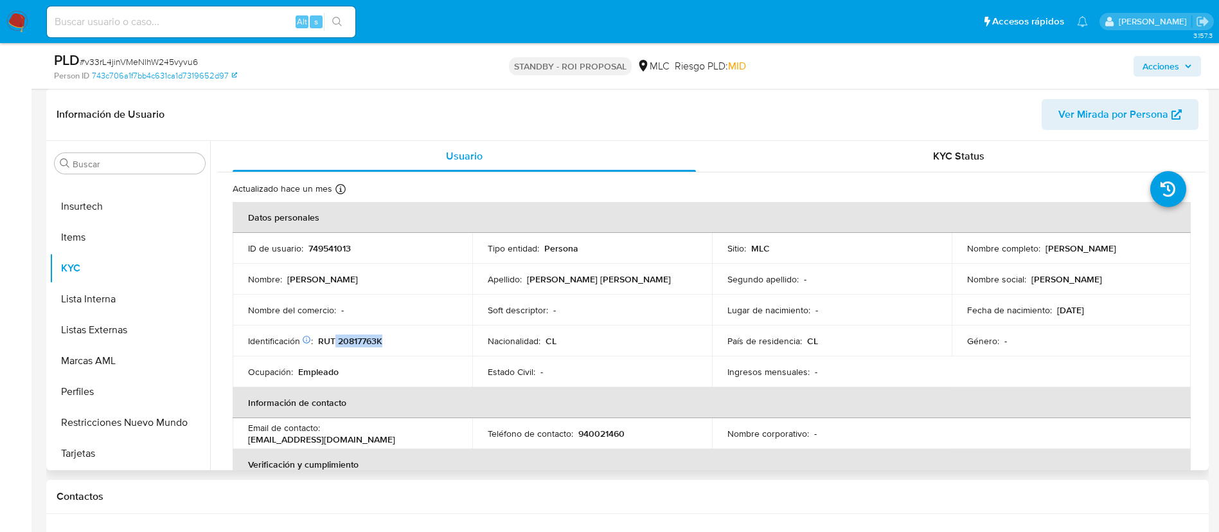
copy p "20817763K"
click at [463, 282] on td "Nombre : Giovanni Josue" at bounding box center [353, 279] width 240 height 31
click at [142, 61] on span "# v33rL4jinVMeNlhW245vyvu6" at bounding box center [139, 61] width 118 height 13
copy span "v33rL4jinVMeNlhW245vyvu6"
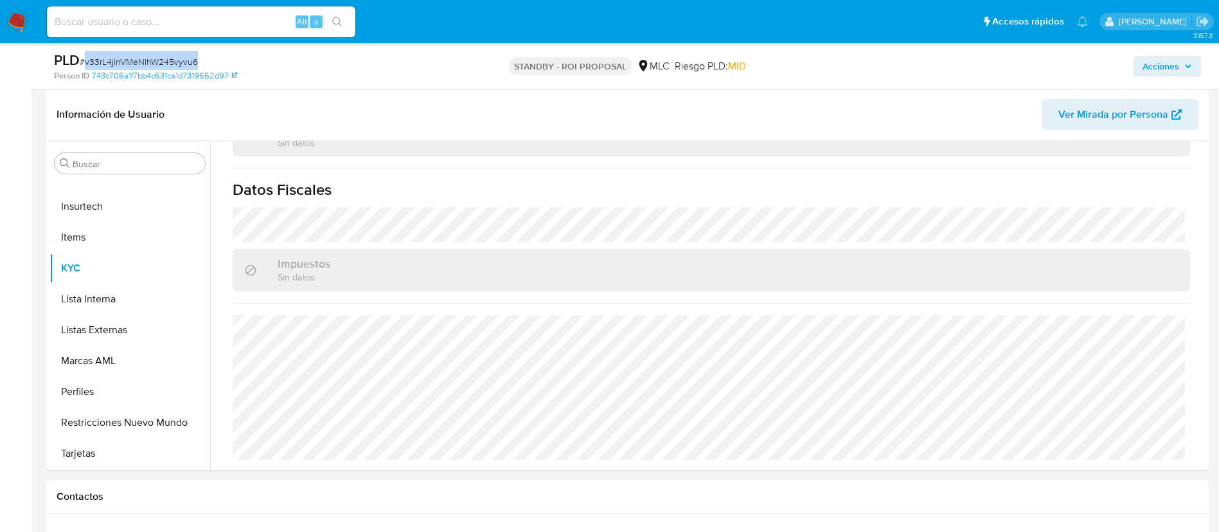
scroll to position [482, 0]
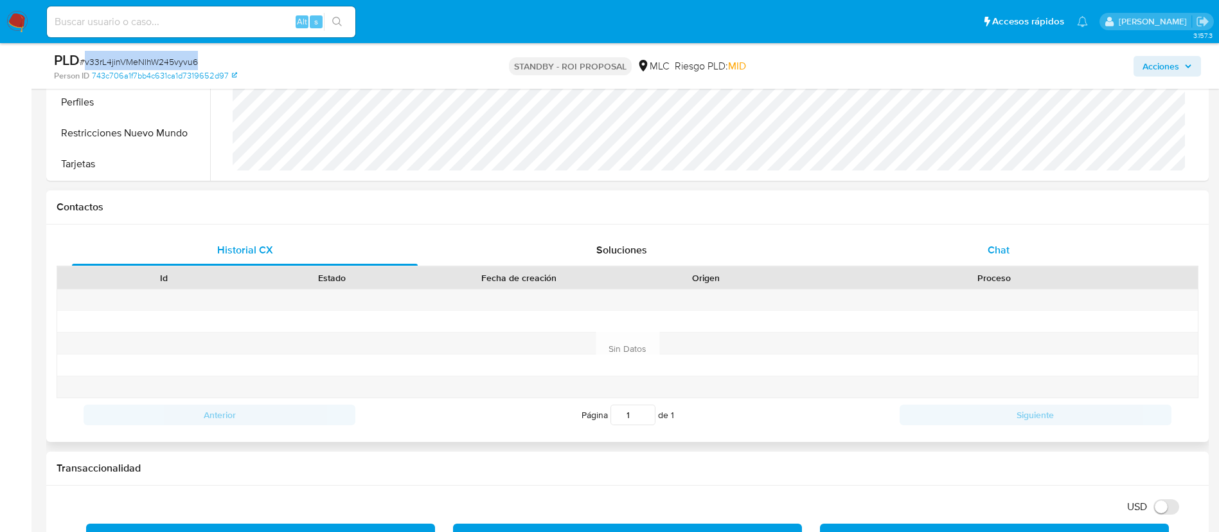
drag, startPoint x: 999, startPoint y: 238, endPoint x: 1002, endPoint y: 246, distance: 8.4
click at [1002, 246] on div "Chat" at bounding box center [999, 250] width 346 height 31
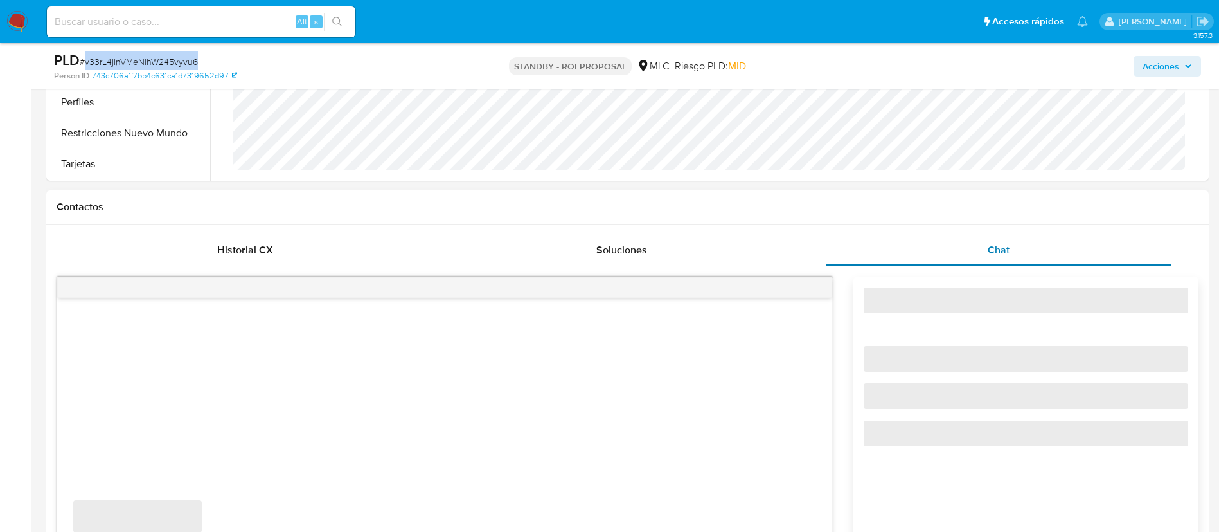
click at [1001, 252] on span "Chat" at bounding box center [999, 249] width 22 height 15
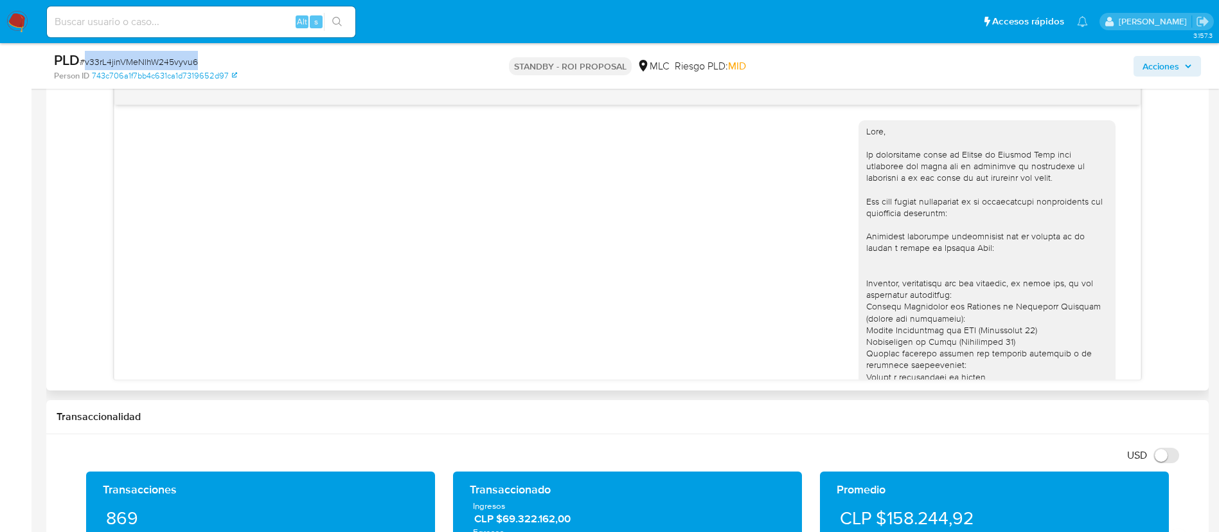
scroll to position [244, 0]
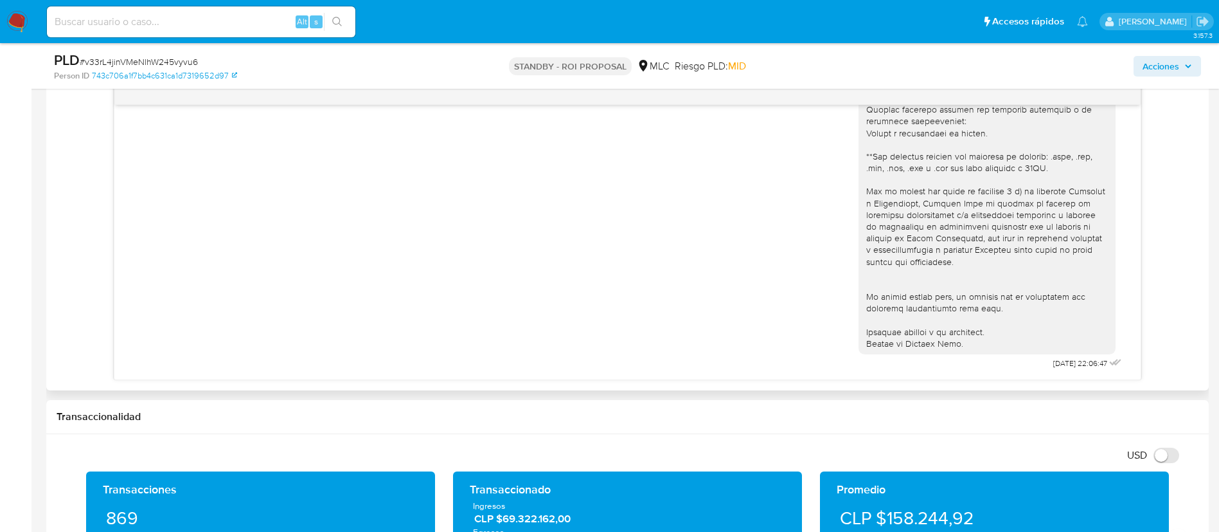
click at [453, 233] on div "25/07/2025 22:06:47" at bounding box center [627, 120] width 994 height 505
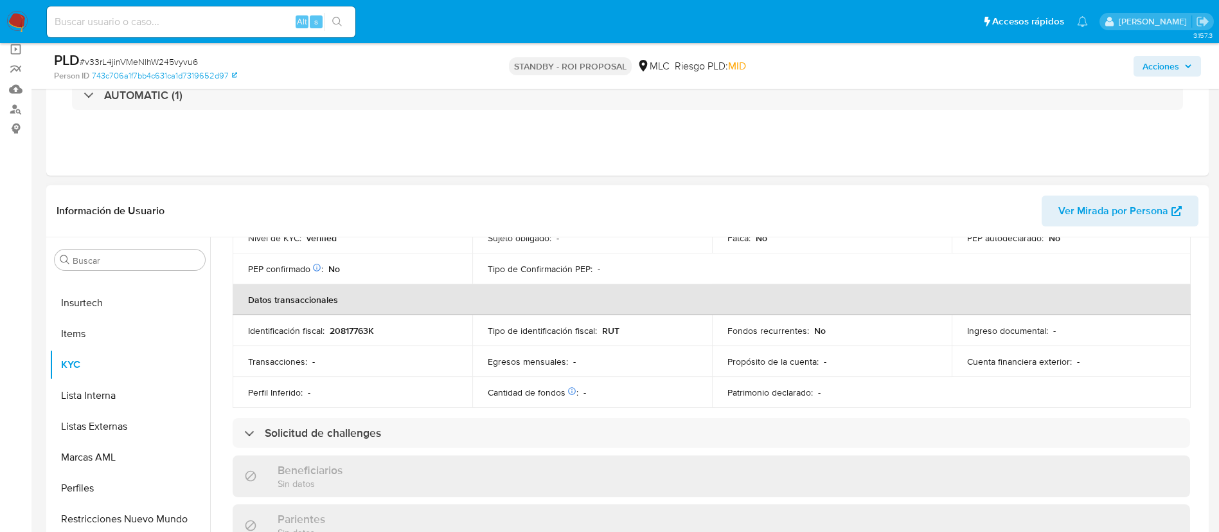
scroll to position [21, 0]
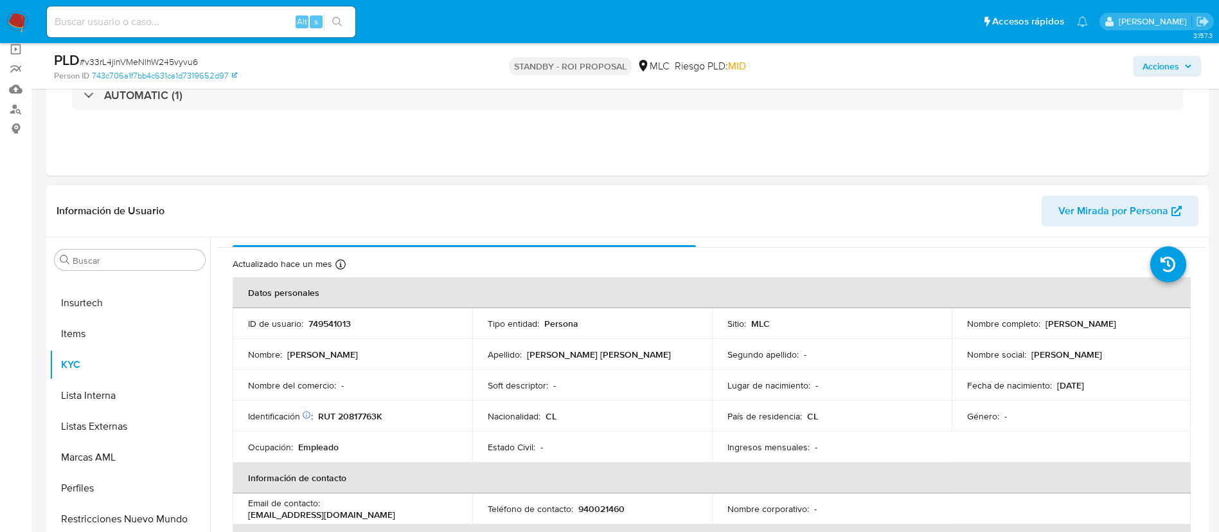
drag, startPoint x: 1044, startPoint y: 327, endPoint x: 1173, endPoint y: 325, distance: 128.6
click at [1173, 325] on td "Nombre completo : Giovanni Josue Ibáñez Sossa" at bounding box center [1072, 323] width 240 height 31
copy p "Giovanni Josue Ibáñez Sossa"
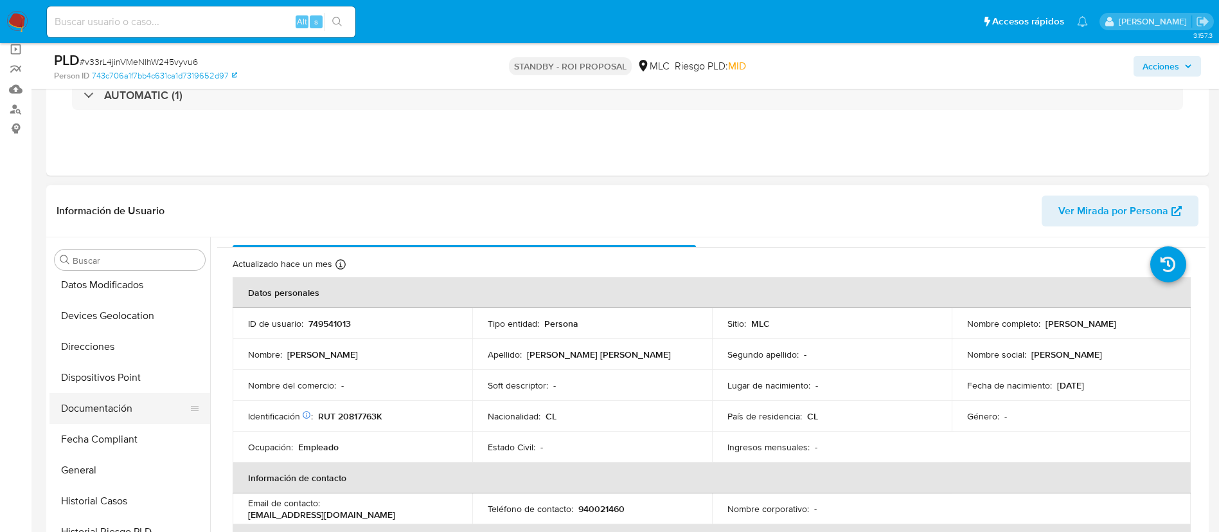
scroll to position [193, 0]
click at [114, 489] on button "Historial Casos" at bounding box center [124, 498] width 150 height 31
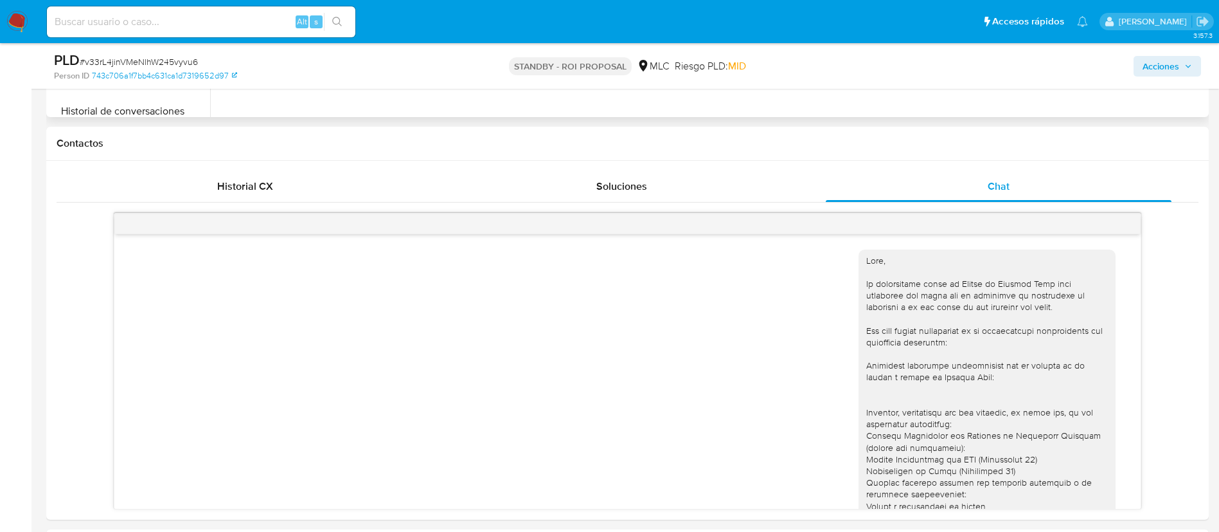
scroll to position [360, 0]
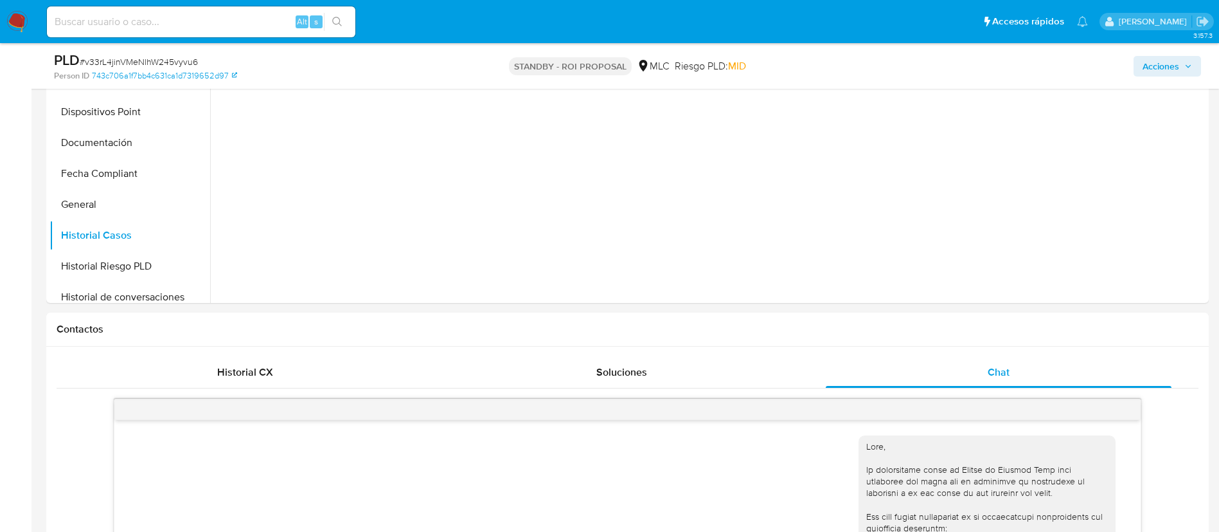
click at [123, 58] on span "# v33rL4jinVMeNlhW245vyvu6" at bounding box center [139, 61] width 118 height 13
click at [124, 58] on span "# v33rL4jinVMeNlhW245vyvu6" at bounding box center [139, 61] width 118 height 13
copy span "v33rL4jinVMeNlhW245vyvu6"
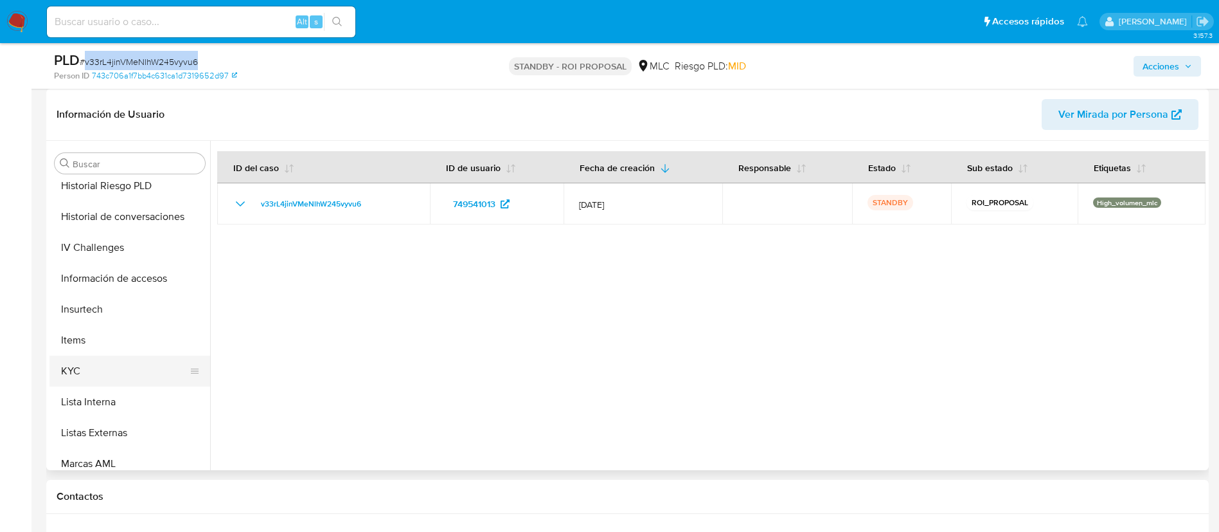
scroll to position [543, 0]
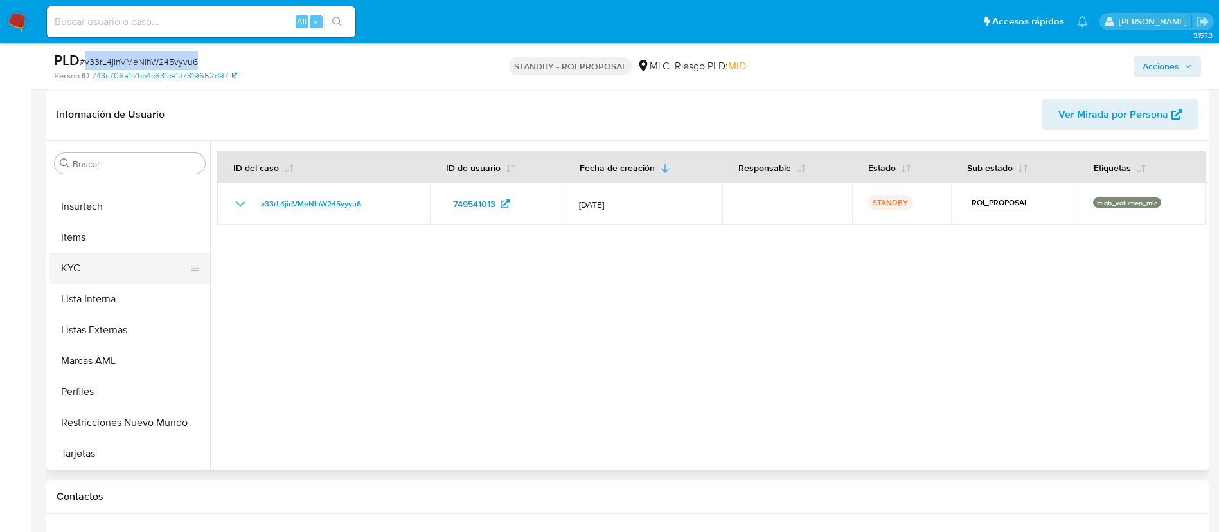
click at [96, 266] on button "KYC" at bounding box center [124, 268] width 150 height 31
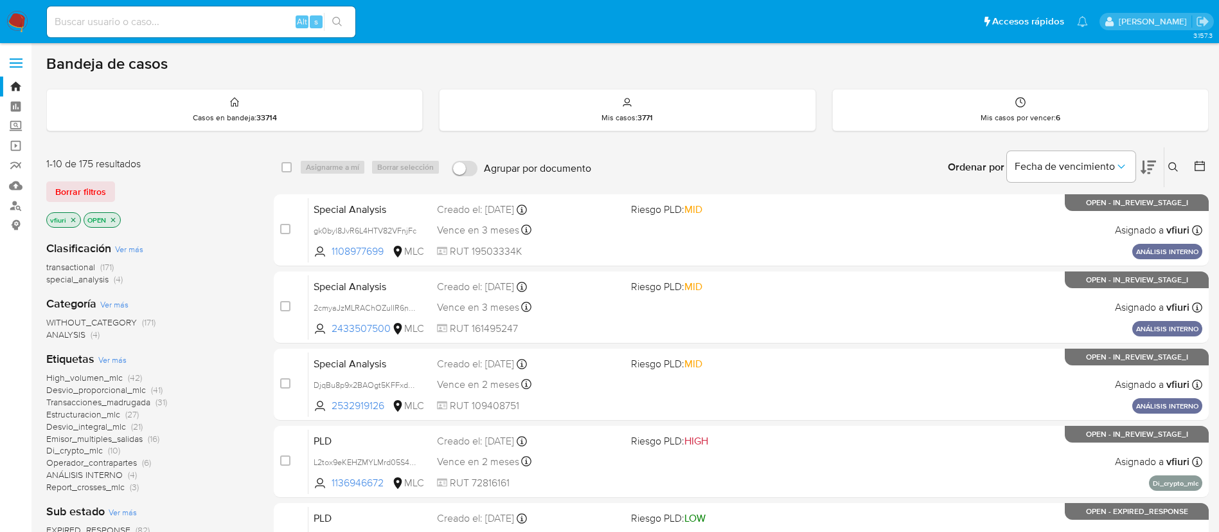
click at [70, 216] on icon "close-filter" at bounding box center [73, 220] width 8 height 8
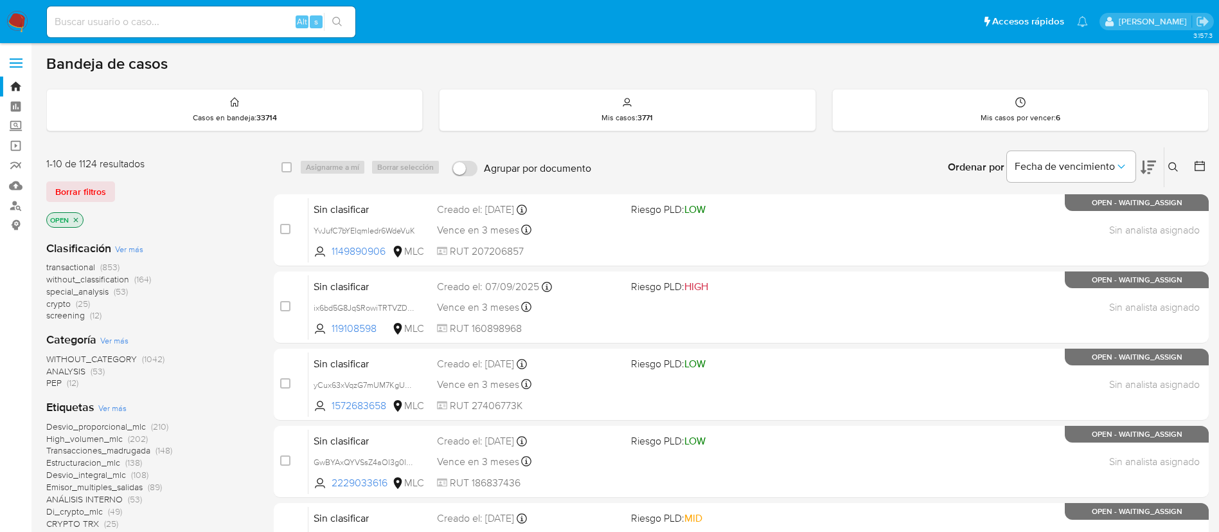
click at [78, 217] on icon "close-filter" at bounding box center [76, 220] width 8 height 8
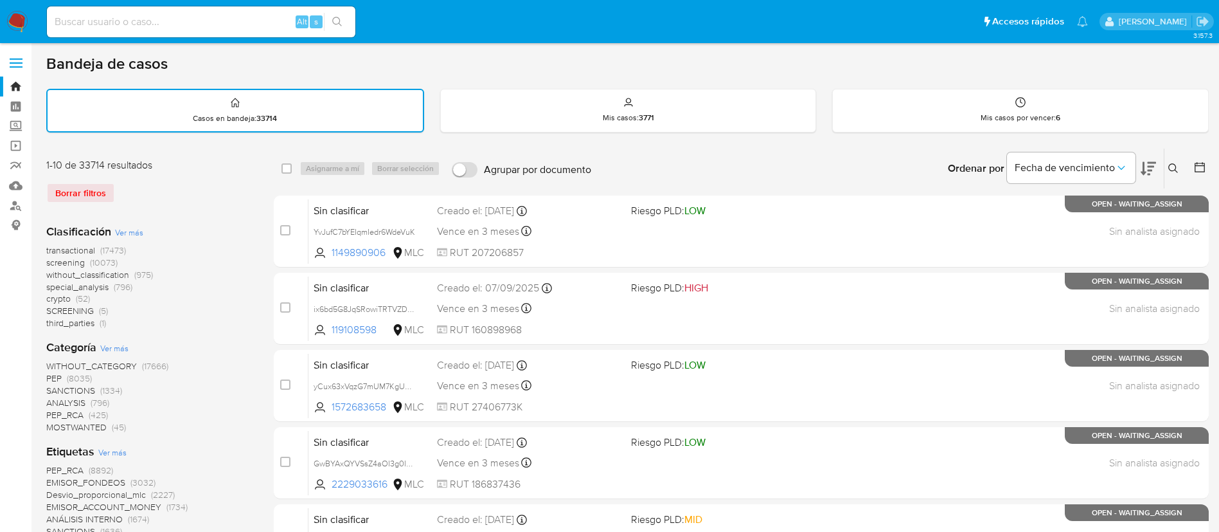
click at [1200, 169] on div at bounding box center [1197, 168] width 23 height 40
click at [1200, 168] on icon at bounding box center [1200, 167] width 13 height 13
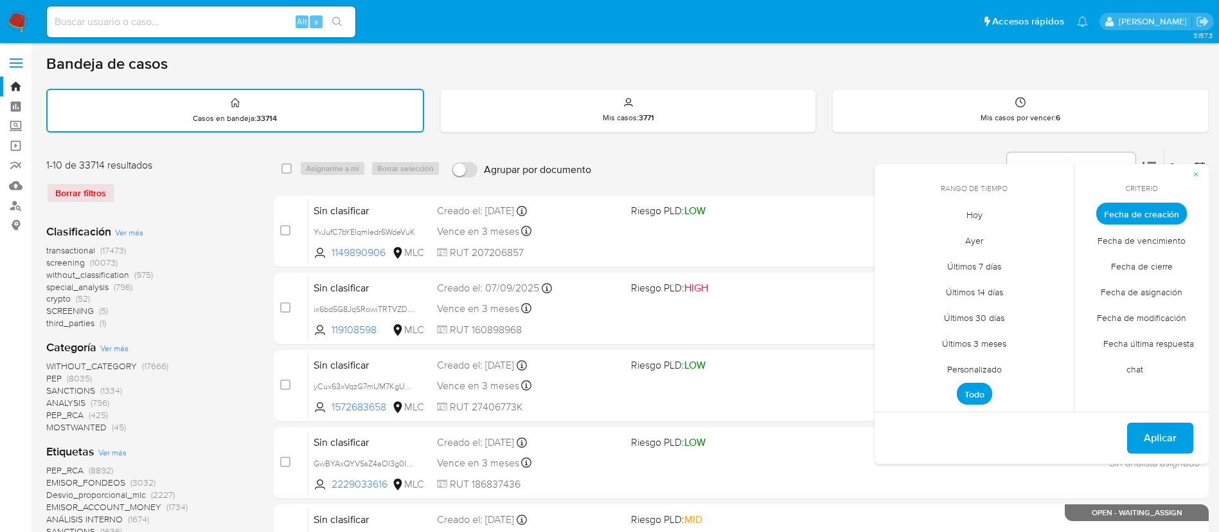
click at [960, 367] on span "Personalizado" at bounding box center [975, 368] width 82 height 26
click at [888, 235] on icon "Mes anterior" at bounding box center [894, 236] width 15 height 15
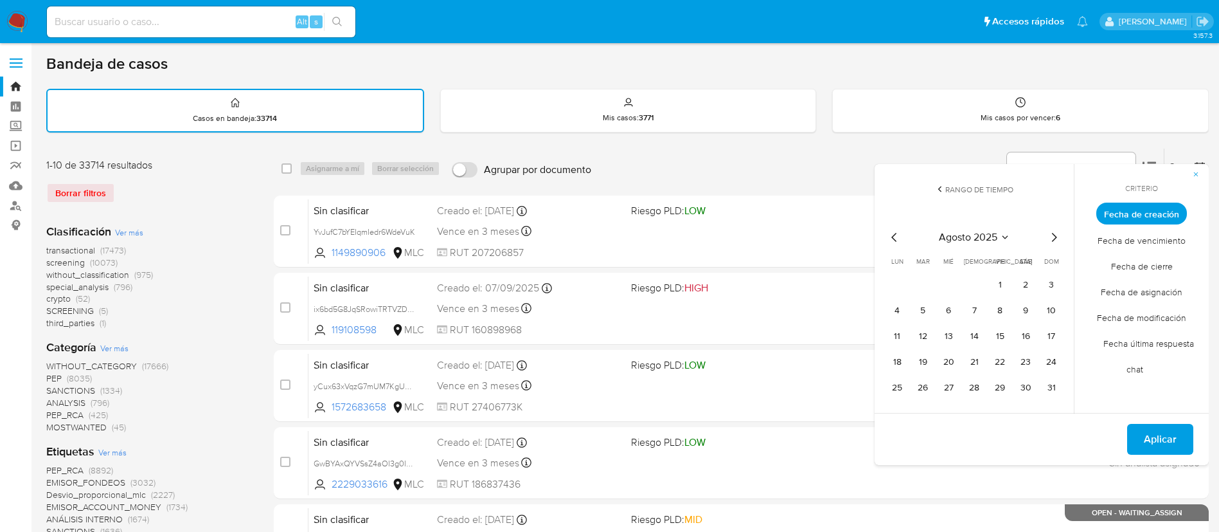
click at [892, 237] on icon "Mes anterior" at bounding box center [894, 237] width 5 height 9
click at [974, 331] on button "12" at bounding box center [974, 336] width 21 height 21
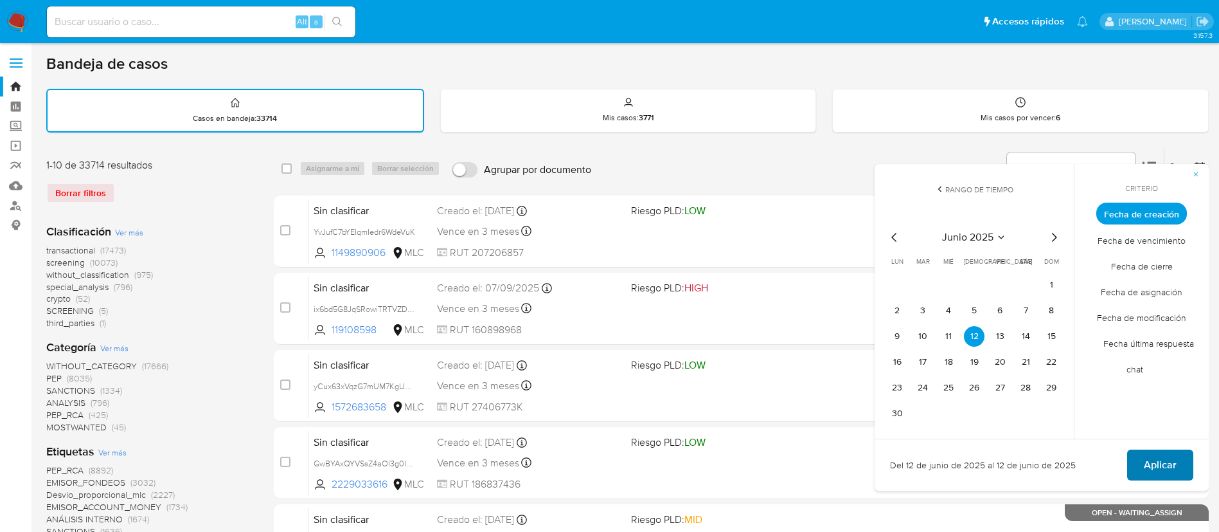
click at [1174, 464] on span "Aplicar" at bounding box center [1160, 465] width 33 height 28
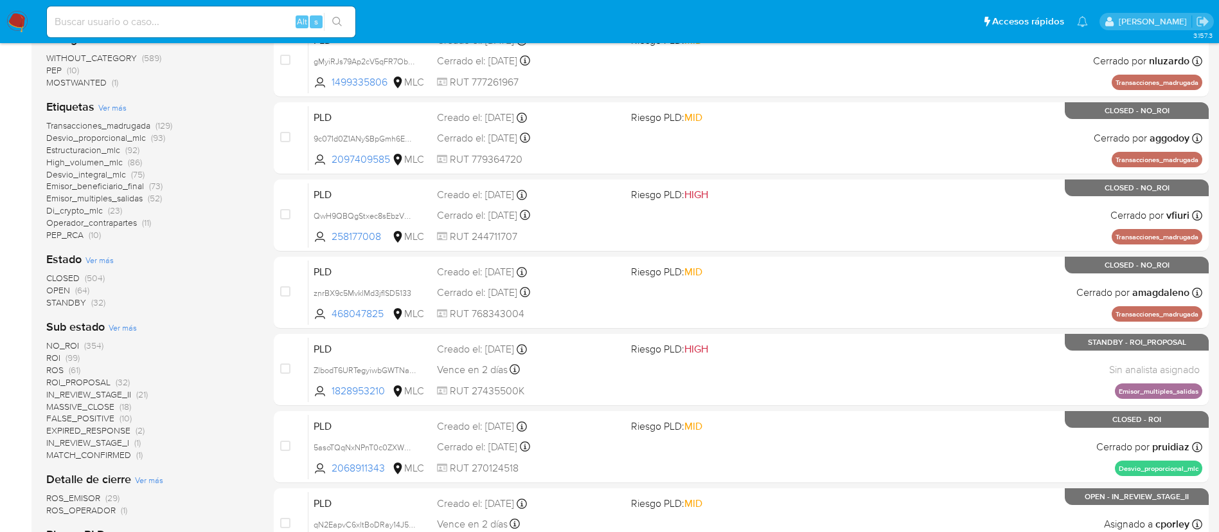
scroll to position [289, 0]
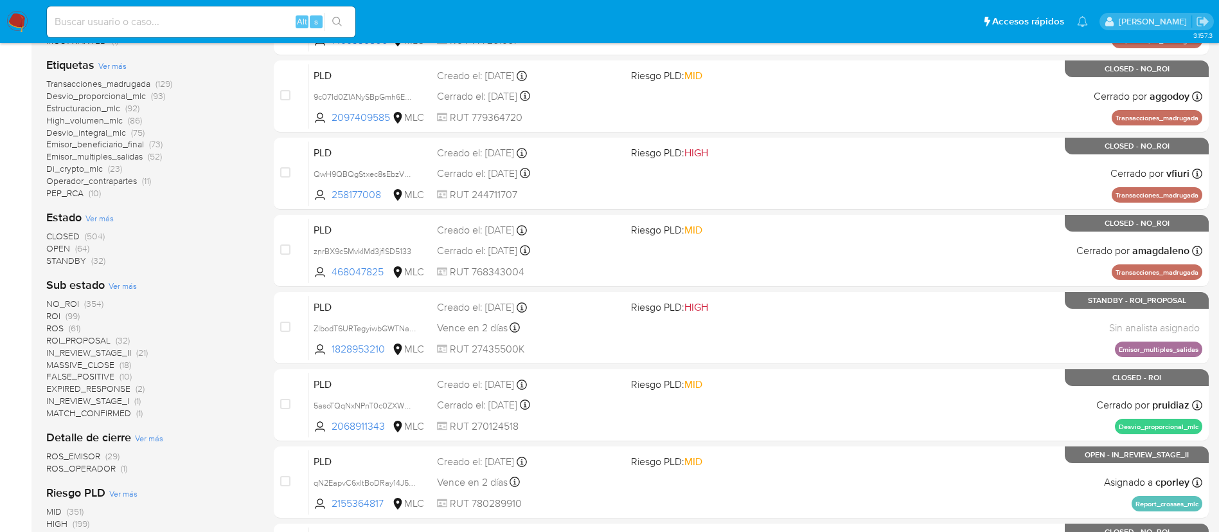
click at [69, 260] on span "STANDBY" at bounding box center [66, 260] width 40 height 13
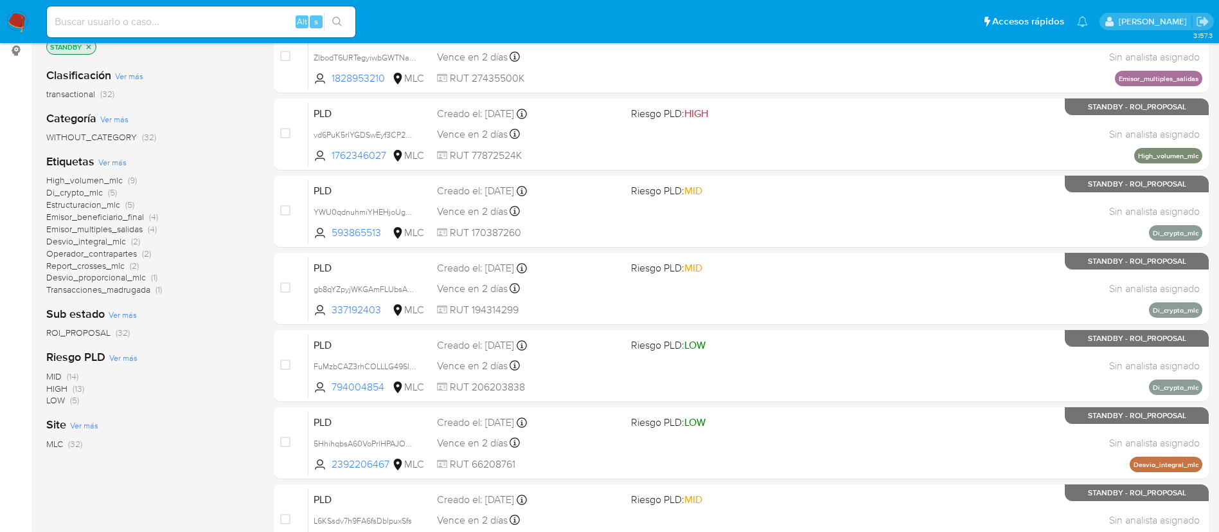
scroll to position [96, 0]
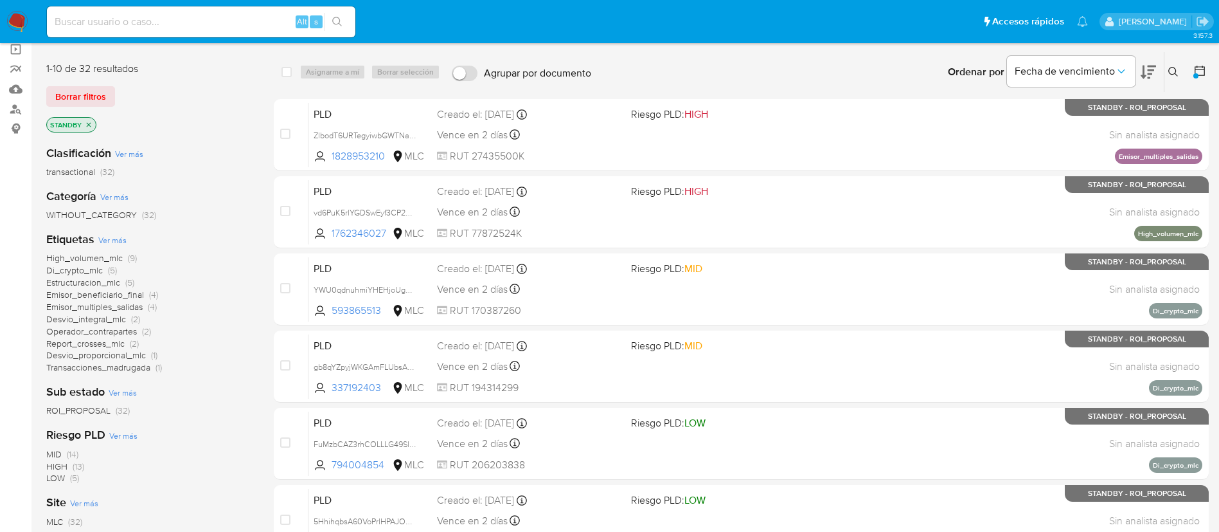
click at [112, 406] on span "ROI_PROPOSAL (32)" at bounding box center [88, 410] width 84 height 12
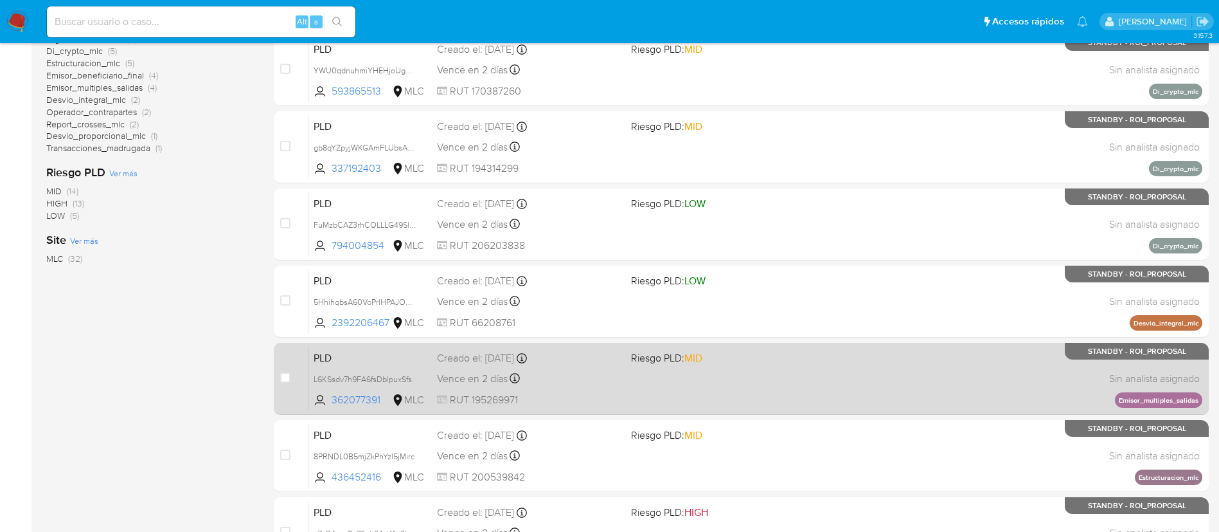
scroll to position [485, 0]
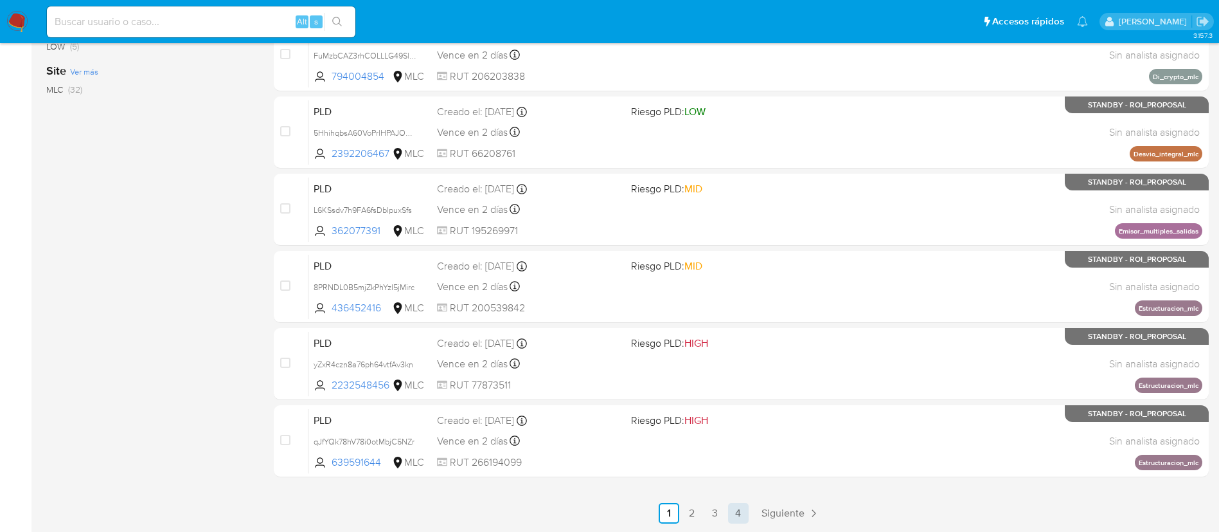
click at [742, 518] on link "4" at bounding box center [738, 513] width 21 height 21
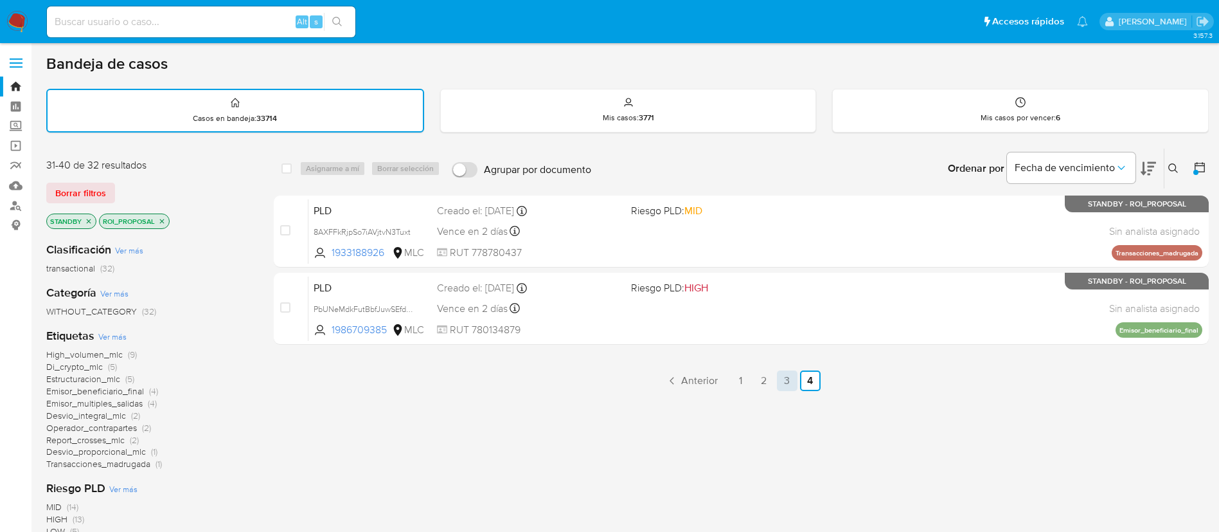
click at [783, 379] on link "3" at bounding box center [787, 380] width 21 height 21
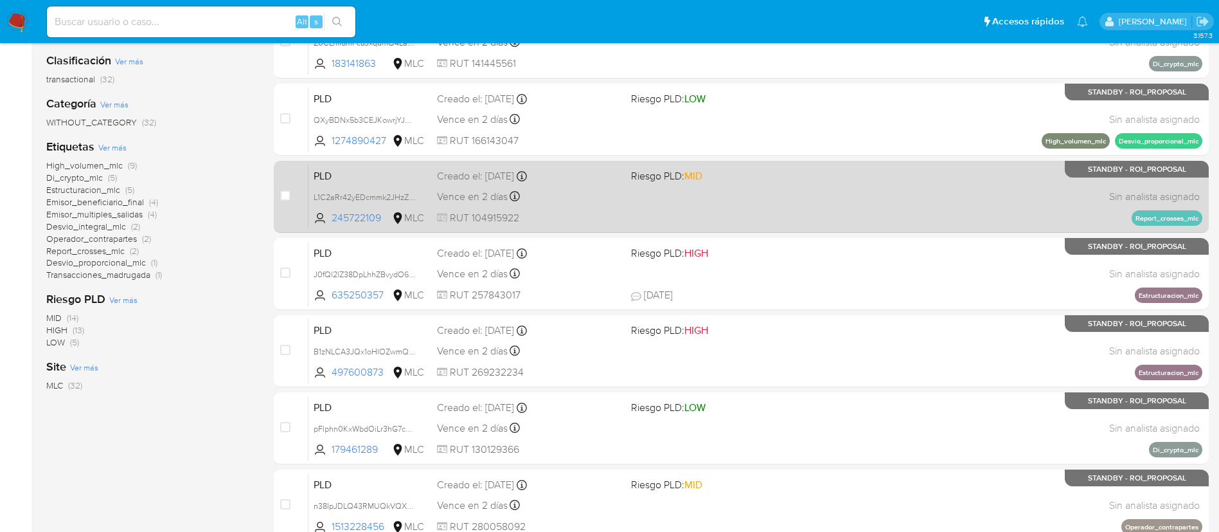
scroll to position [193, 0]
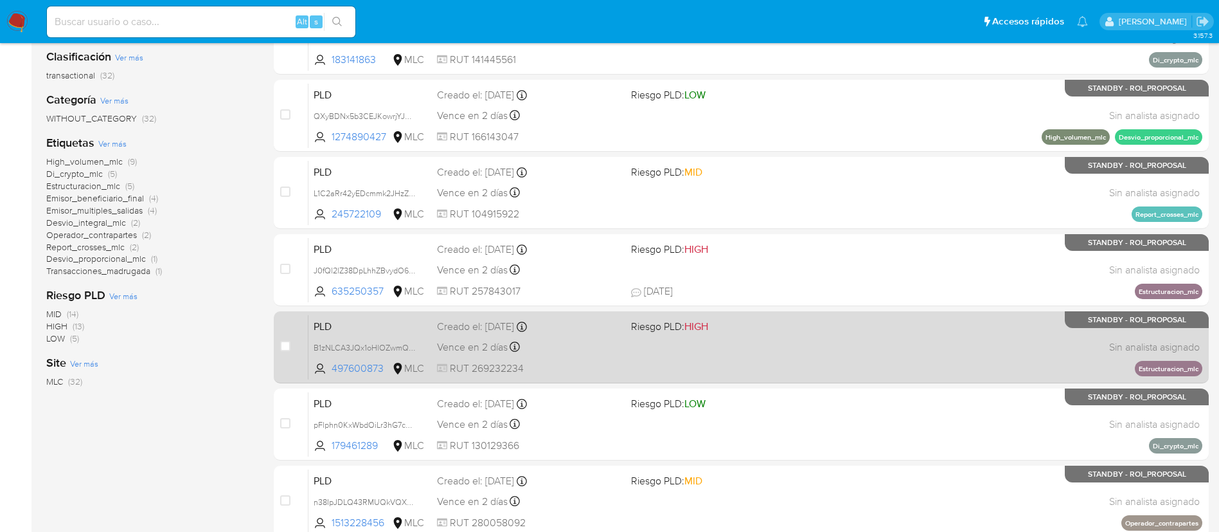
click at [823, 368] on div "PLD B1zNLCA3JQx1oHlOZwmQklma 497600873 MLC Riesgo PLD: HIGH Creado el: [DATE] C…" at bounding box center [756, 346] width 894 height 65
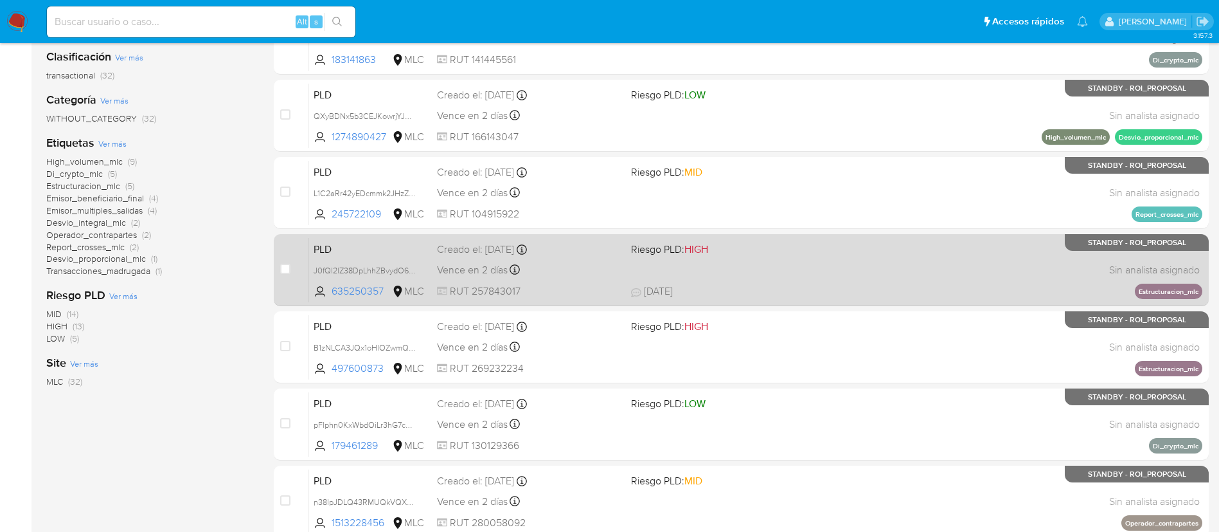
click at [591, 260] on div "PLD J0fQl2lZ38DpLhhZBvydO6wt 635250357 MLC Riesgo PLD: HIGH Creado el: [DATE] C…" at bounding box center [756, 269] width 894 height 65
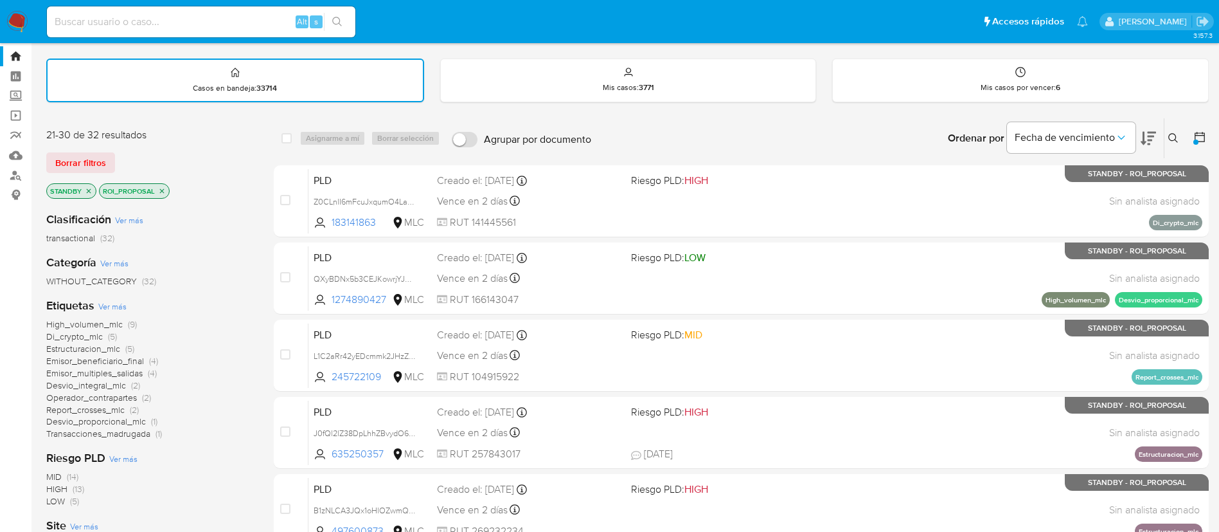
scroll to position [0, 0]
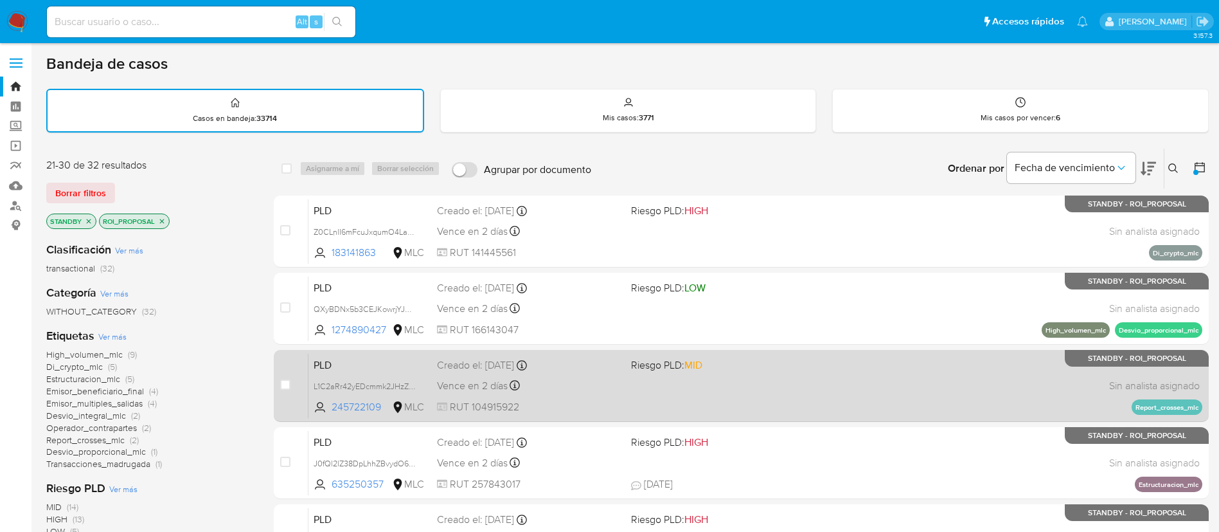
click at [897, 381] on div "PLD L1C2aRr42yEDcmmk2JHzZl4l 245722109 MLC Riesgo PLD: MID Creado el: [DATE] Cr…" at bounding box center [756, 385] width 894 height 65
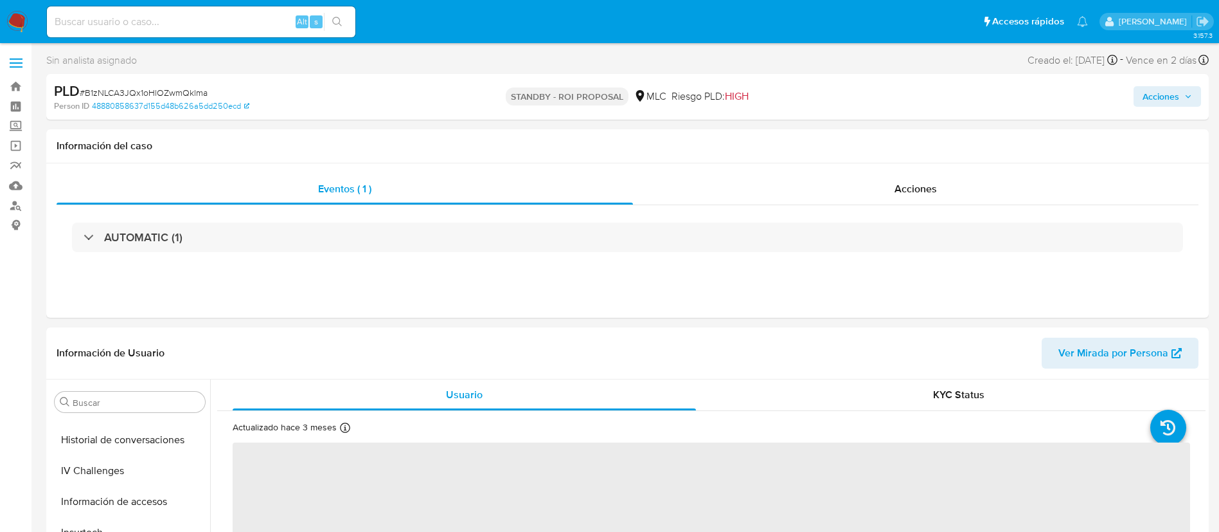
scroll to position [543, 0]
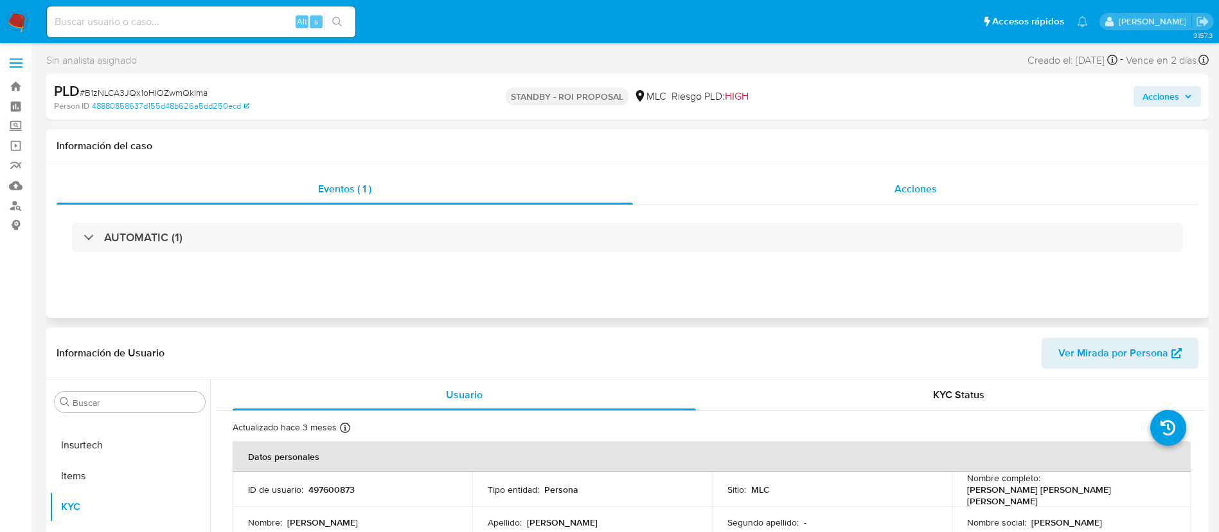
click at [888, 196] on div "Acciones" at bounding box center [916, 189] width 566 height 31
select select "10"
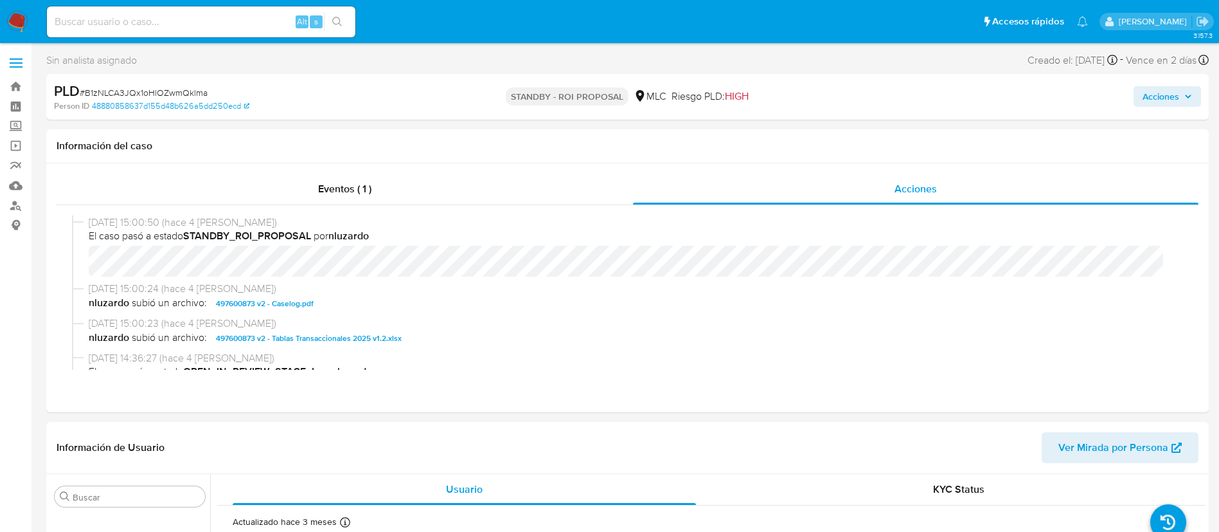
click at [195, 90] on span "# B1zNLCA3JQx1oHlOZwmQklma" at bounding box center [144, 92] width 128 height 13
copy span "B1zNLCA3JQx1oHlOZwmQklma"
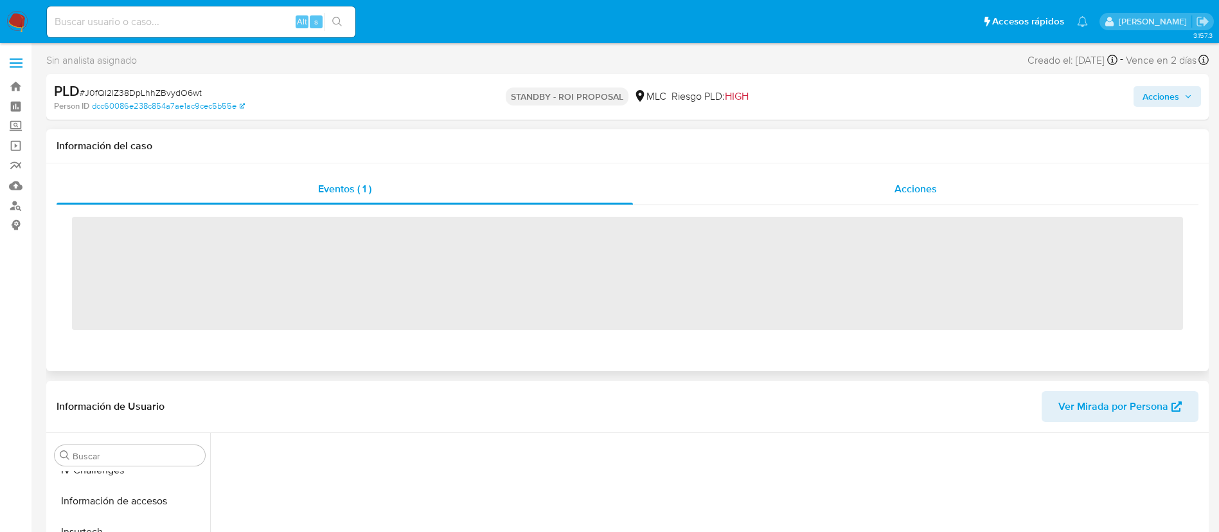
scroll to position [543, 0]
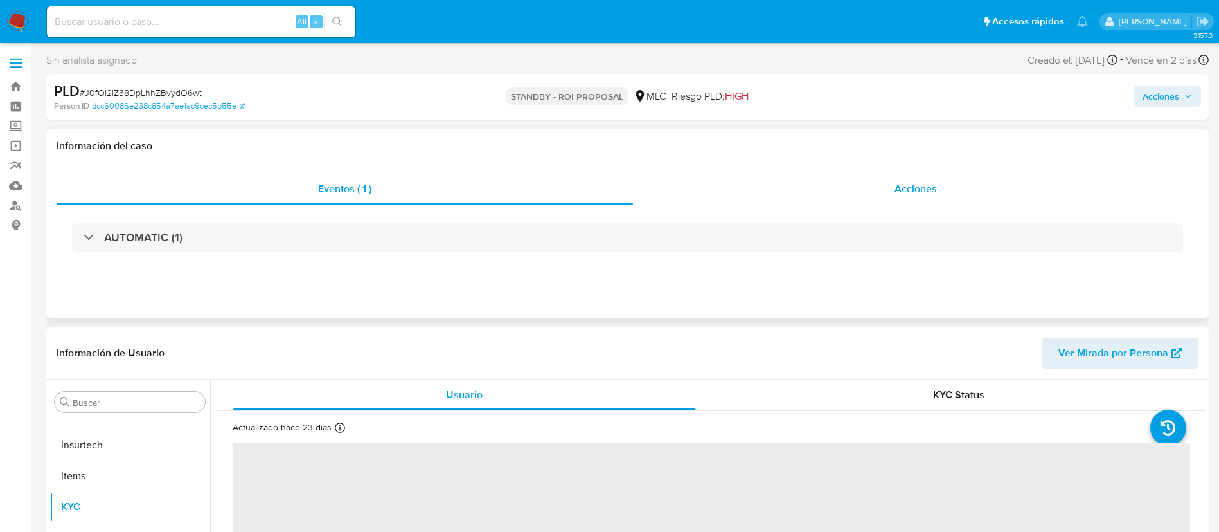
click at [913, 189] on span "Acciones" at bounding box center [916, 188] width 42 height 15
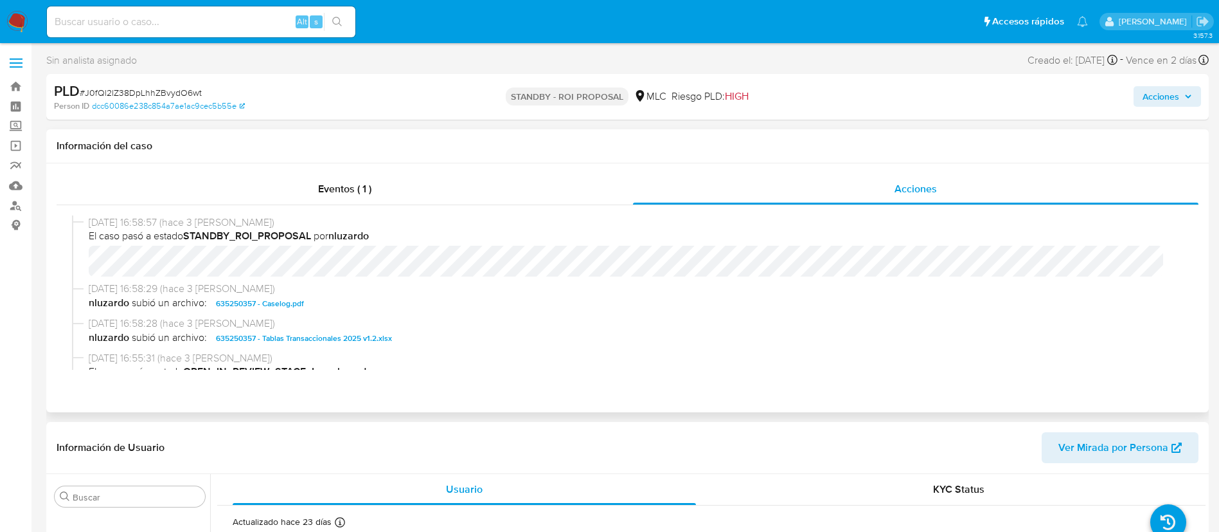
select select "10"
click at [187, 87] on span "# J0fQl2lZ38DpLhhZBvydO6wt" at bounding box center [141, 92] width 122 height 13
copy span "J0fQl2lZ38DpLhhZBvydO6wt"
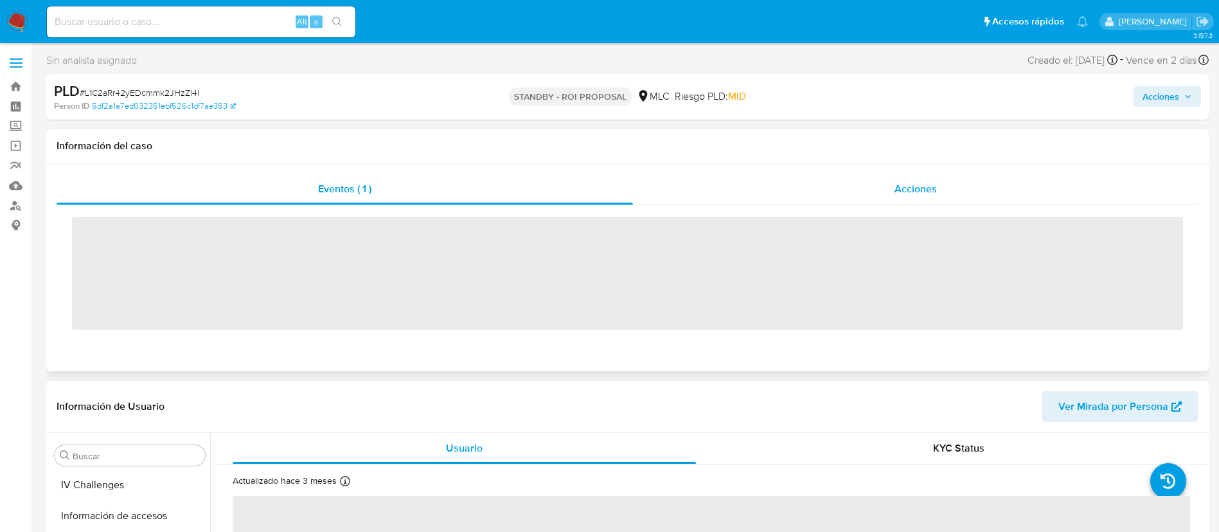
scroll to position [543, 0]
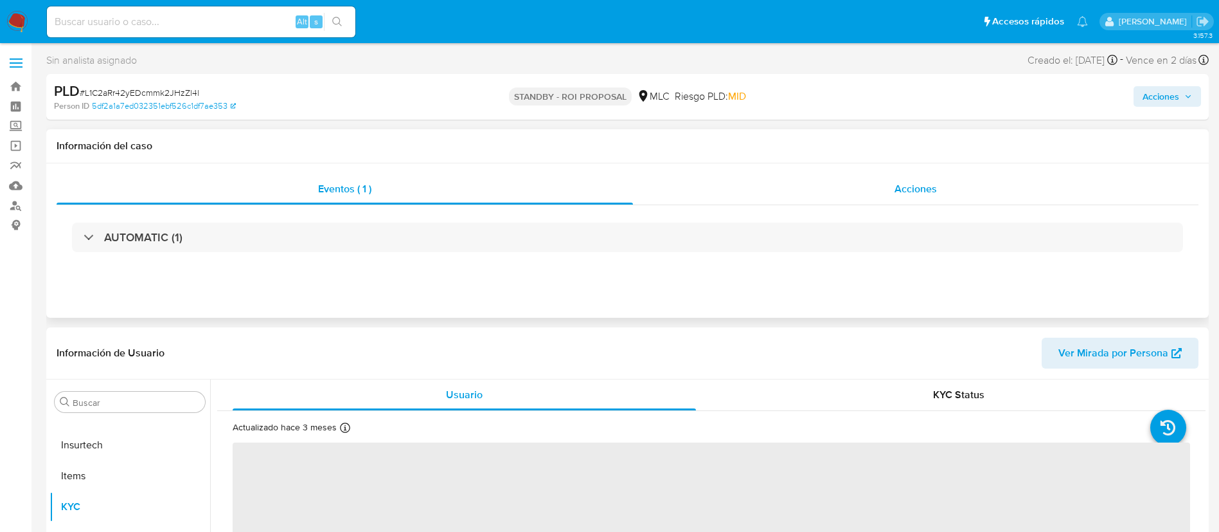
click at [939, 188] on div "Acciones" at bounding box center [916, 189] width 566 height 31
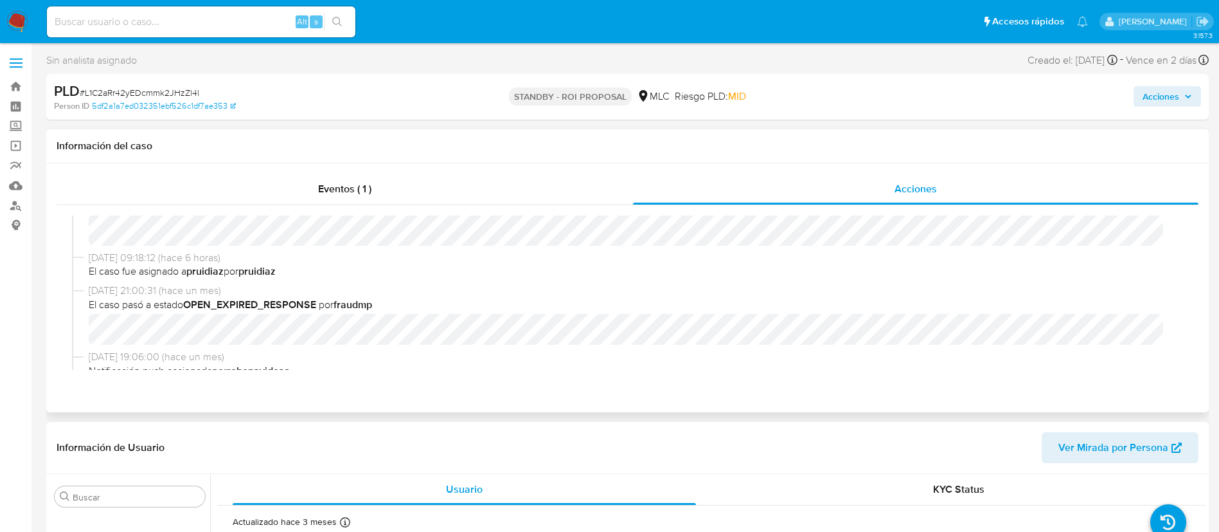
select select "10"
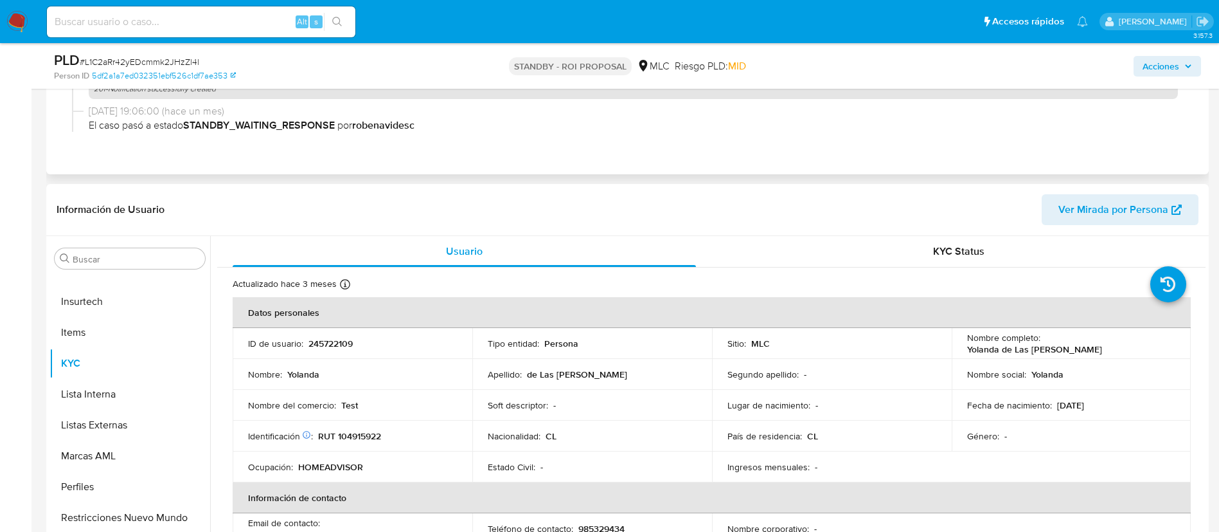
scroll to position [193, 0]
click at [181, 60] on span "# L1C2aRr42yEDcmmk2JHzZl4l" at bounding box center [140, 61] width 120 height 13
click at [179, 60] on span "# L1C2aRr42yEDcmmk2JHzZl4l" at bounding box center [140, 61] width 120 height 13
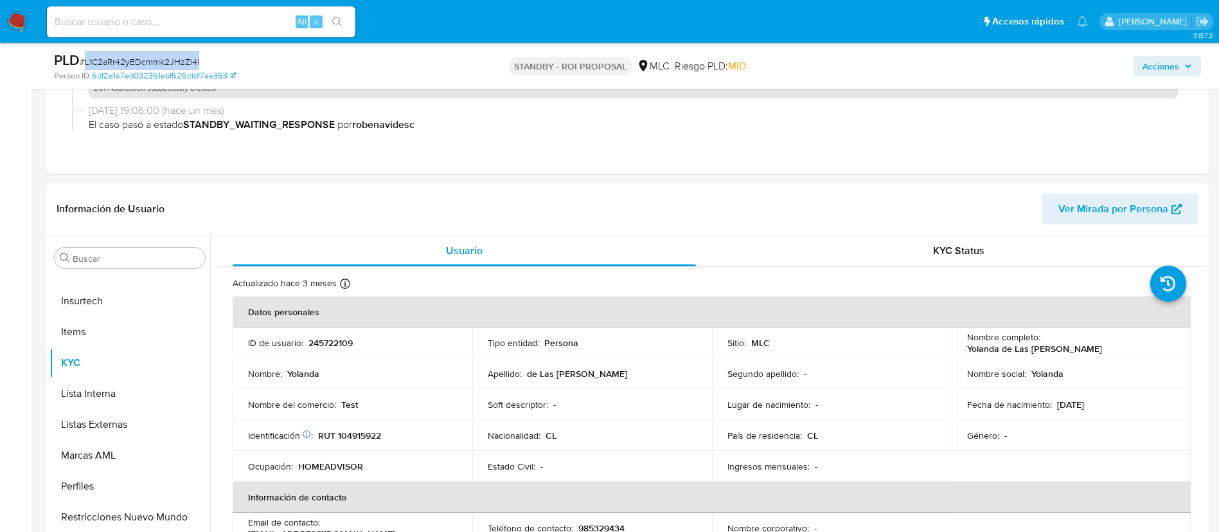
copy span "L1C2aRr42yEDcmmk2JHzZl4l"
